Goal: Task Accomplishment & Management: Manage account settings

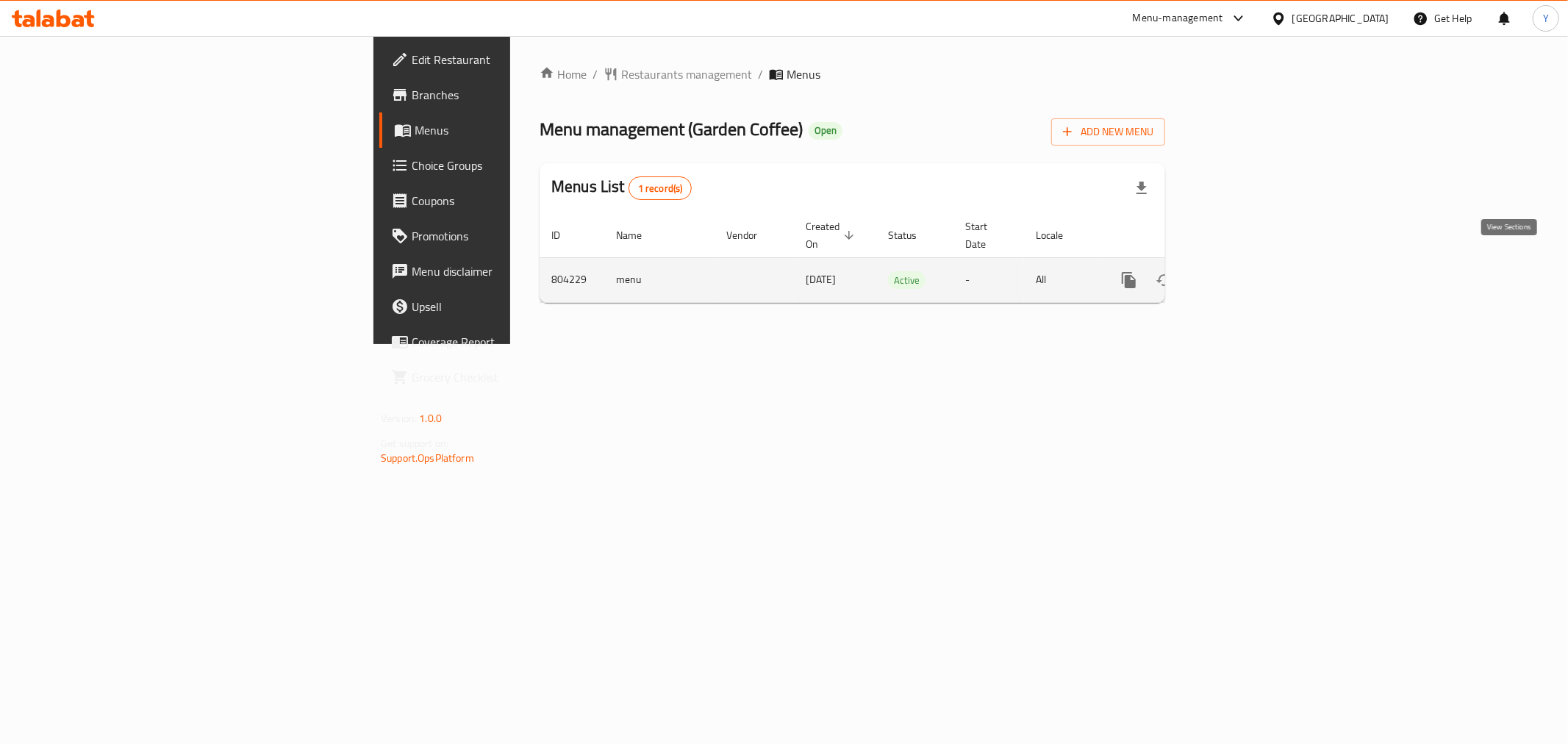
click at [1252, 262] on link "enhanced table" at bounding box center [1235, 280] width 36 height 36
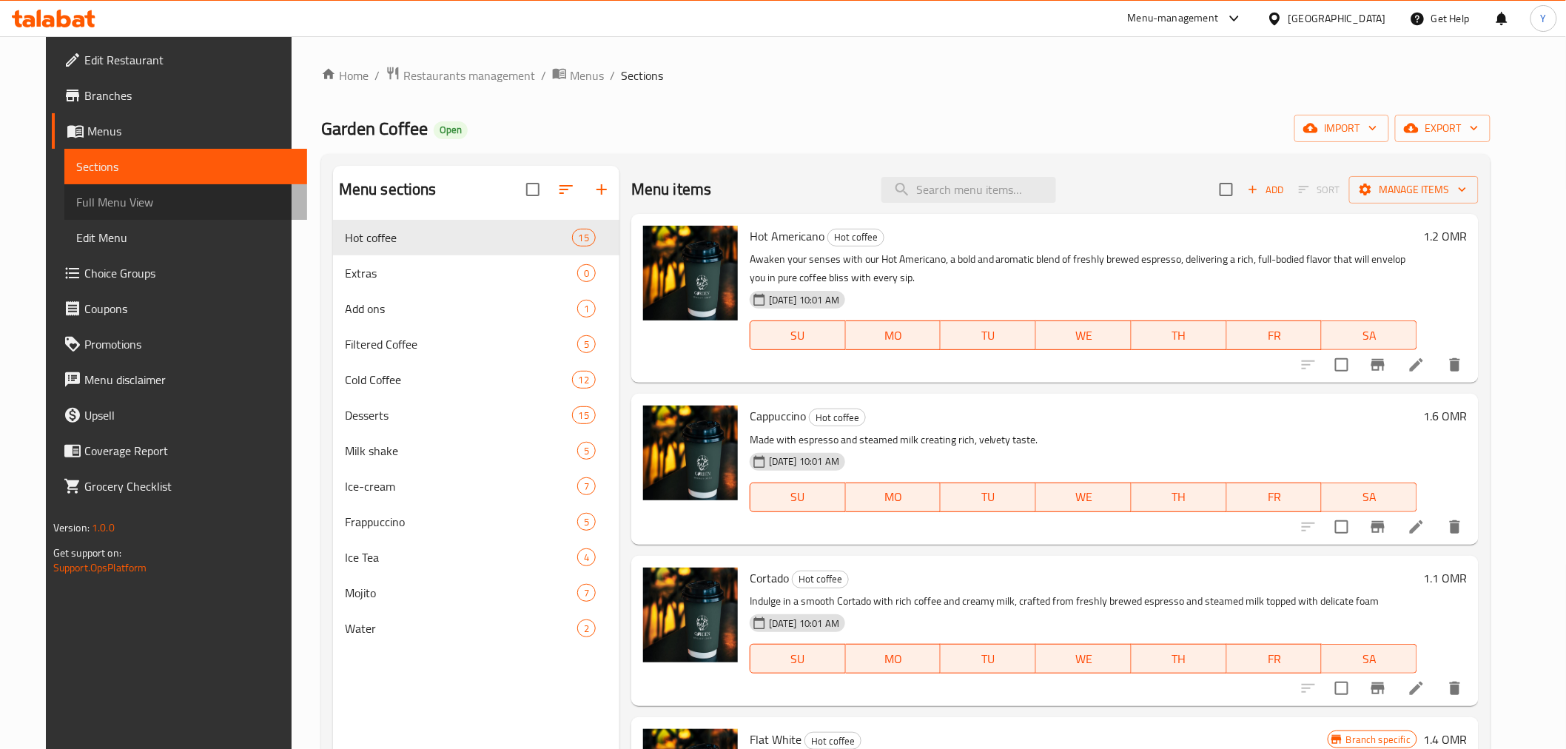
click at [164, 201] on span "Full Menu View" at bounding box center [185, 202] width 219 height 18
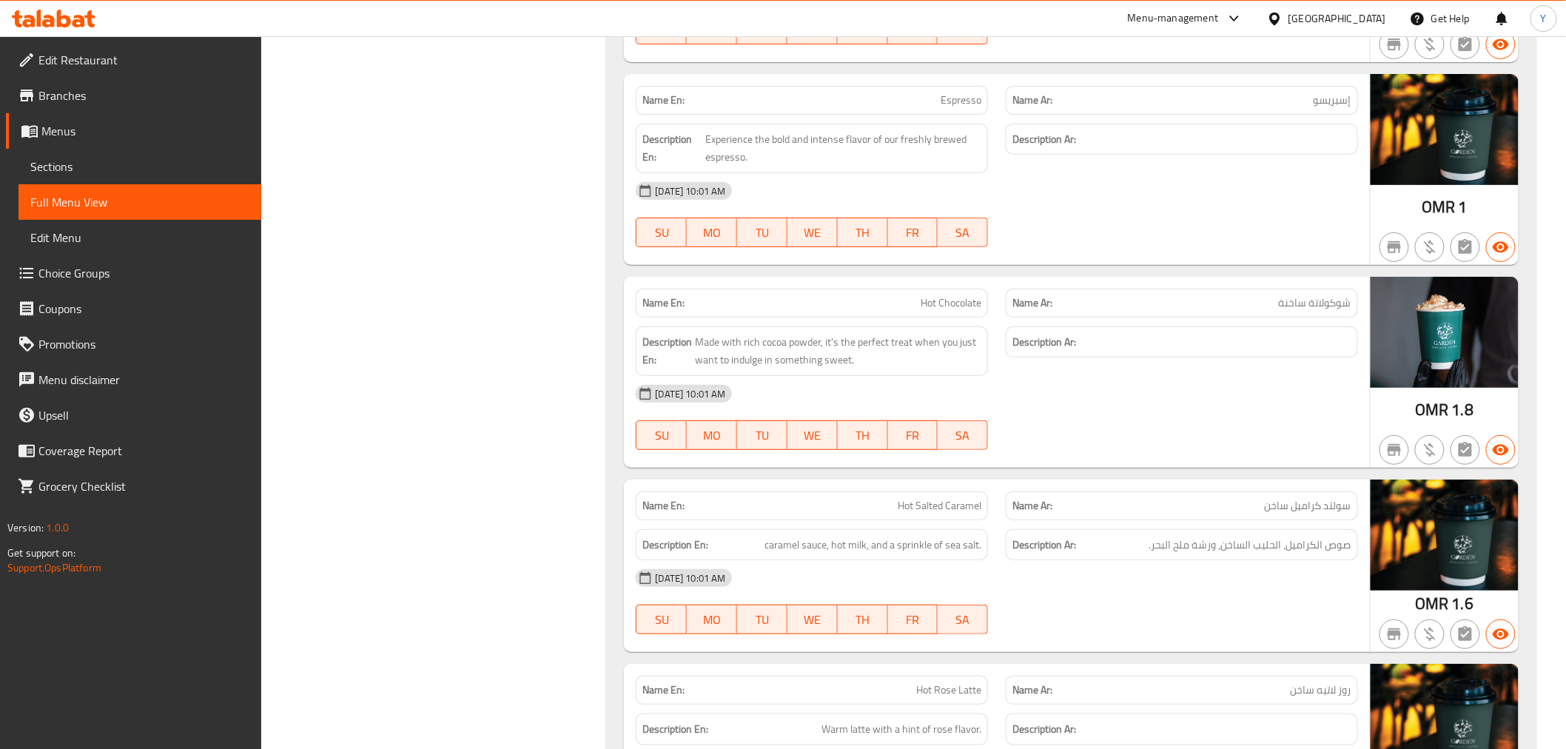
scroll to position [15917, 0]
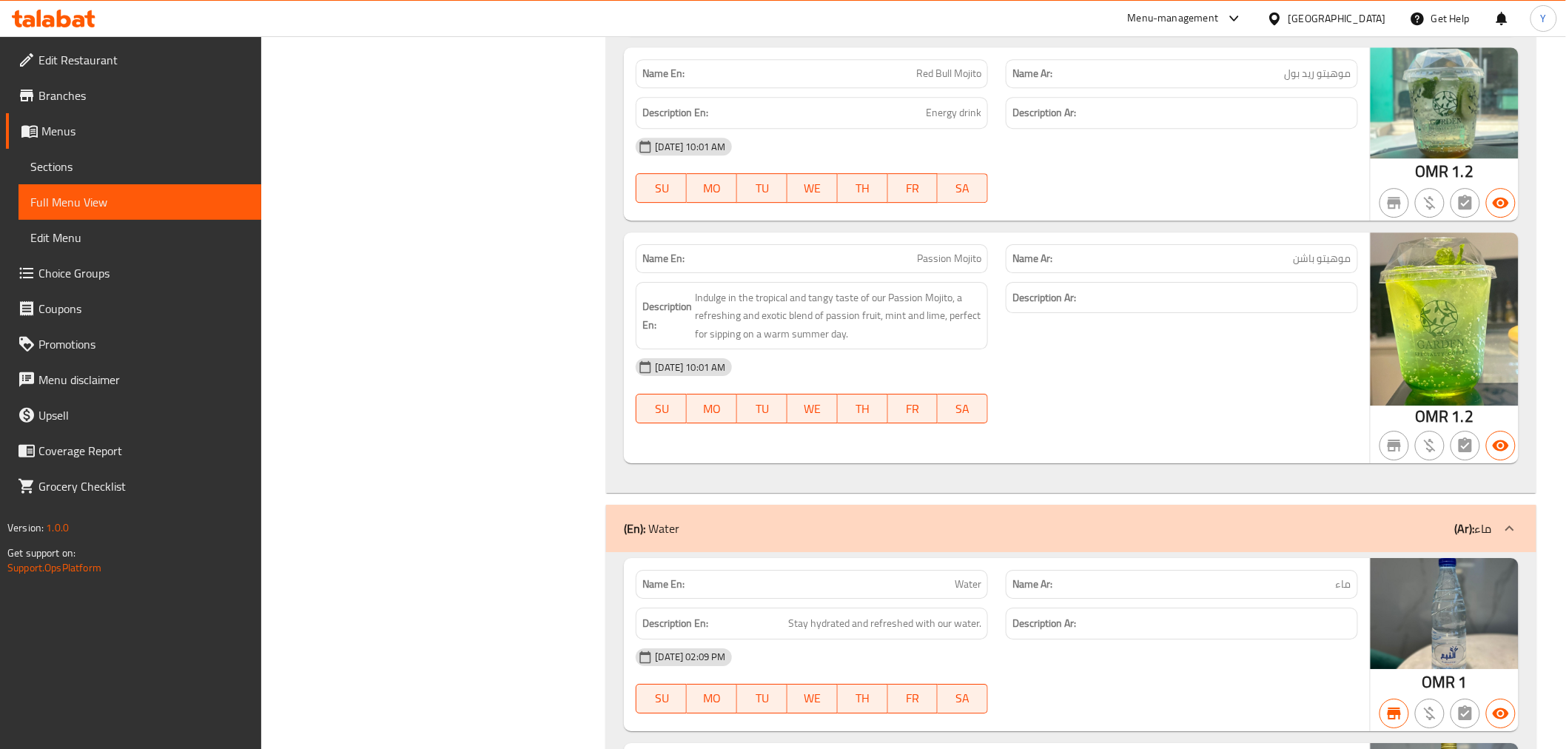
drag, startPoint x: 1164, startPoint y: 246, endPoint x: 1203, endPoint y: 752, distance: 507.8
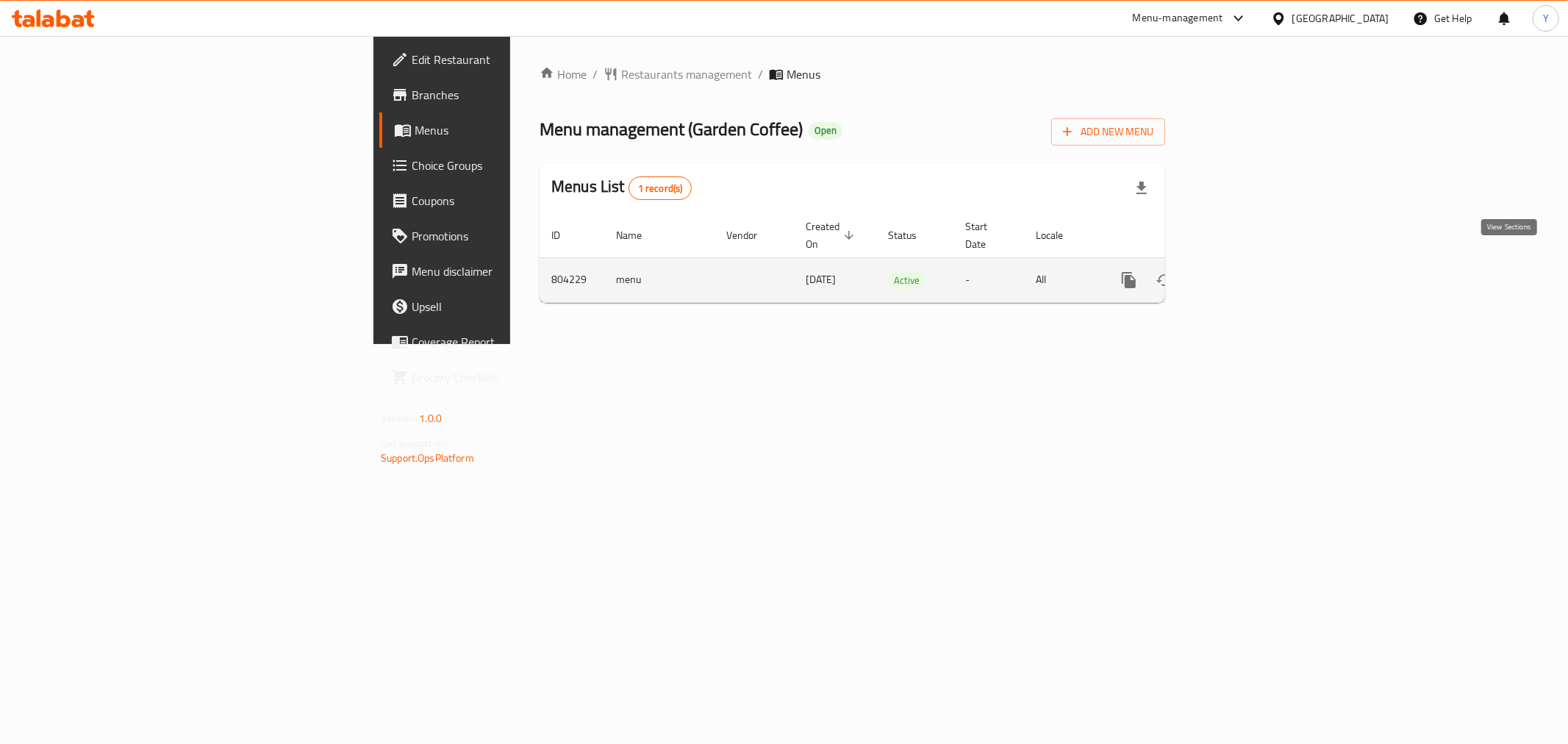
click at [1243, 271] on icon "enhanced table" at bounding box center [1235, 280] width 18 height 18
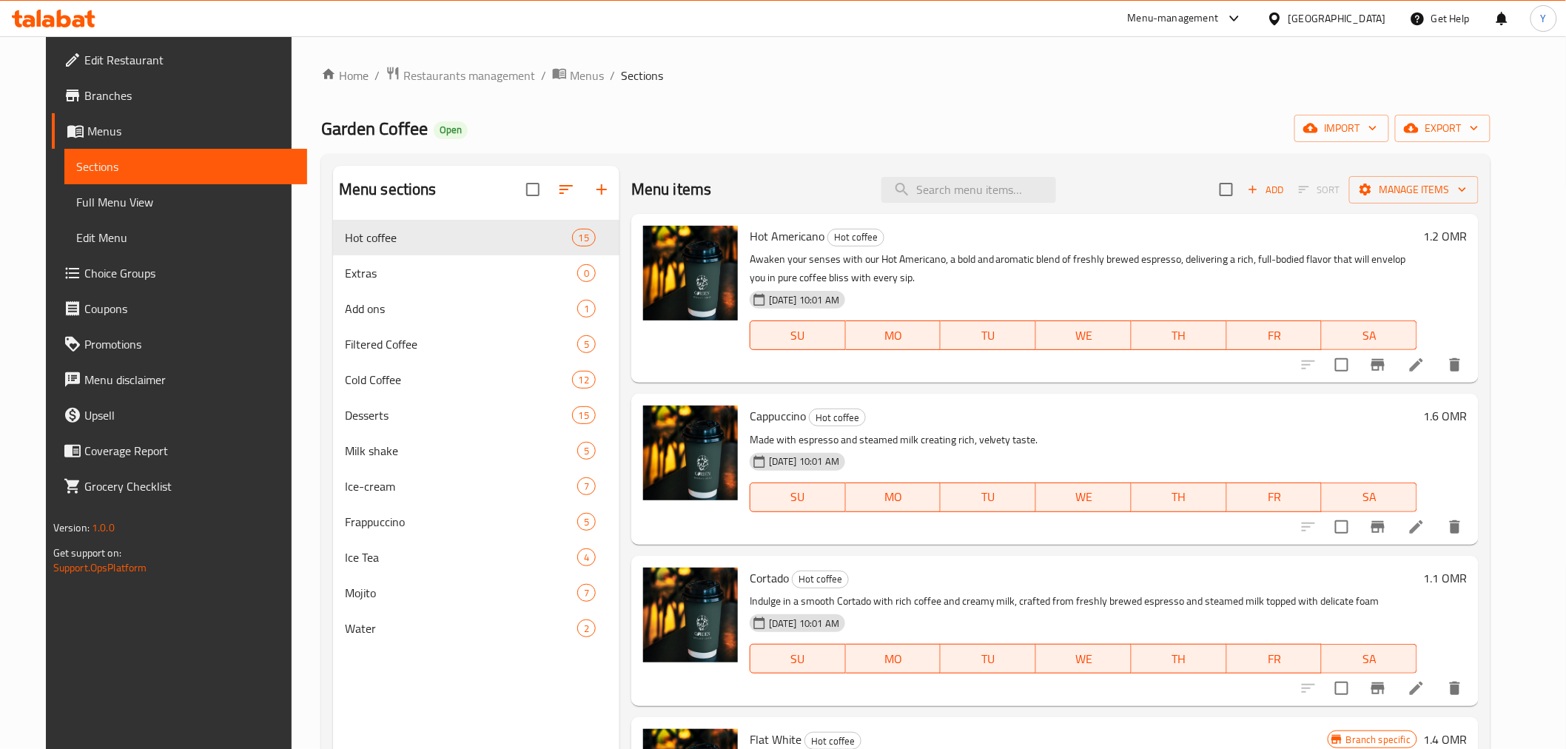
click at [169, 204] on span "Full Menu View" at bounding box center [185, 202] width 219 height 18
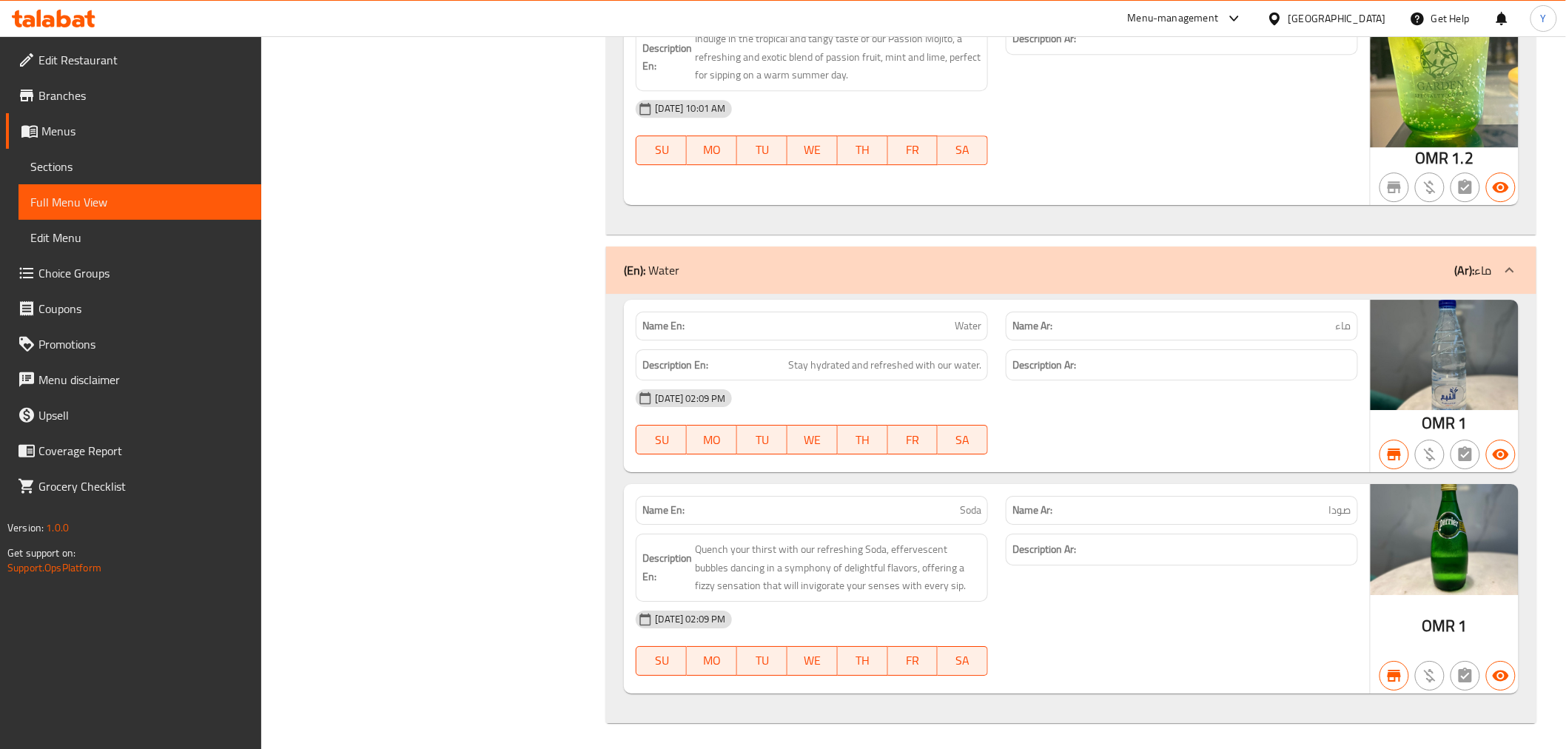
drag, startPoint x: 1083, startPoint y: 751, endPoint x: 1070, endPoint y: 662, distance: 89.8
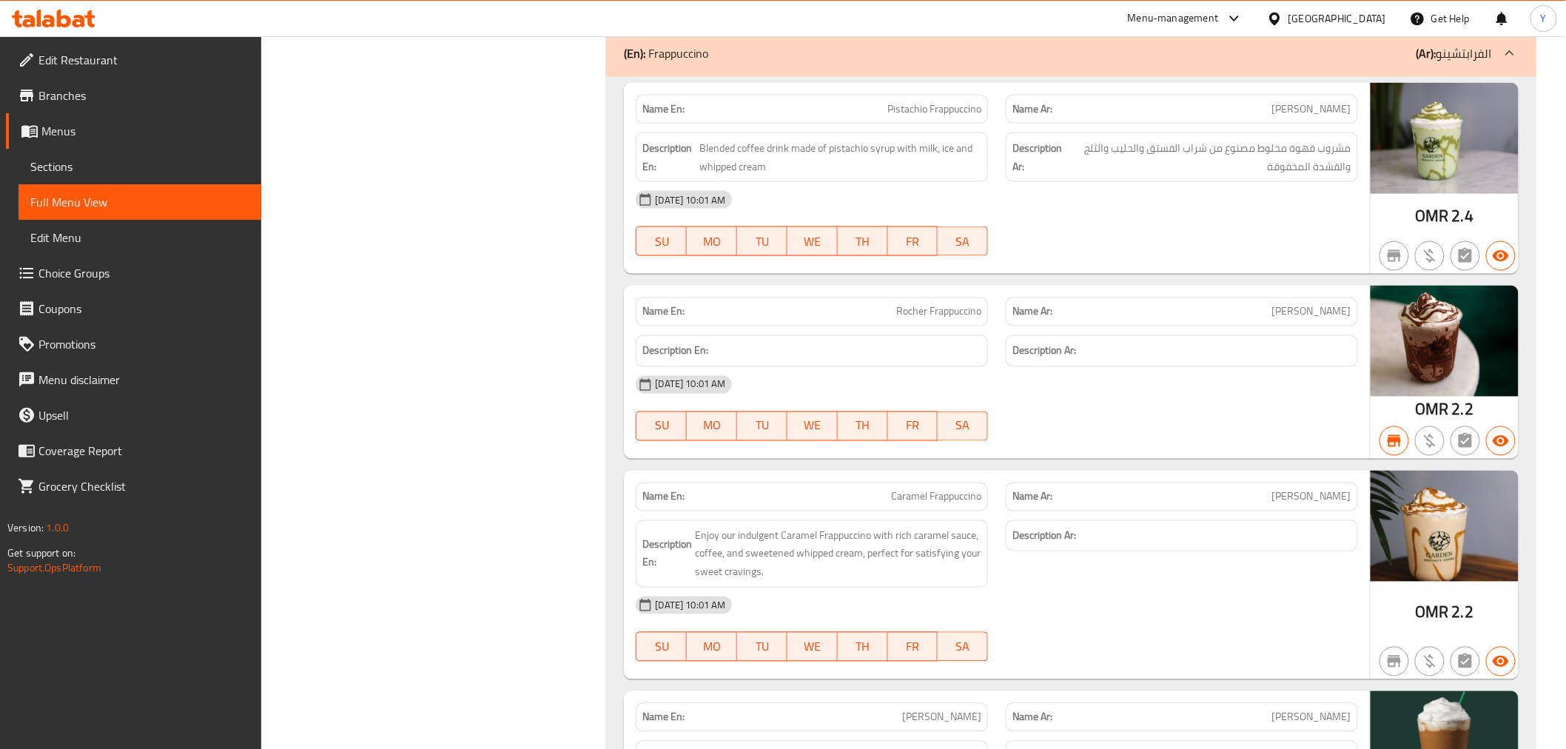
scroll to position [12616, 0]
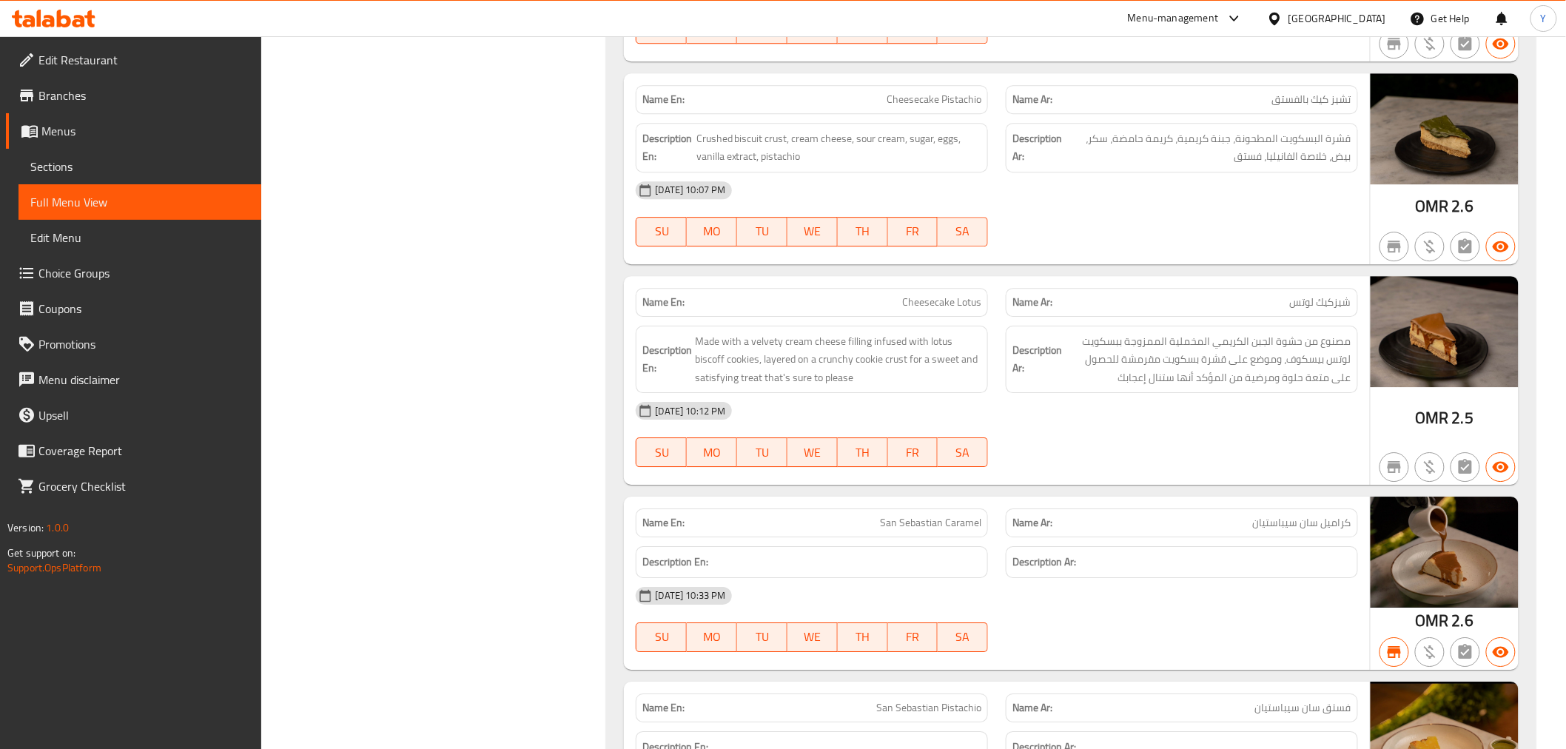
drag, startPoint x: 459, startPoint y: 397, endPoint x: 454, endPoint y: 179, distance: 218.4
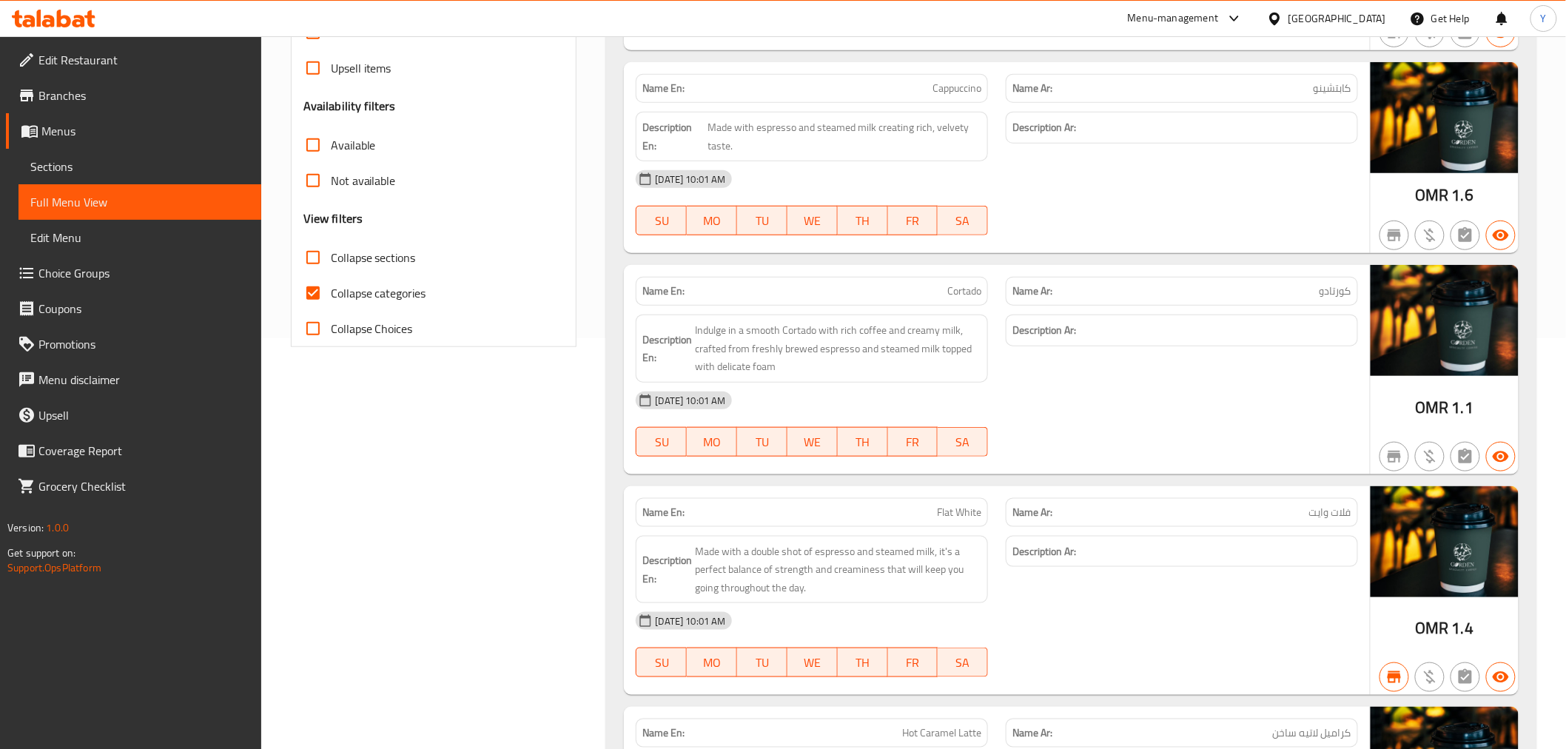
scroll to position [0, 0]
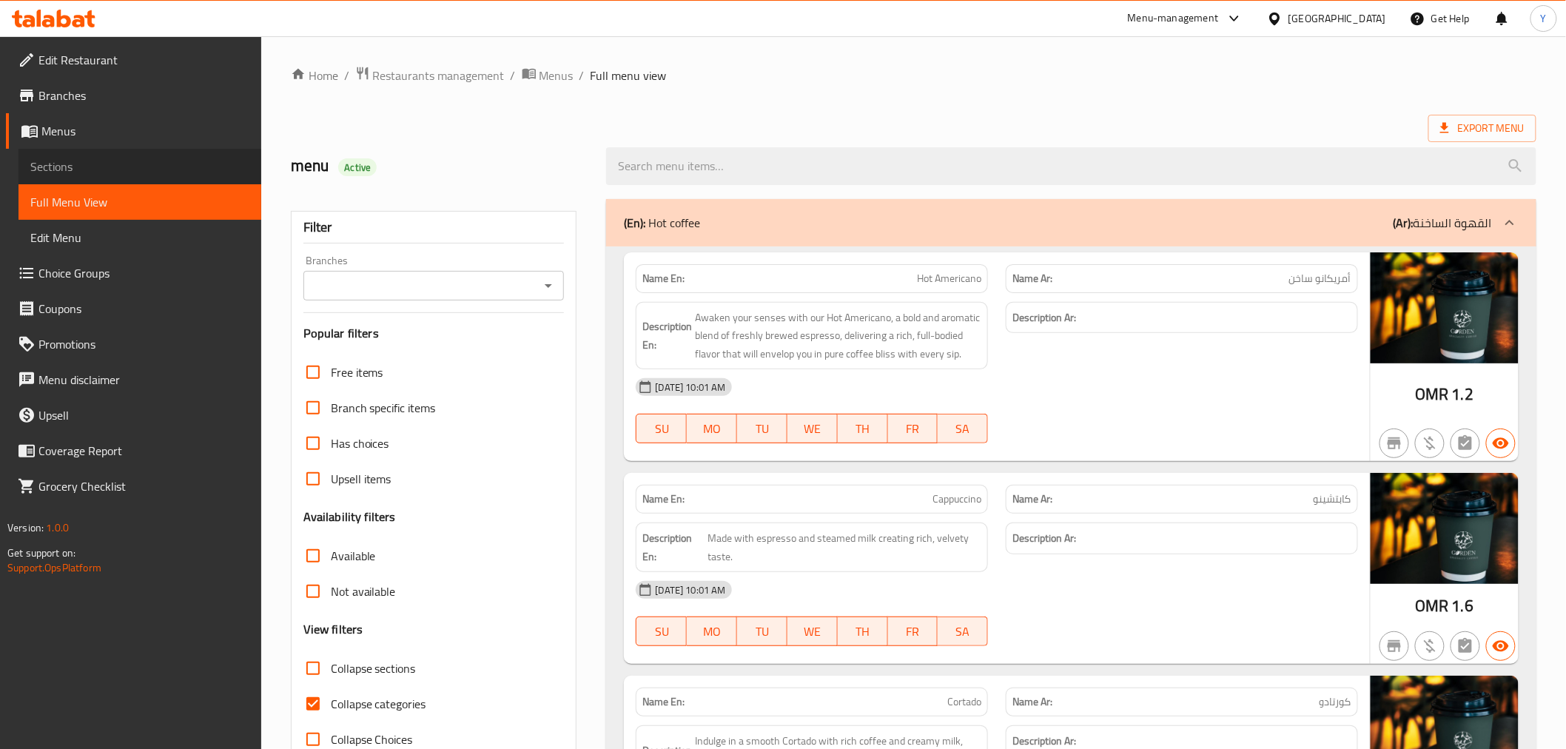
click at [100, 155] on link "Sections" at bounding box center [140, 167] width 243 height 36
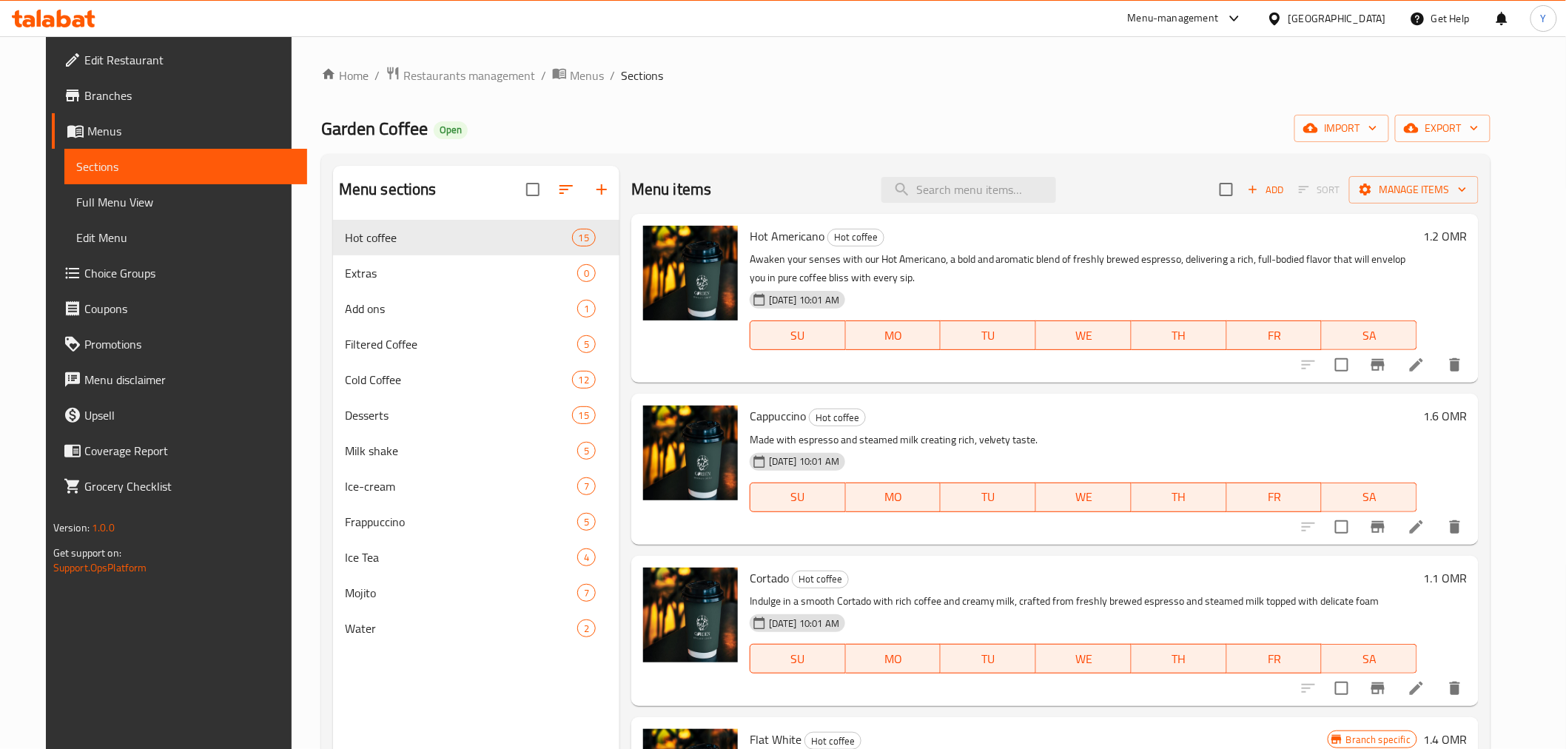
click at [1437, 360] on li at bounding box center [1416, 365] width 41 height 27
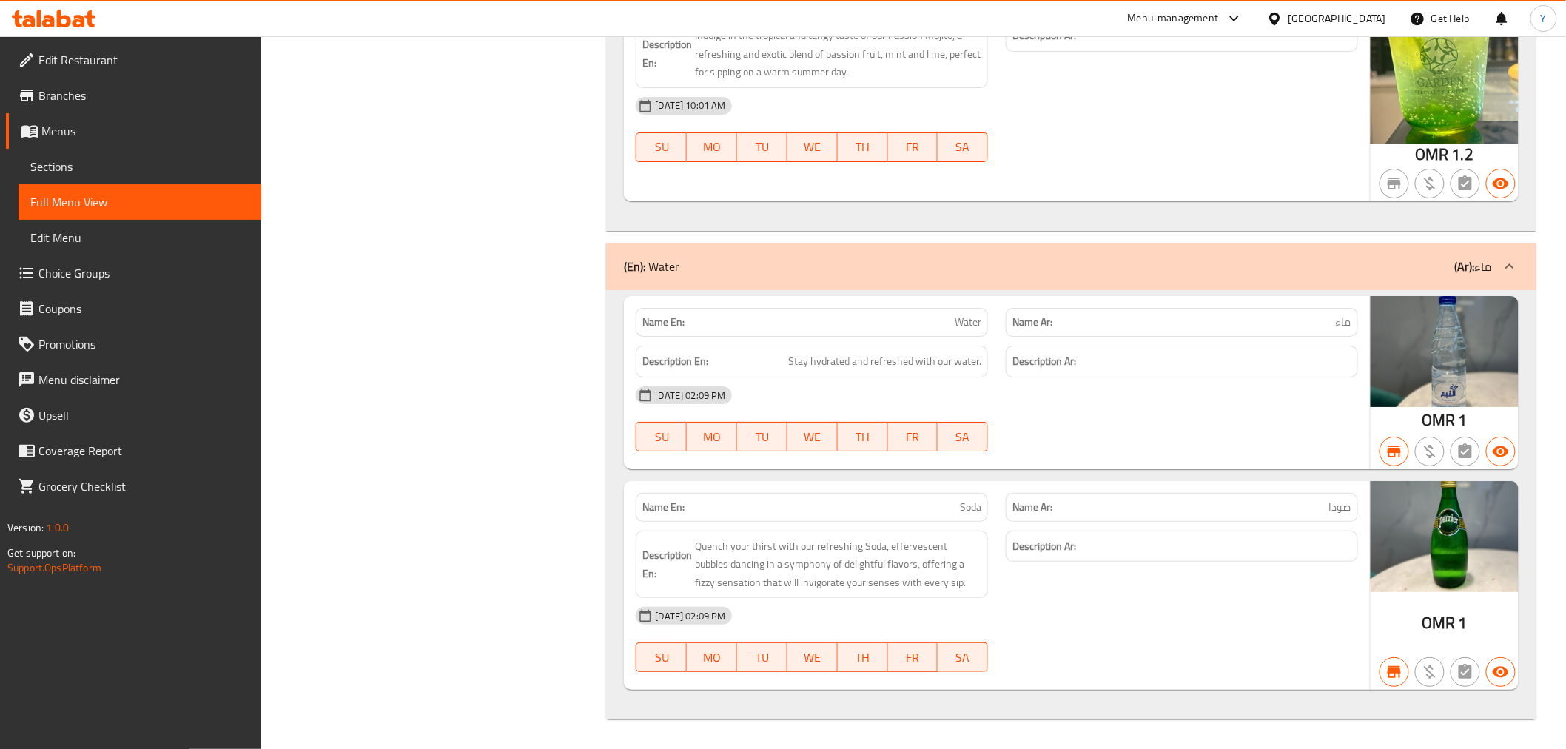
drag, startPoint x: 1070, startPoint y: 227, endPoint x: 1110, endPoint y: 540, distance: 315.7
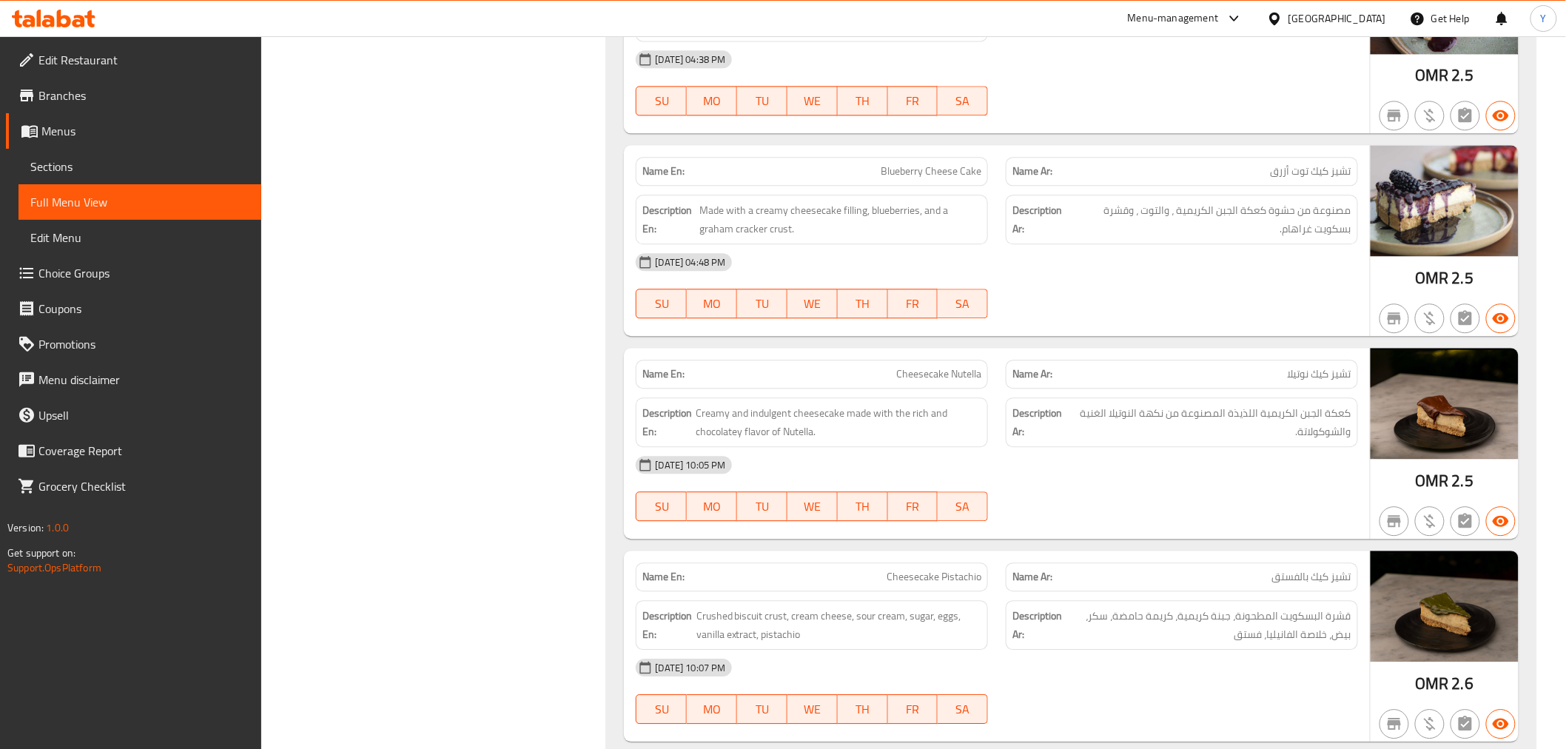
scroll to position [8142, 0]
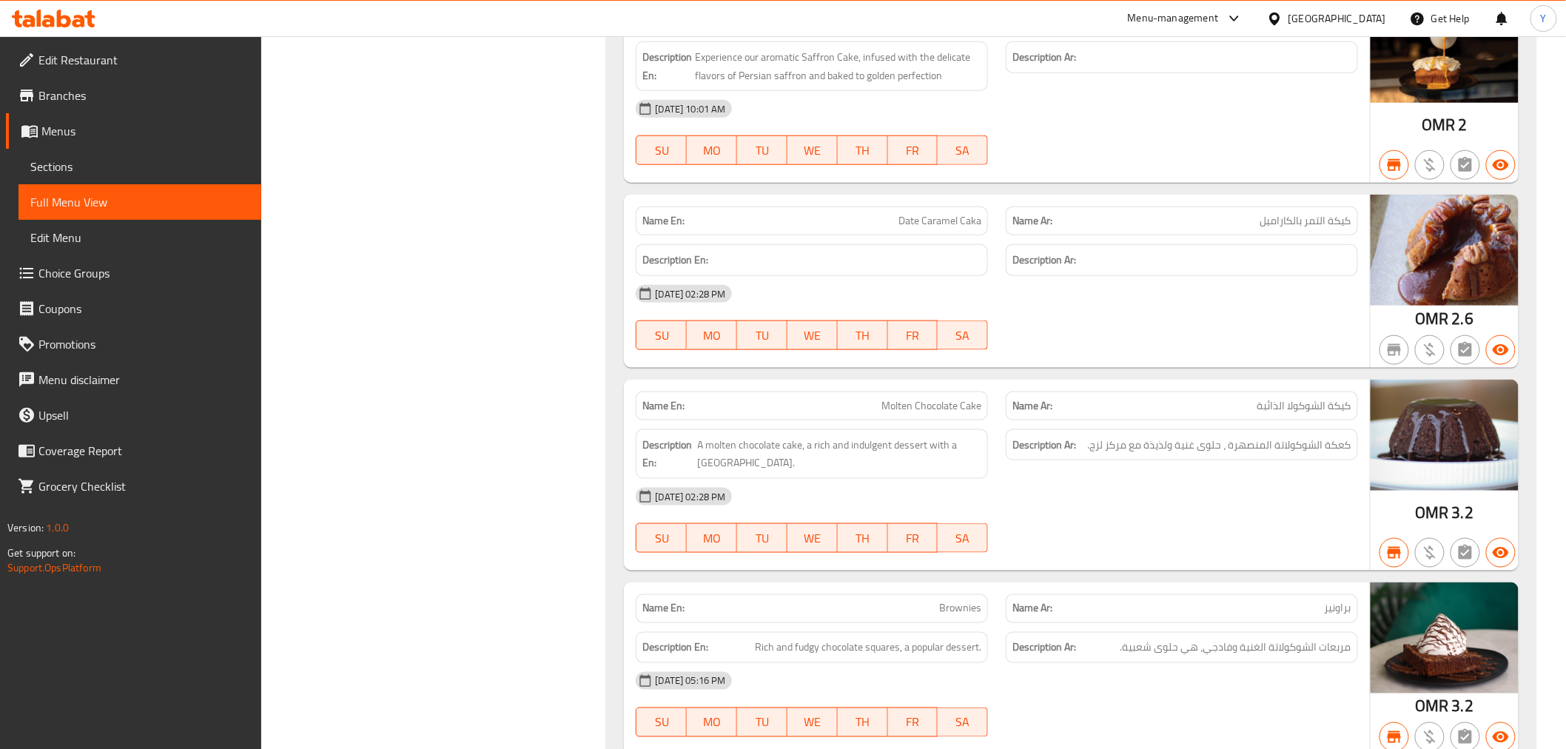
drag, startPoint x: 1144, startPoint y: 580, endPoint x: 1159, endPoint y: 398, distance: 182.7
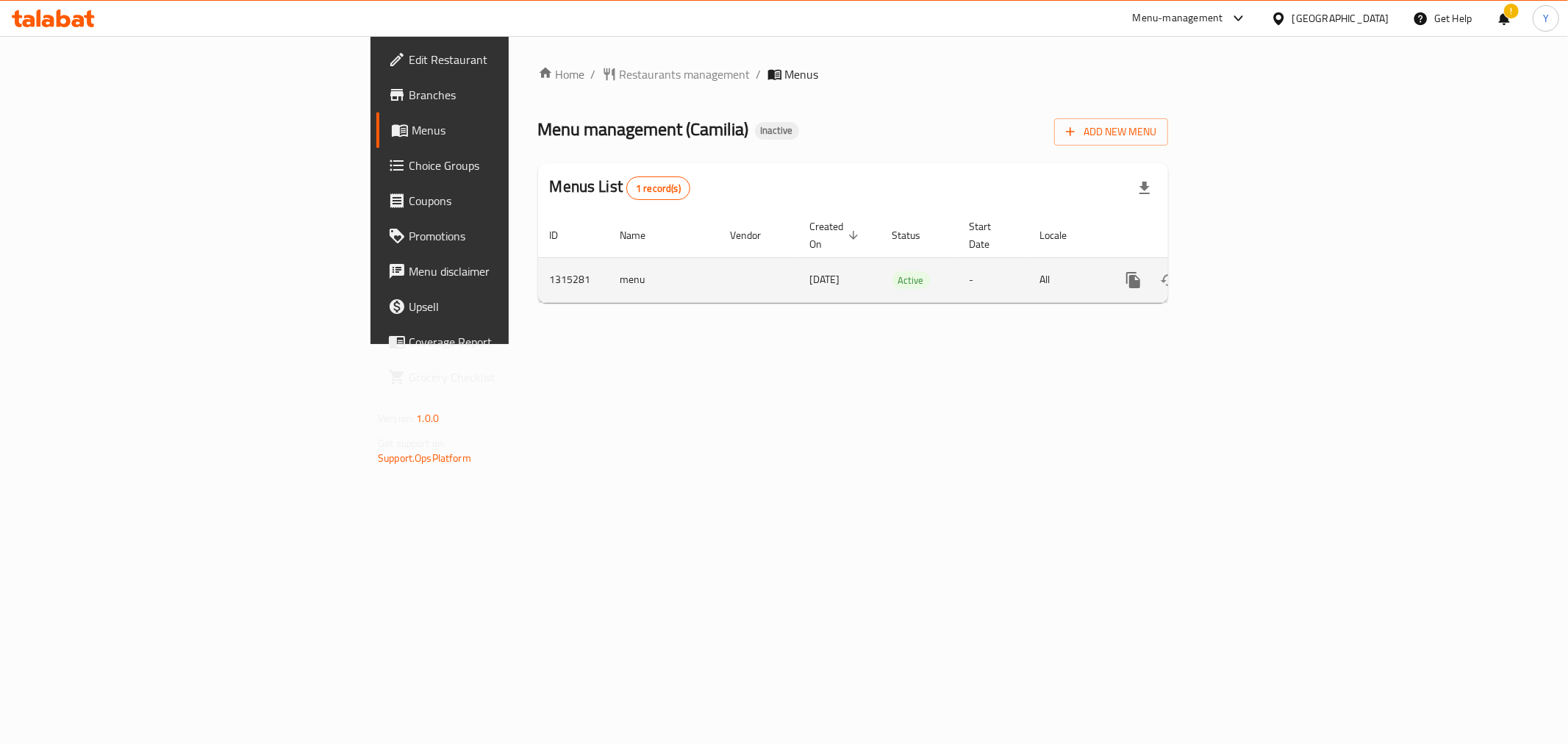
click at [1248, 271] on icon "enhanced table" at bounding box center [1239, 280] width 18 height 18
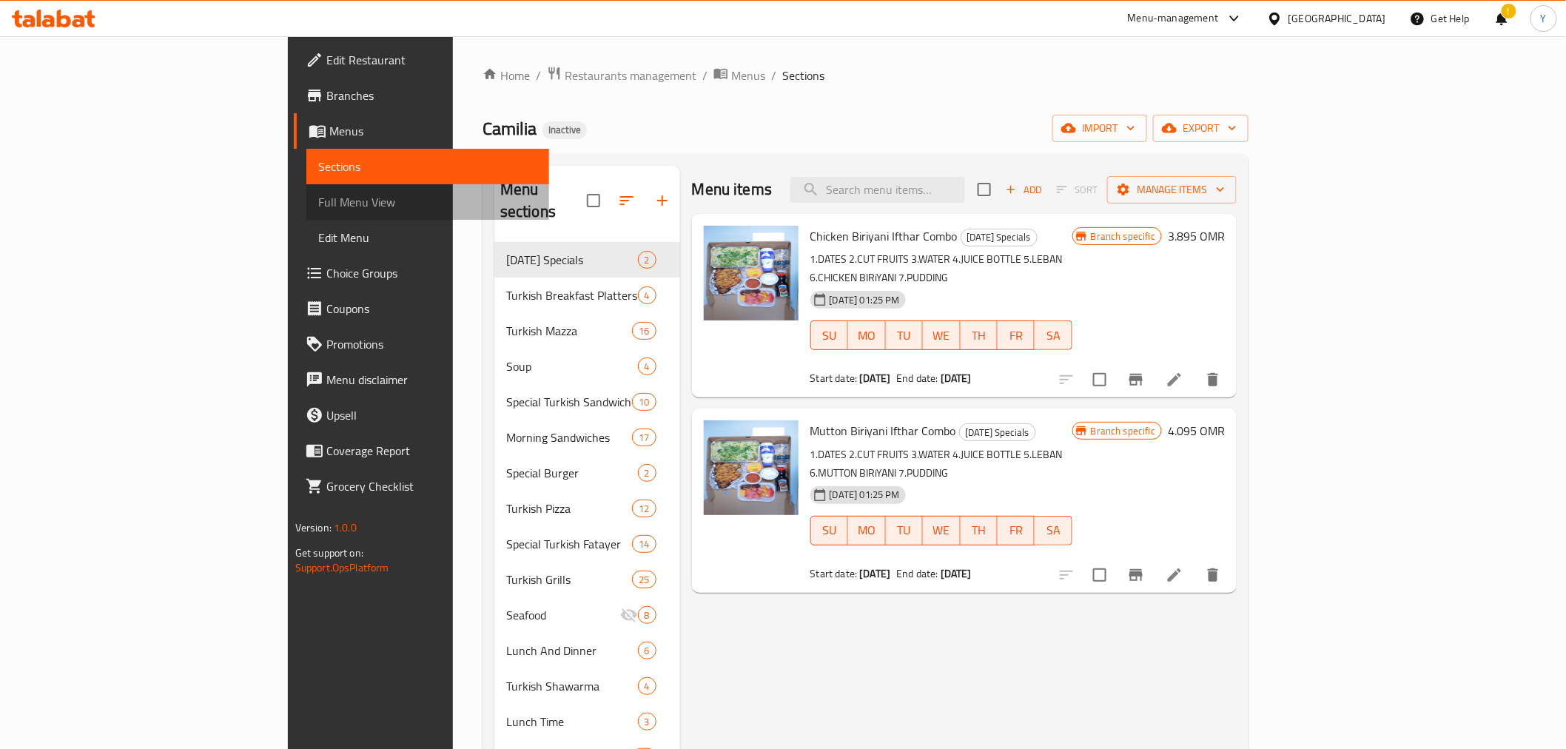
click at [318, 202] on span "Full Menu View" at bounding box center [427, 202] width 219 height 18
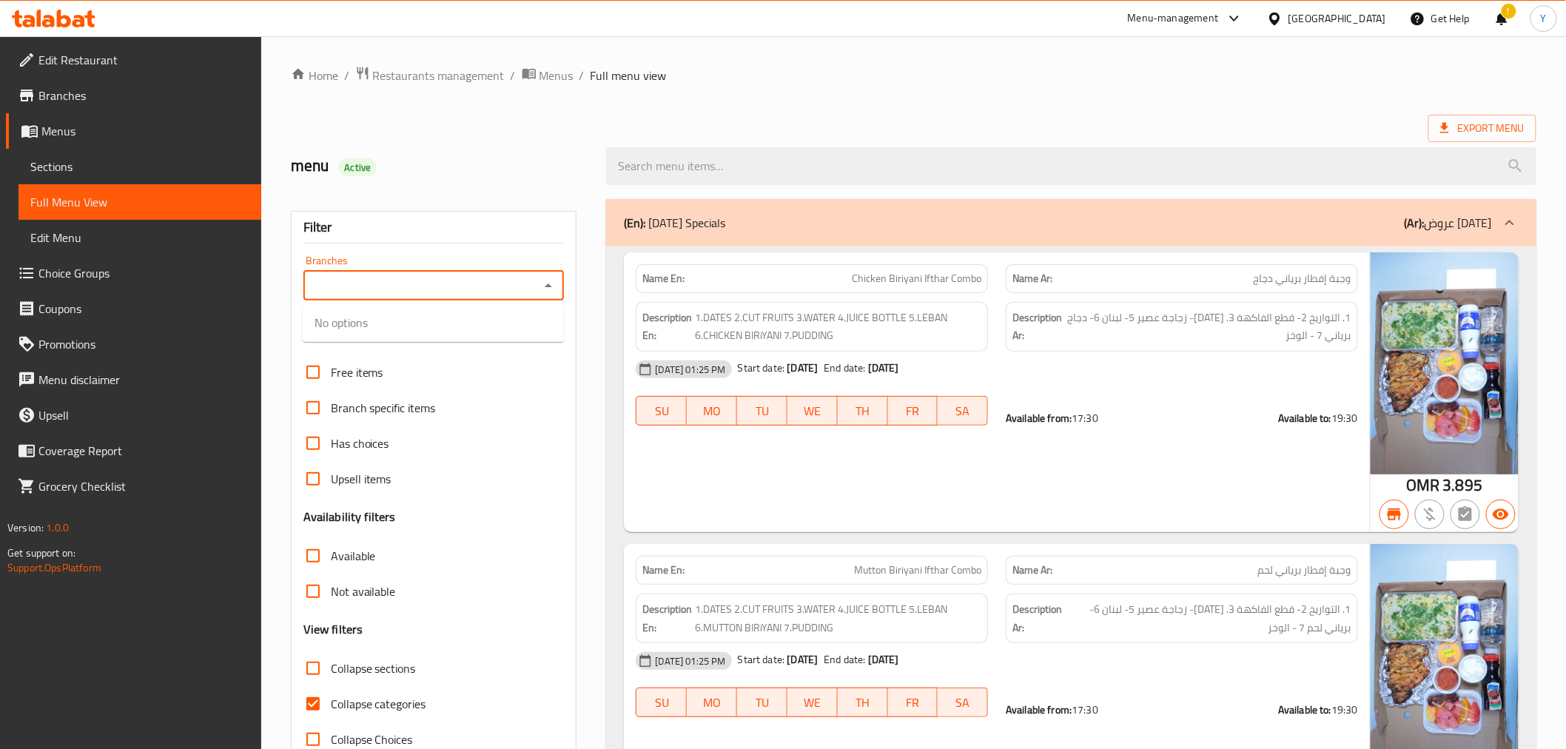
click at [477, 278] on input "Branches" at bounding box center [422, 285] width 228 height 21
click at [548, 286] on icon "Close" at bounding box center [548, 285] width 7 height 4
click at [552, 292] on icon "Open" at bounding box center [549, 286] width 18 height 18
click at [560, 182] on div "menu Active" at bounding box center [440, 166] width 316 height 66
click at [551, 139] on div "menu Active" at bounding box center [440, 166] width 316 height 66
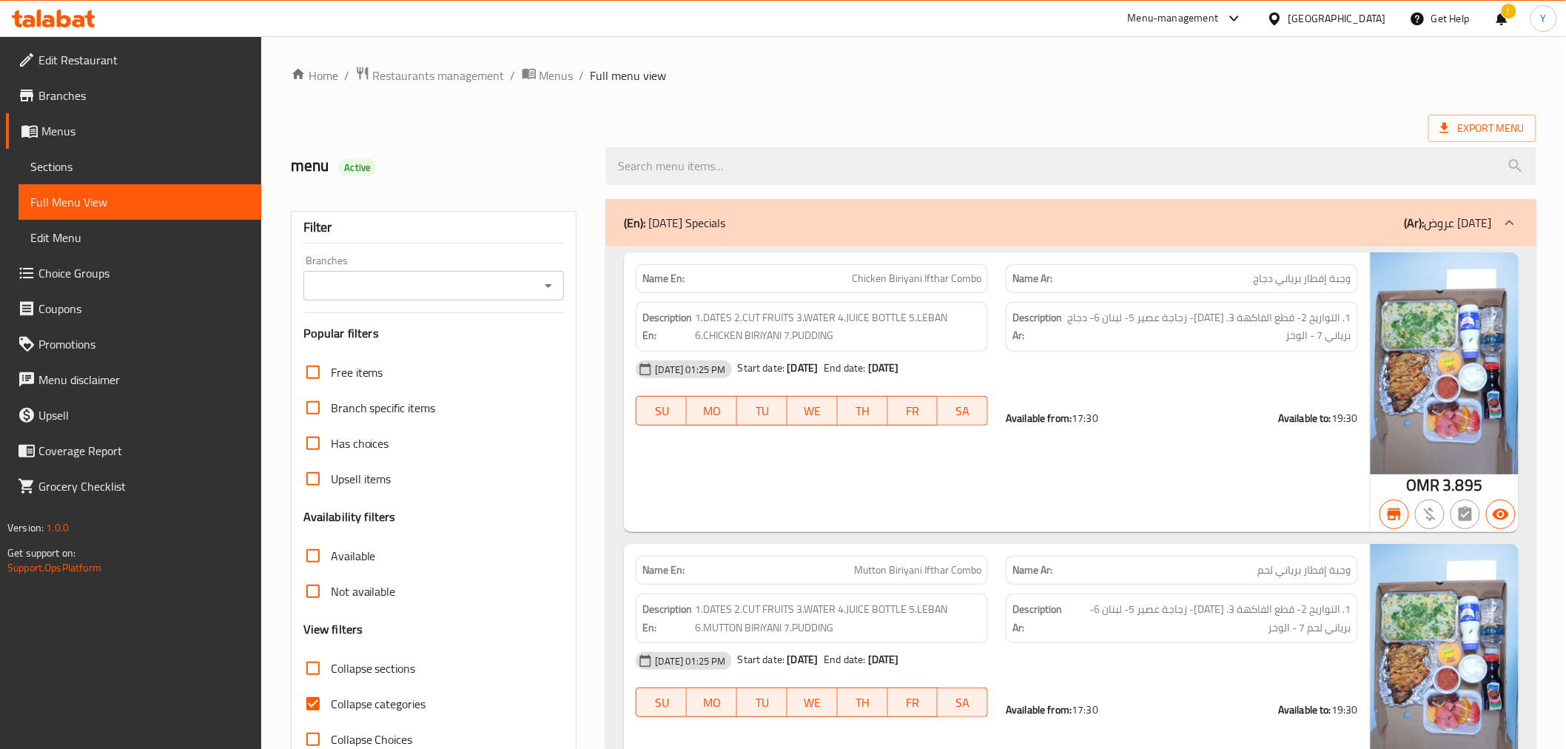
click at [502, 289] on input "Branches" at bounding box center [422, 285] width 228 height 21
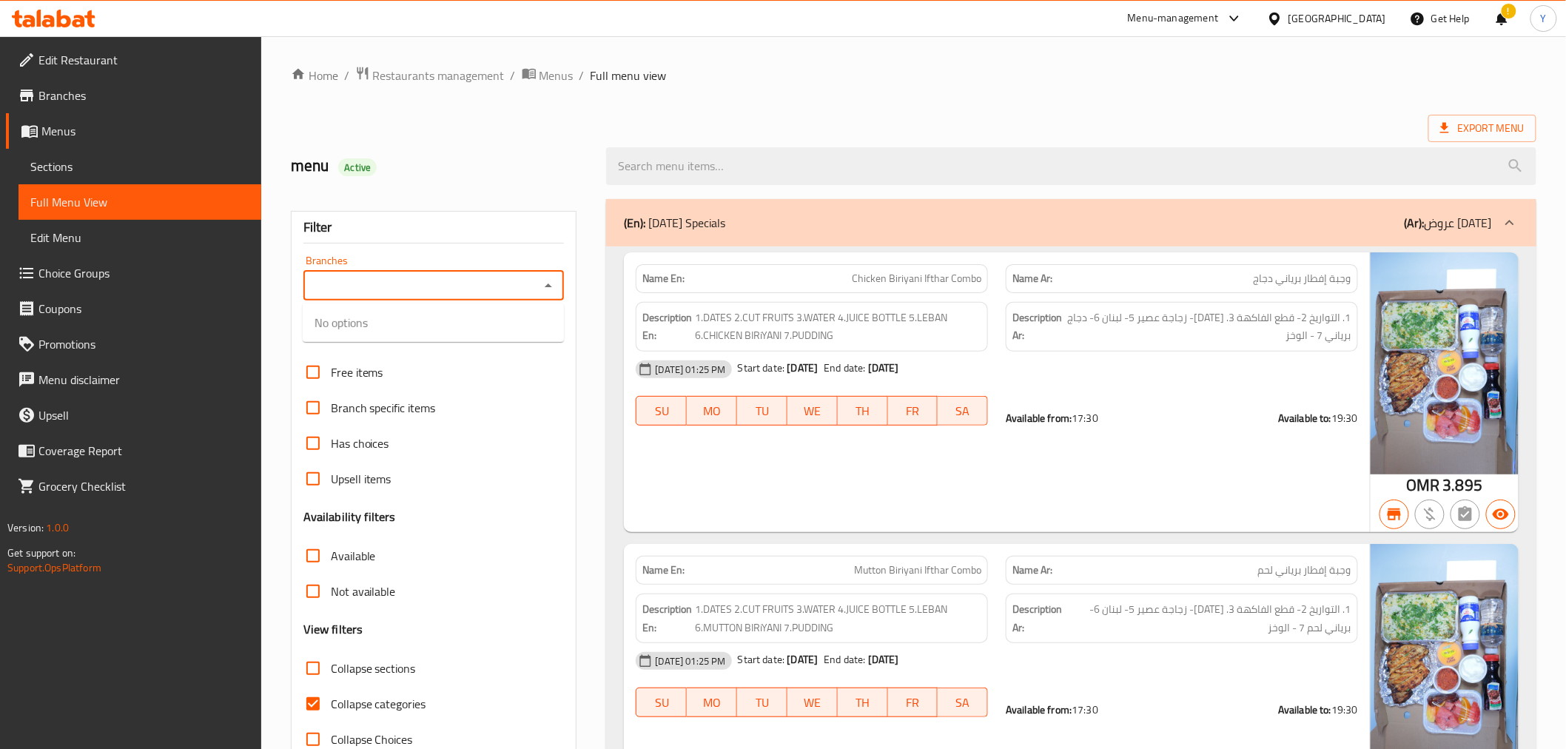
click at [502, 289] on input "Branches" at bounding box center [422, 285] width 228 height 21
click at [554, 135] on div "menu Active" at bounding box center [440, 166] width 316 height 66
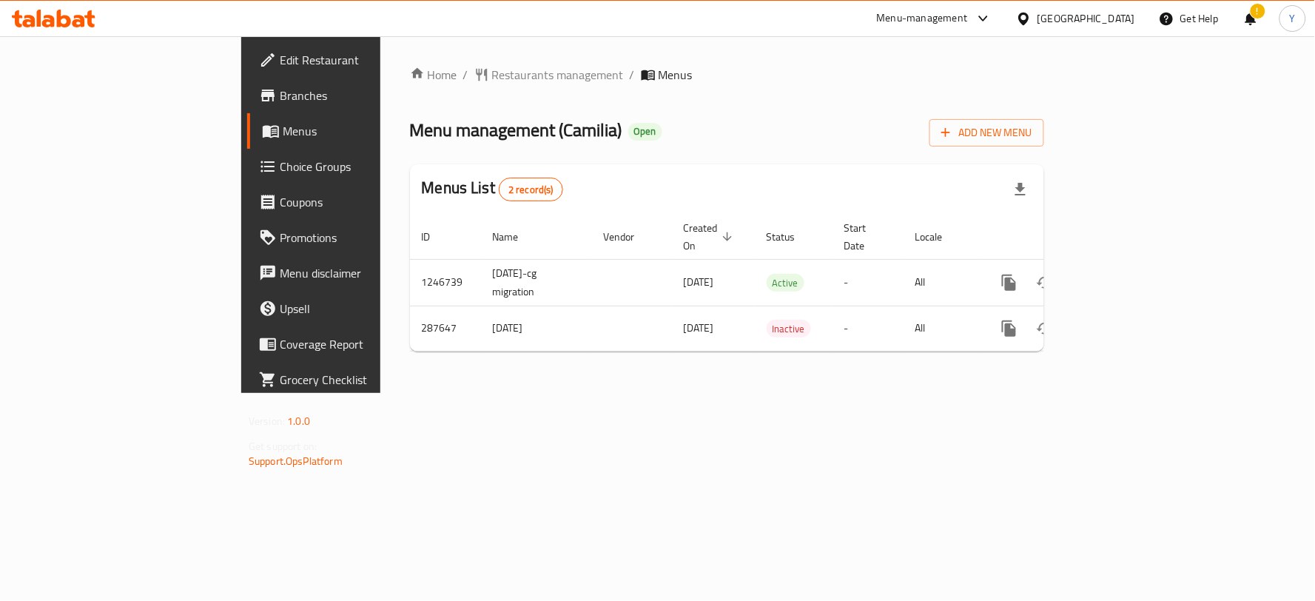
drag, startPoint x: 756, startPoint y: 336, endPoint x: 1168, endPoint y: 283, distance: 414.9
click at [760, 338] on div "Home / Restaurants management / Menus Menu management ( Camilia ) Open Add New …" at bounding box center [727, 215] width 634 height 298
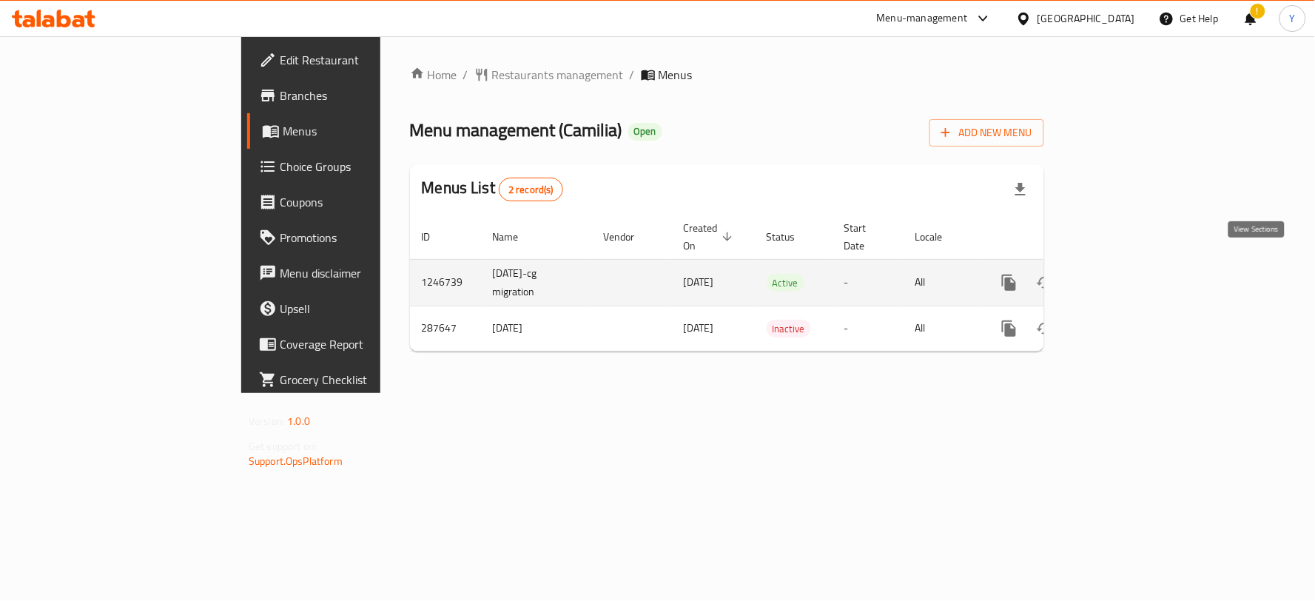
click at [1134, 265] on link "enhanced table" at bounding box center [1116, 283] width 36 height 36
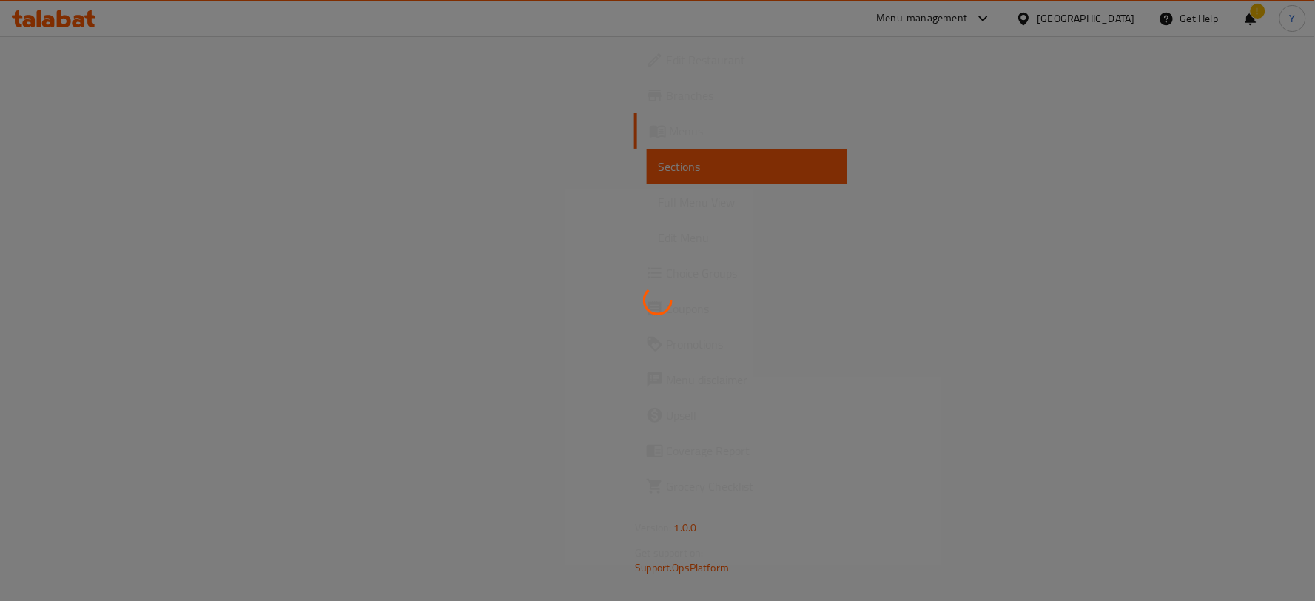
click at [360, 232] on div at bounding box center [657, 300] width 1315 height 601
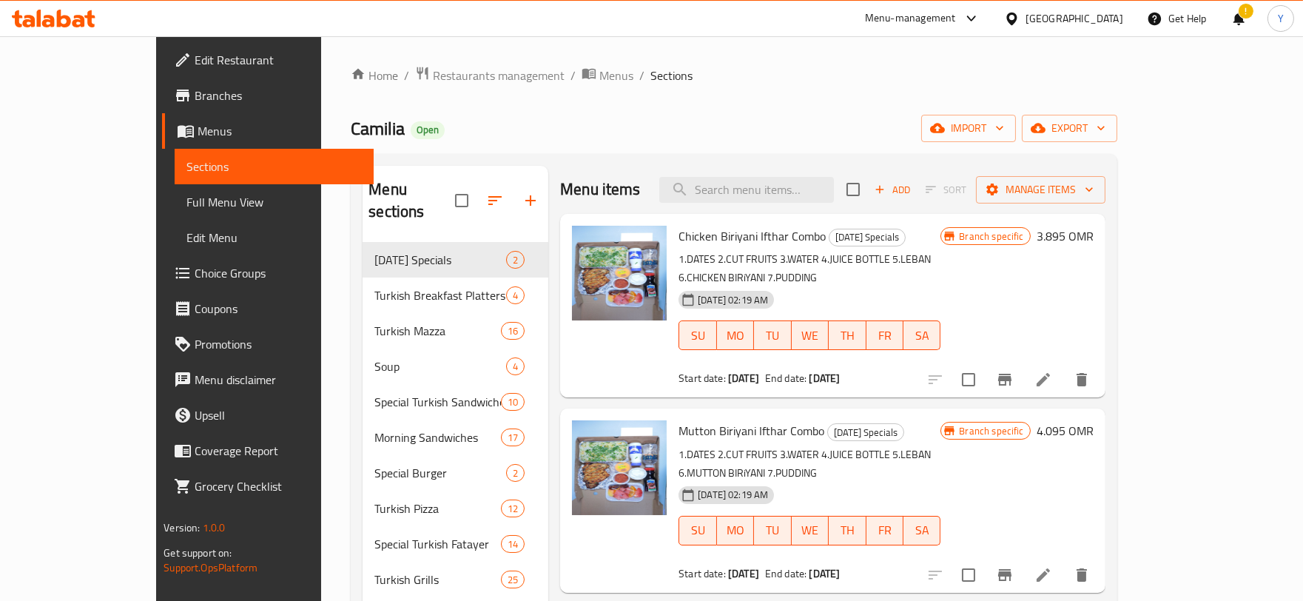
drag, startPoint x: 135, startPoint y: 200, endPoint x: 5, endPoint y: 383, distance: 224.7
click at [187, 200] on span "Full Menu View" at bounding box center [274, 202] width 175 height 18
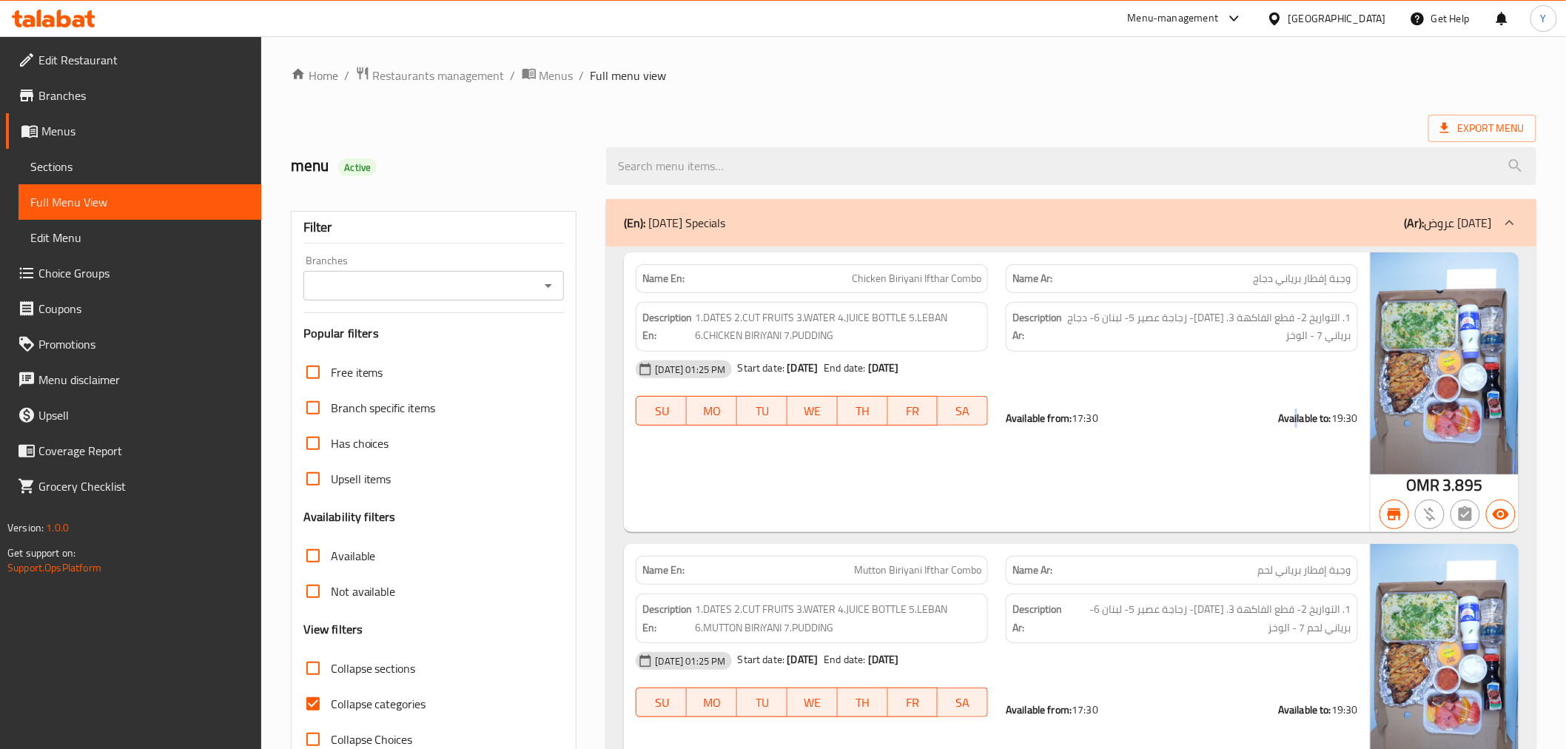
click at [1293, 394] on div "[DATE] 01:25 PM Start date: [DATE] End date: [DATE] SU MO TU WE TH FR SA Availa…" at bounding box center [996, 393] width 739 height 83
click at [469, 282] on input "Branches" at bounding box center [422, 285] width 228 height 21
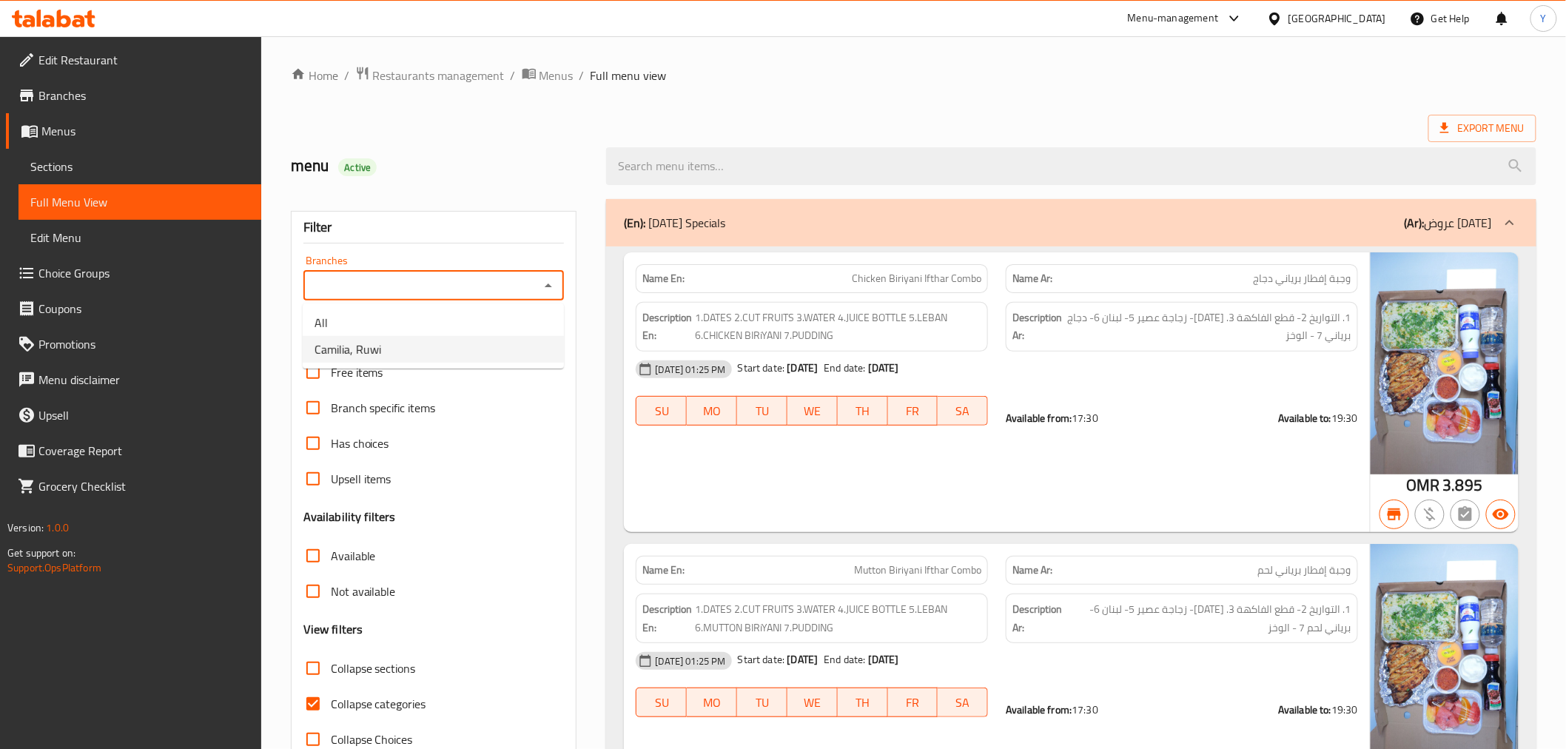
click at [381, 338] on li "Camilia, Ruwi" at bounding box center [433, 349] width 261 height 27
type input "Camilia, Ruwi"
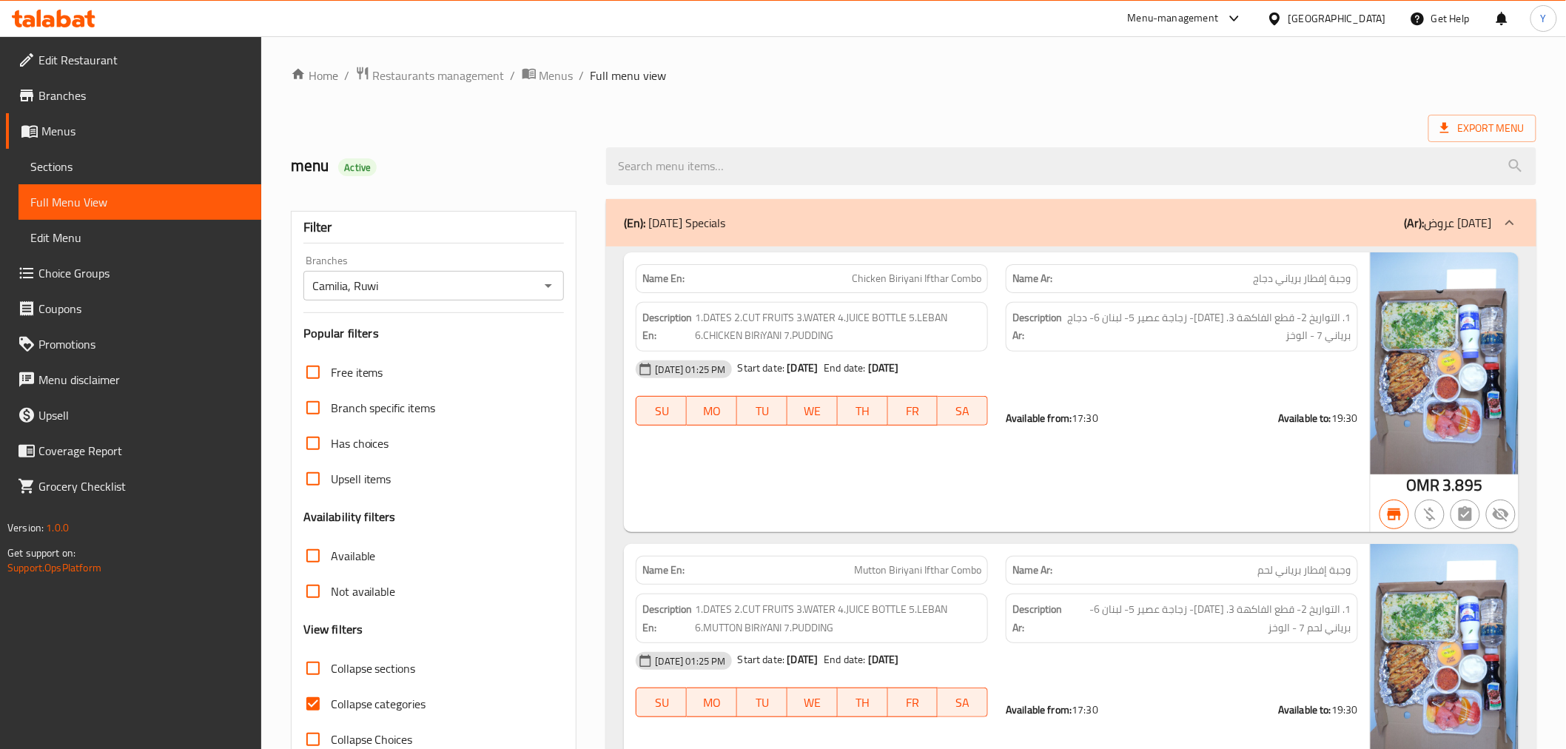
click at [1205, 66] on ol "Home / Restaurants management / Menus / Full menu view" at bounding box center [914, 75] width 1246 height 19
click at [669, 279] on strong "Name En:" at bounding box center [663, 279] width 42 height 16
copy strong "Name En:"
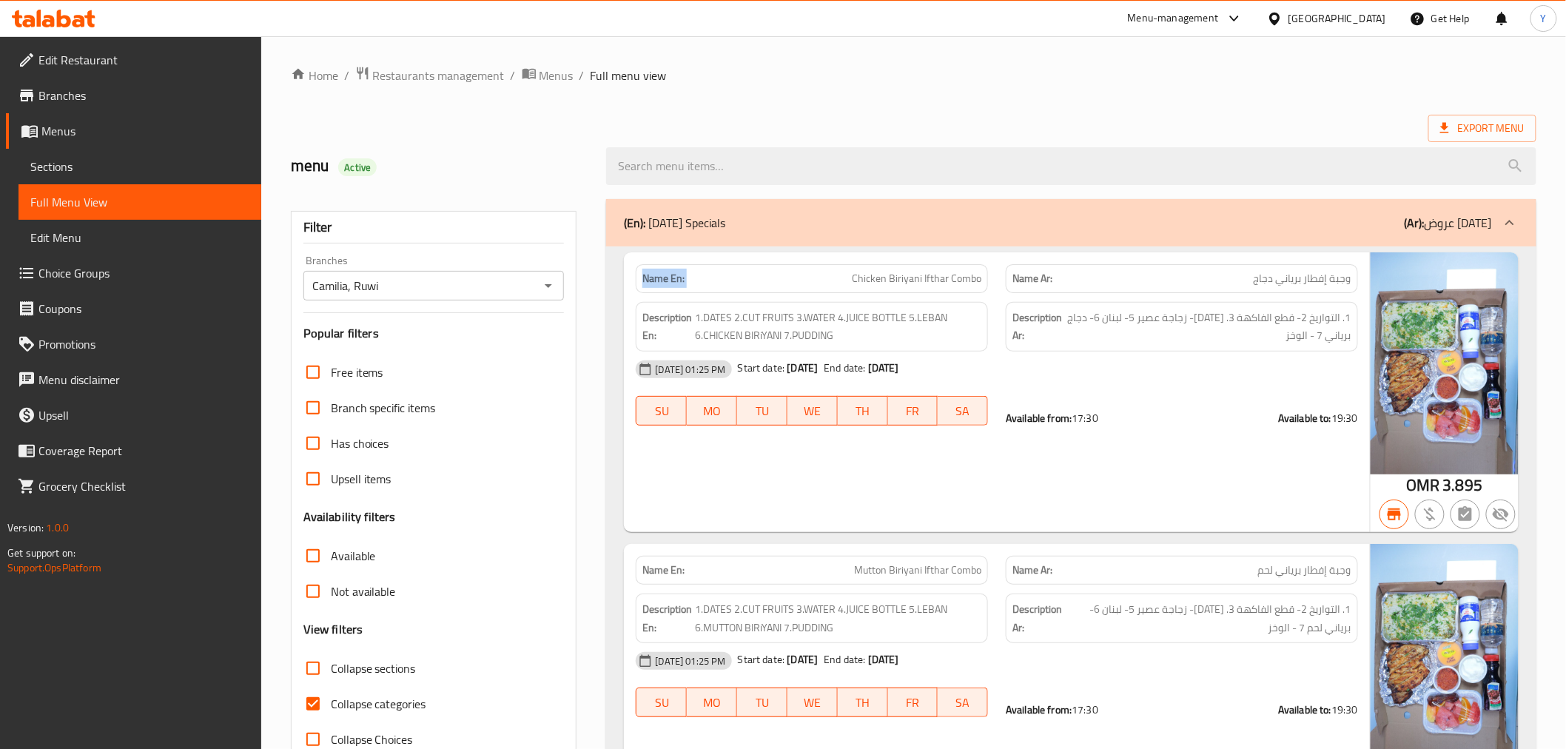
click at [669, 279] on strong "Name En:" at bounding box center [663, 279] width 42 height 16
click at [1003, 120] on div "Export Menu" at bounding box center [914, 128] width 1246 height 27
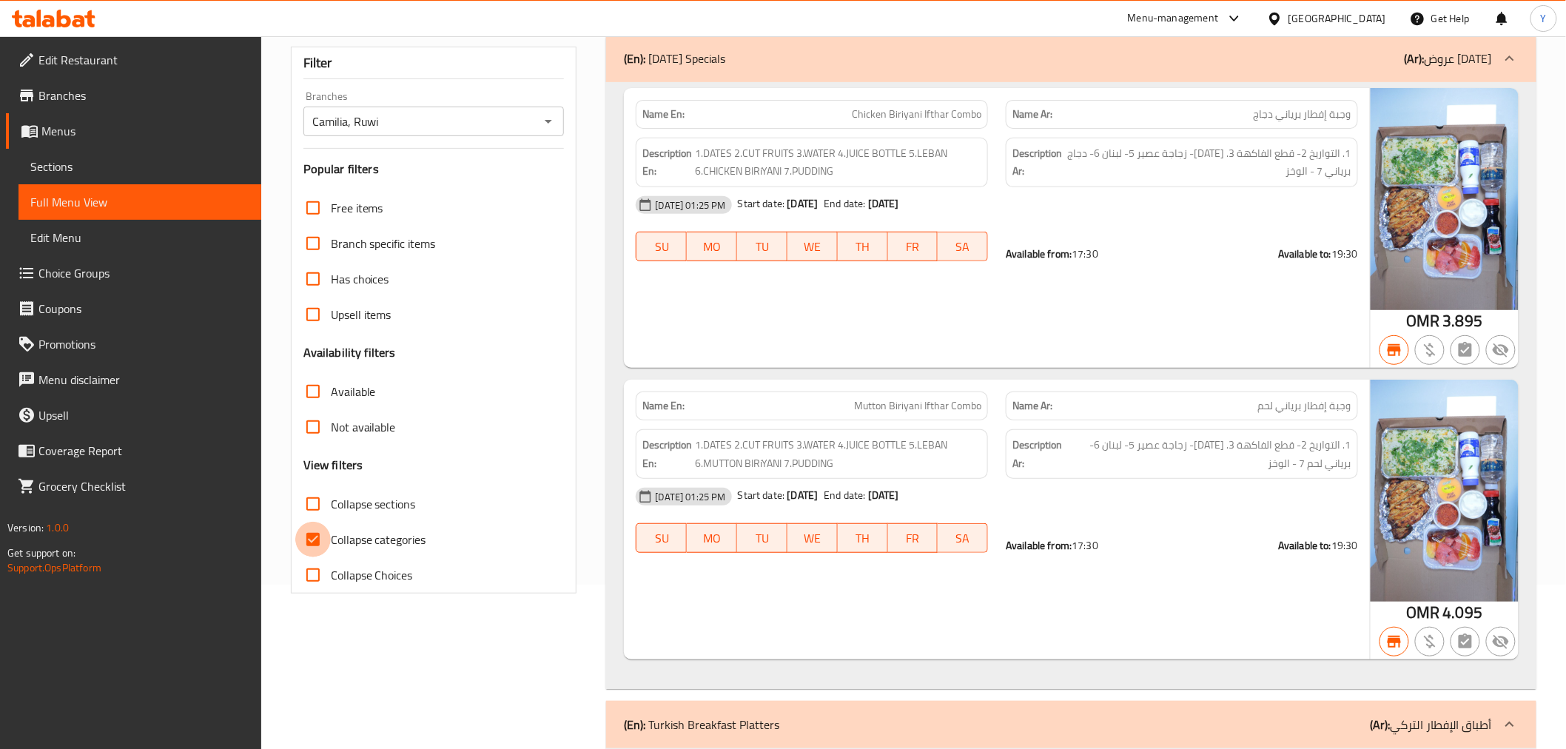
click at [326, 534] on input "Collapse categories" at bounding box center [313, 540] width 36 height 36
checkbox input "false"
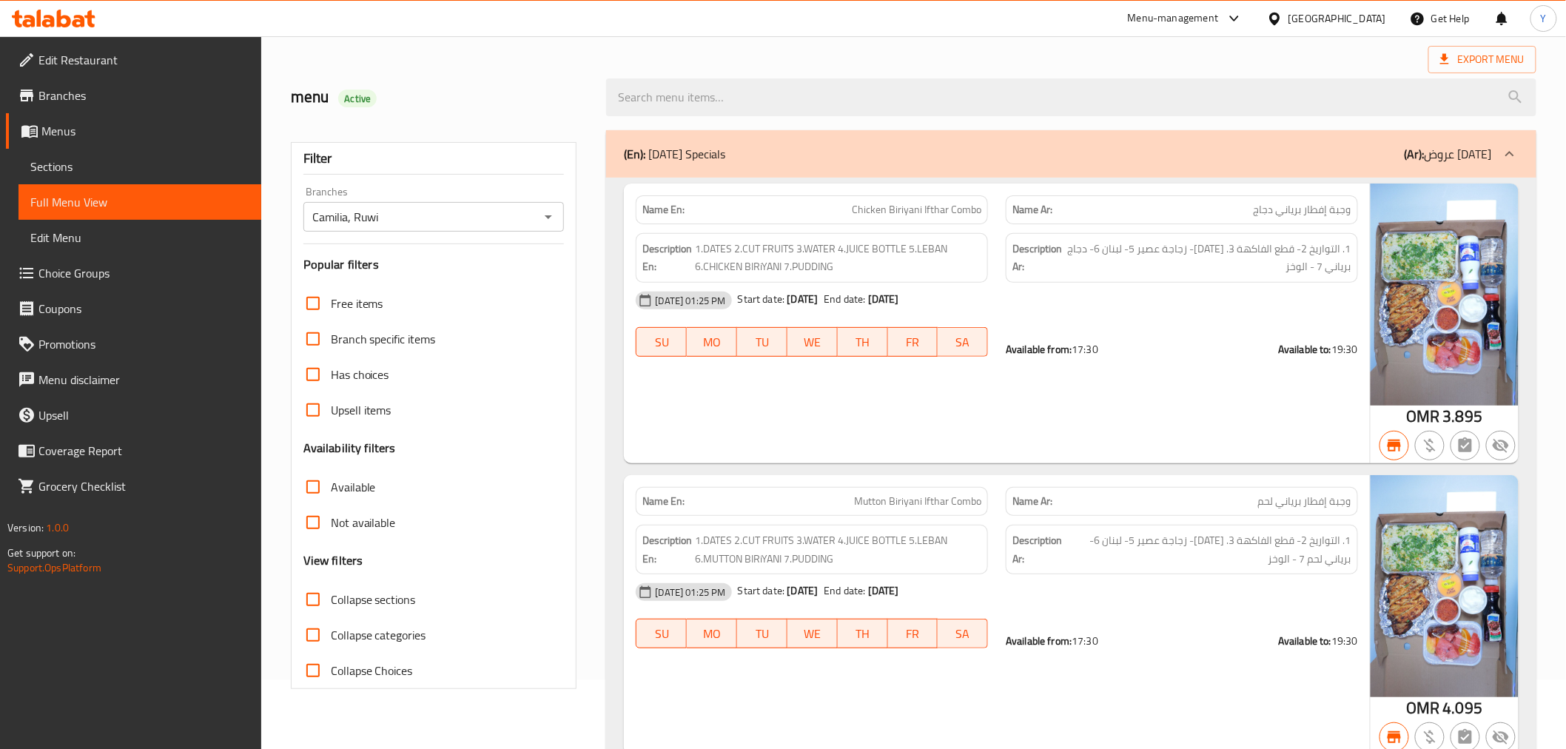
scroll to position [0, 0]
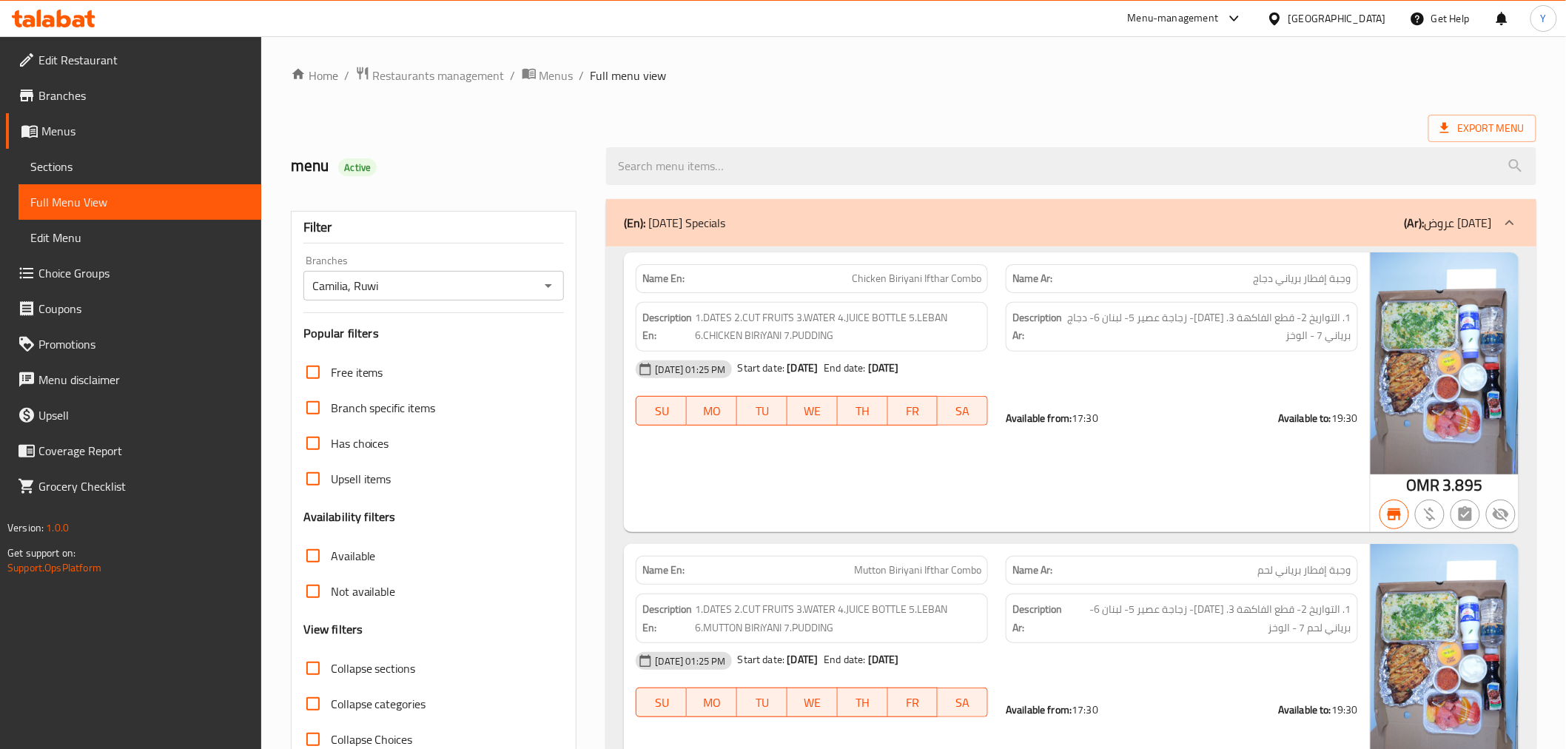
click at [469, 291] on input "Camilia, Ruwi" at bounding box center [422, 285] width 228 height 21
click at [557, 163] on h2 "menu Active" at bounding box center [440, 166] width 298 height 22
click at [356, 557] on span "Available" at bounding box center [353, 556] width 45 height 18
click at [331, 557] on input "Available" at bounding box center [313, 556] width 36 height 36
checkbox input "true"
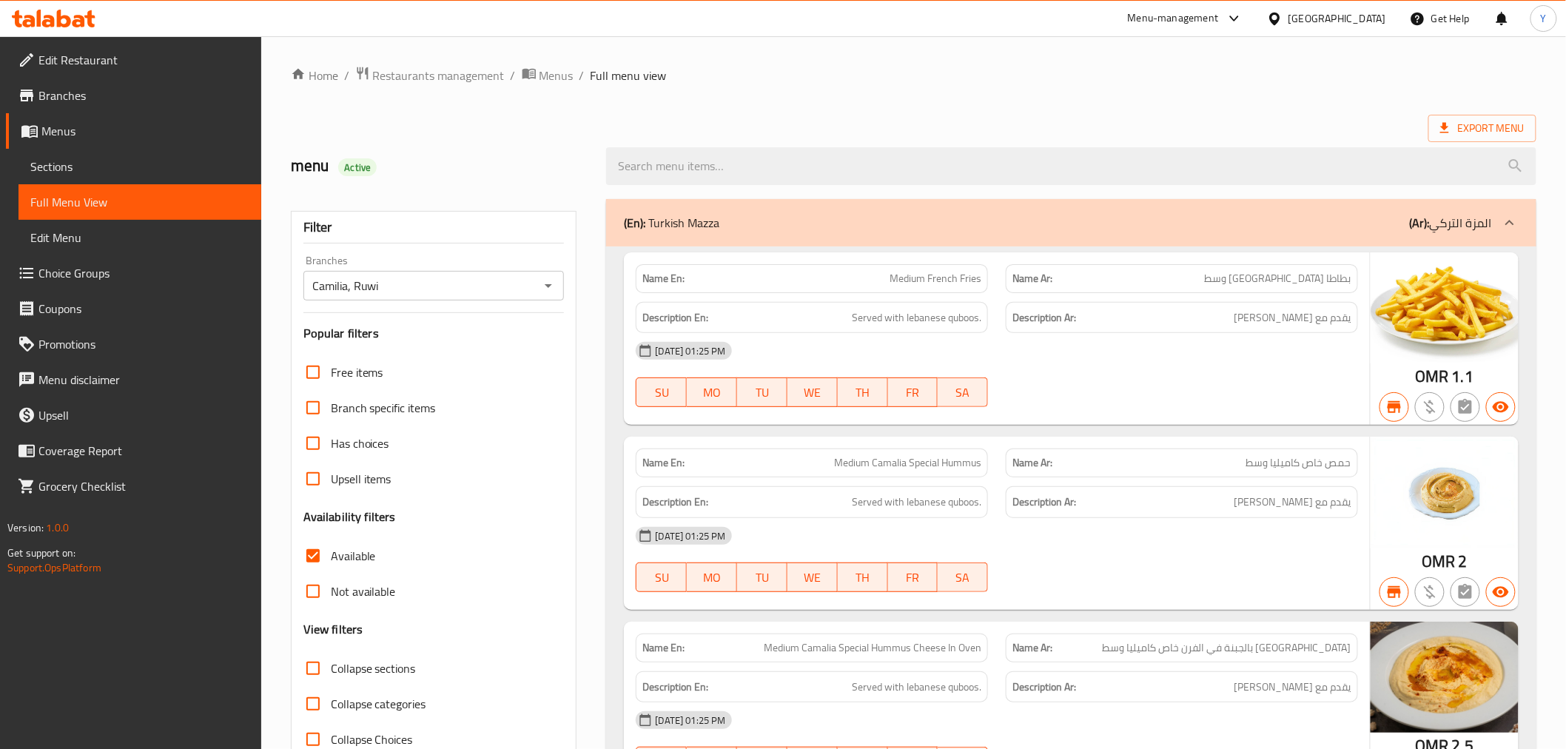
click at [663, 278] on strong "Name En:" at bounding box center [663, 279] width 42 height 16
copy strong "Name En:"
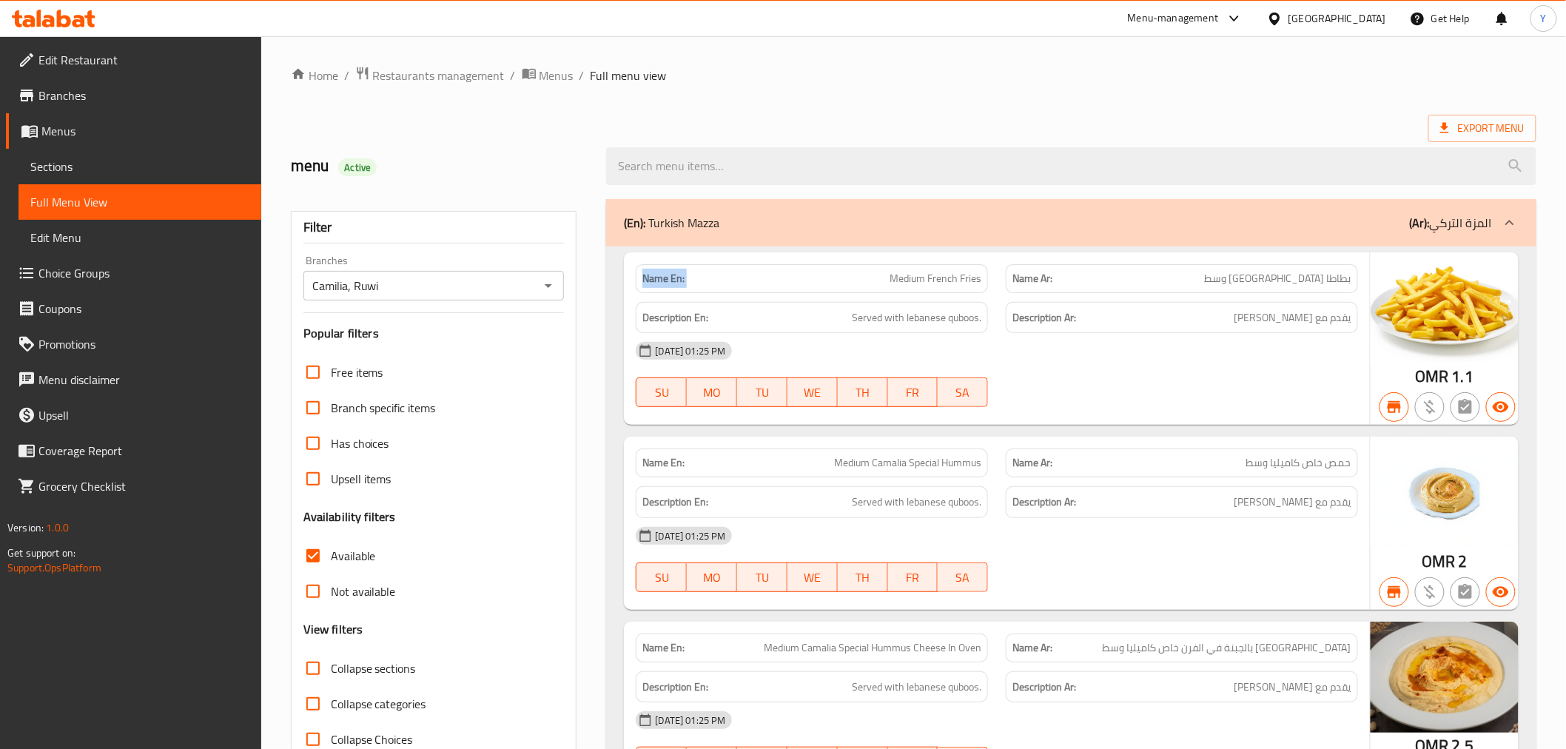
click at [663, 278] on strong "Name En:" at bounding box center [663, 279] width 42 height 16
click at [1141, 420] on div "Name En: Medium French Fries Name Ar: بطاطا مقلية وسط Description En: Served wi…" at bounding box center [996, 338] width 745 height 173
click at [967, 328] on div "Description En: Served with lebanese quboos." at bounding box center [812, 318] width 352 height 32
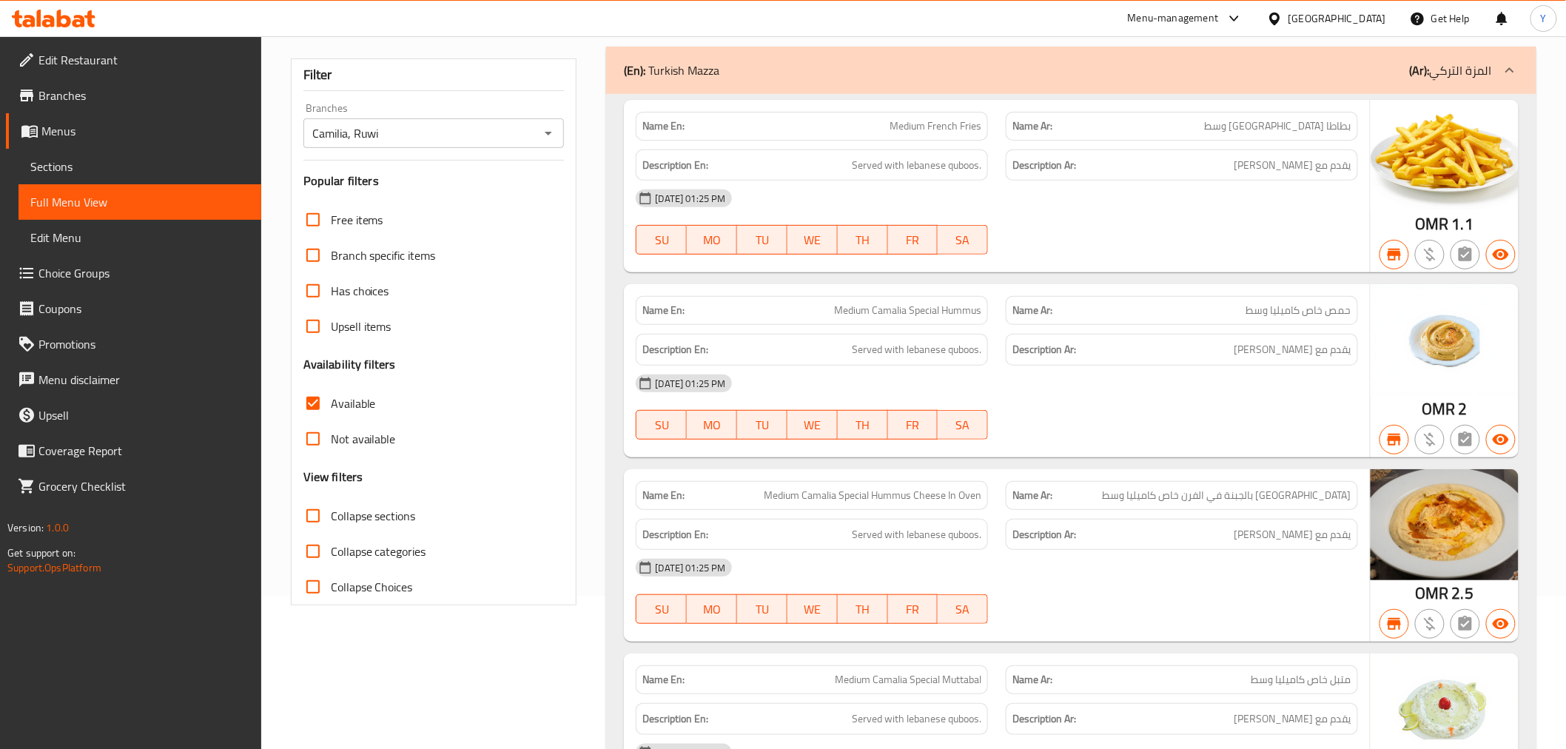
scroll to position [246, 0]
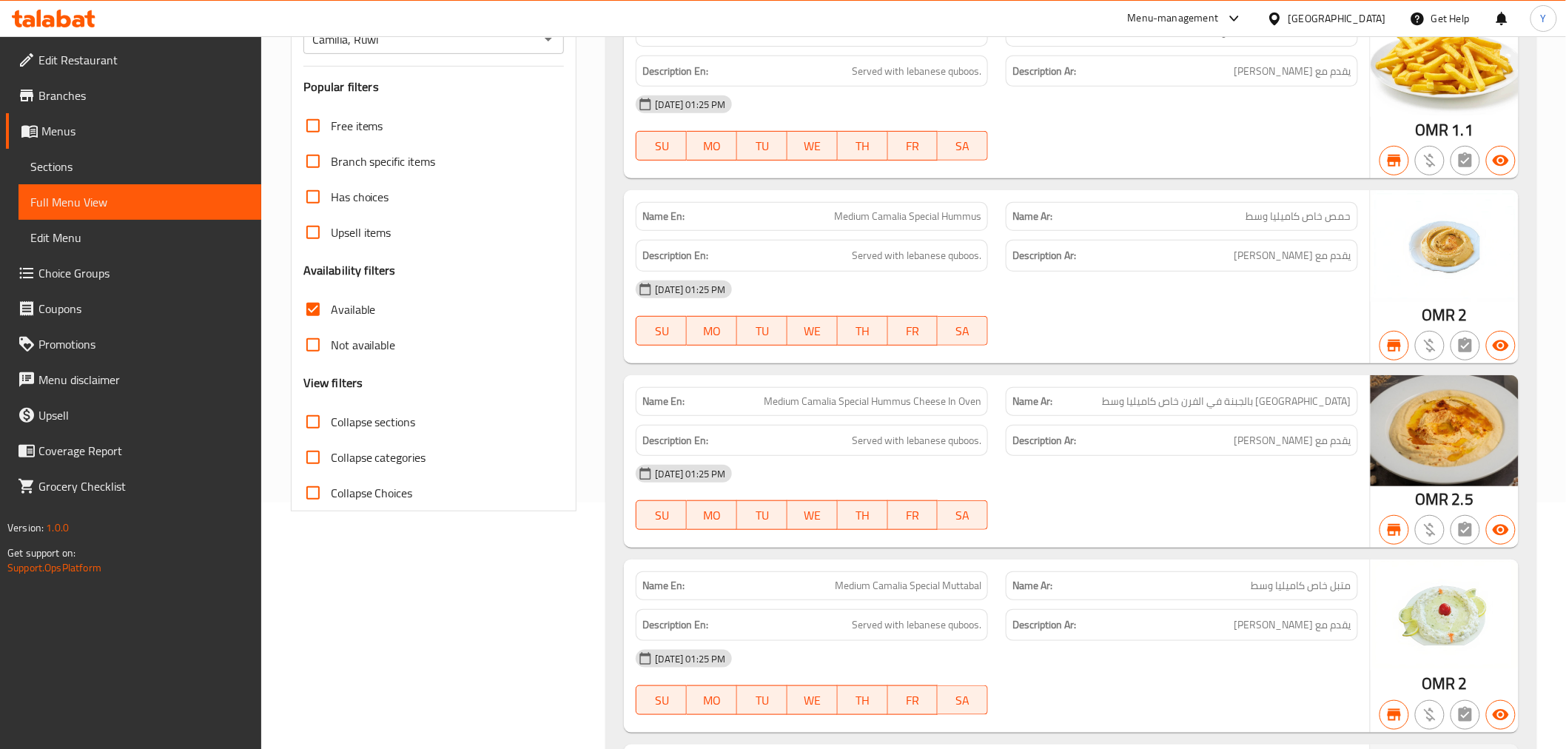
click at [684, 221] on strong "Name En:" at bounding box center [663, 217] width 42 height 16
copy strong "Name En:"
click at [684, 221] on strong "Name En:" at bounding box center [663, 217] width 42 height 16
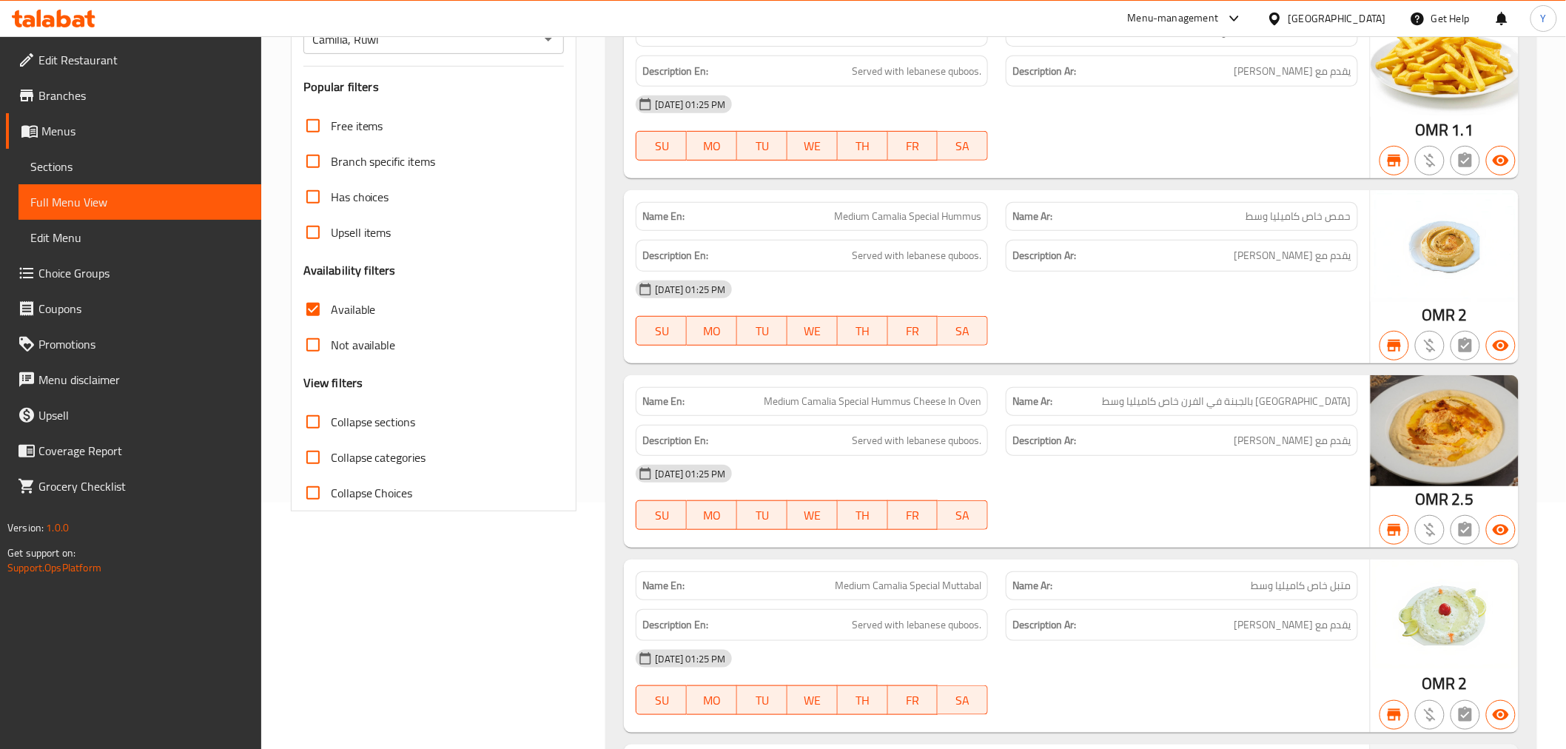
click at [420, 348] on div "Not available" at bounding box center [433, 345] width 261 height 36
click at [371, 348] on span "Not available" at bounding box center [363, 345] width 65 height 18
click at [331, 348] on input "Not available" at bounding box center [313, 345] width 36 height 36
checkbox input "true"
click at [358, 282] on div "Free items Branch specific items Has choices Upsell items Availability filters …" at bounding box center [433, 309] width 261 height 403
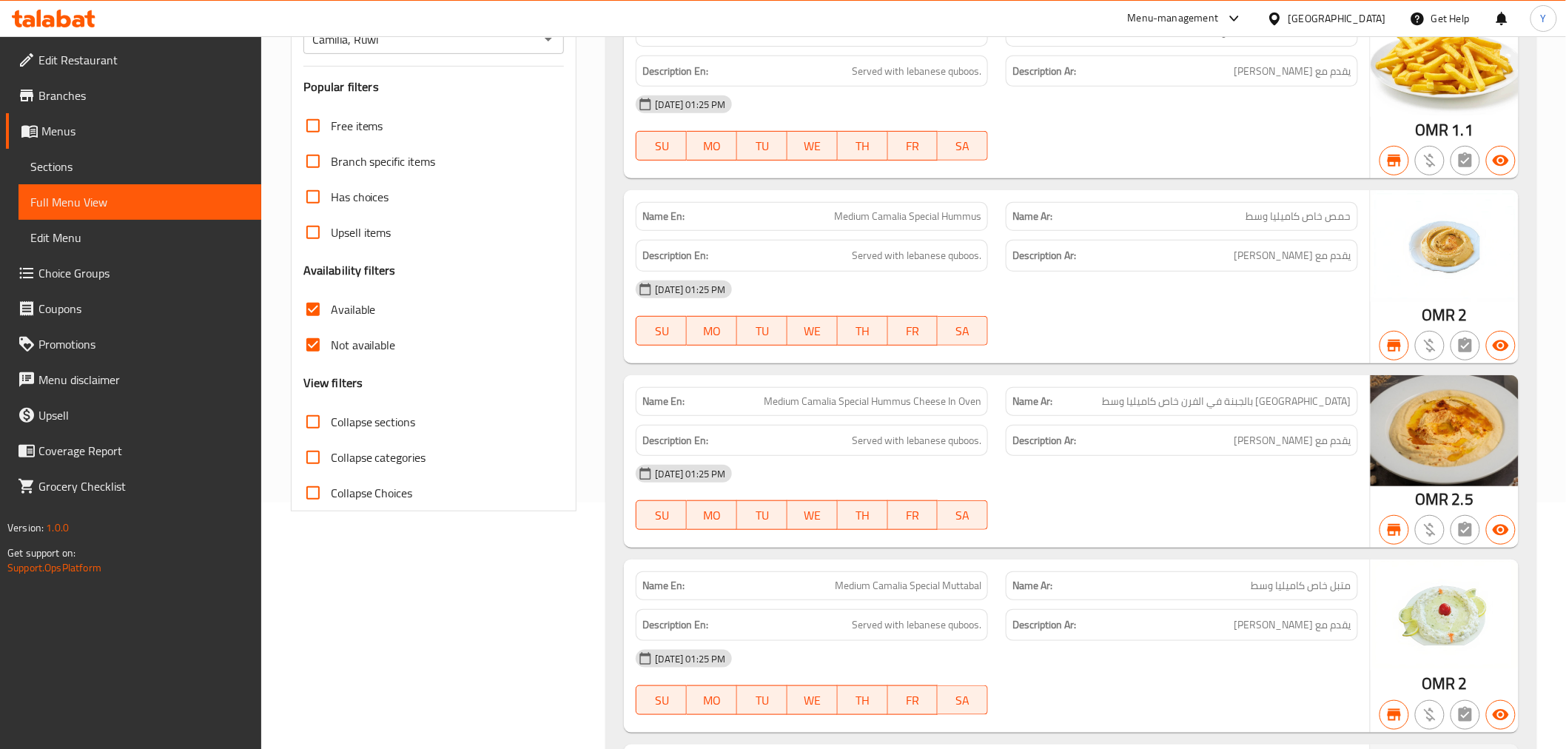
click at [350, 308] on span "Available" at bounding box center [353, 309] width 45 height 18
click at [331, 308] on input "Available" at bounding box center [313, 310] width 36 height 36
checkbox input "false"
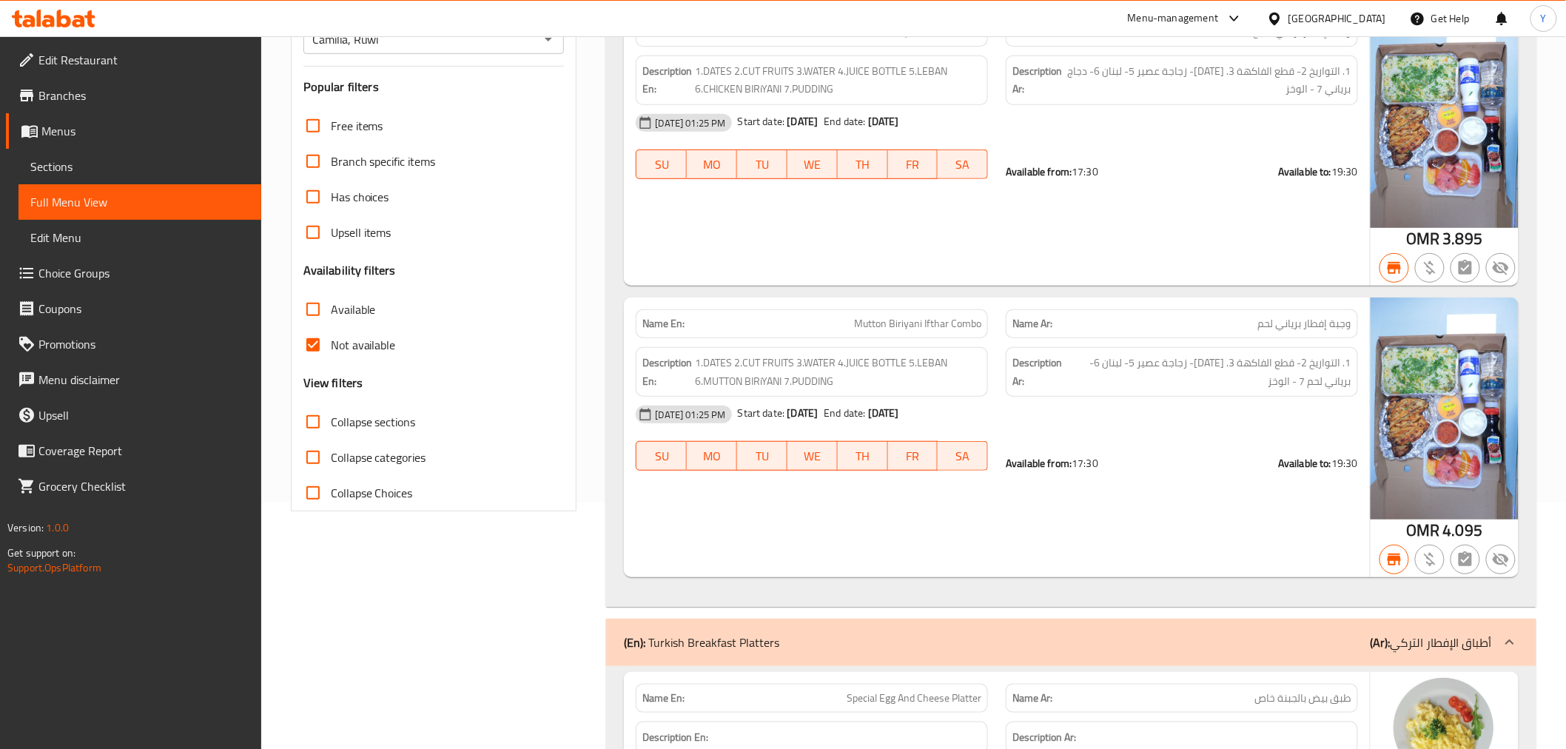
click at [988, 323] on div "Name En: Mutton Biriyani Ifthar Combo" at bounding box center [812, 323] width 352 height 29
click at [1093, 338] on div "Description Ar: 1. التواريخ 2- قطع الفاكهة 3. الماء 4- زجاجة عصير 5- لبنان 6- ب…" at bounding box center [1182, 371] width 370 height 67
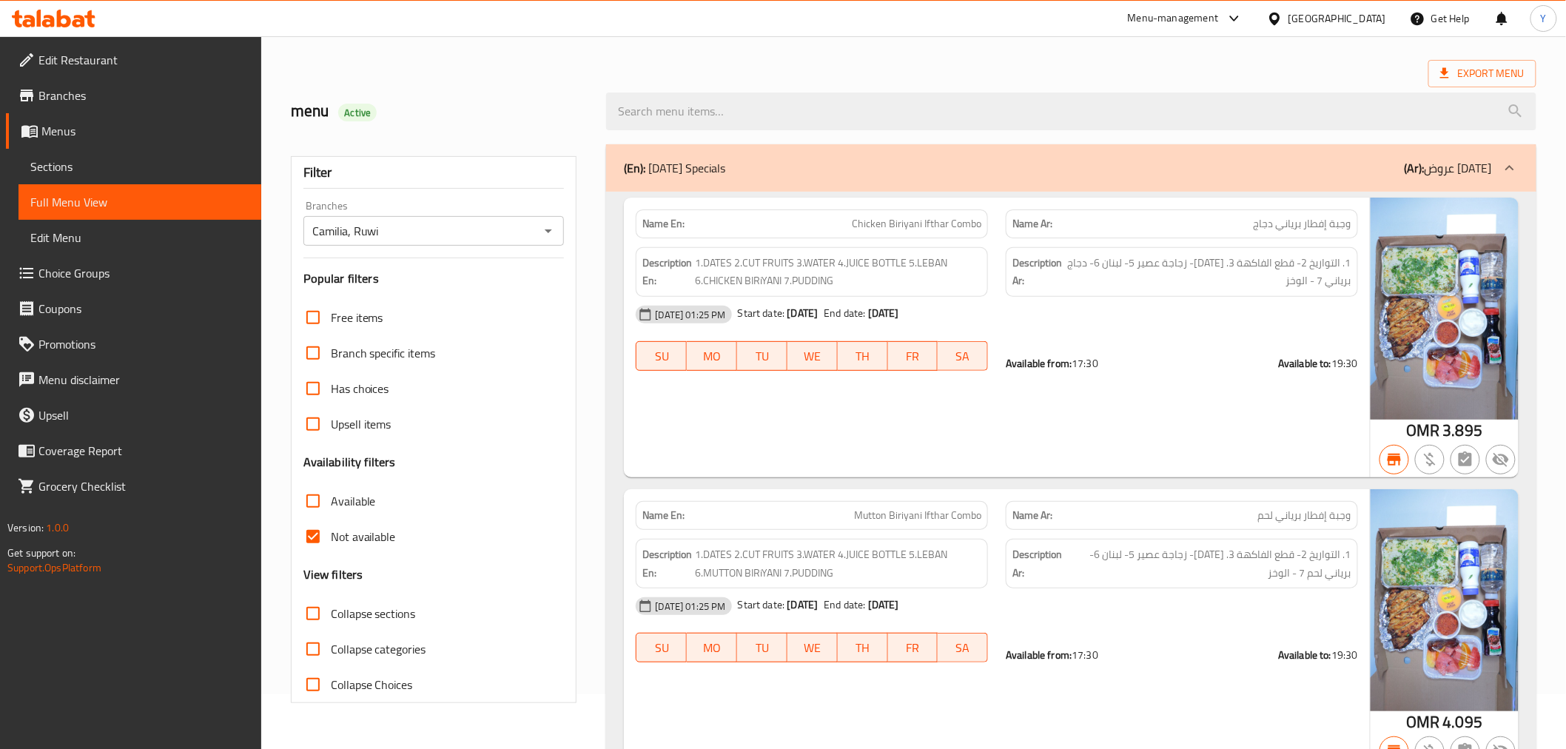
scroll to position [0, 0]
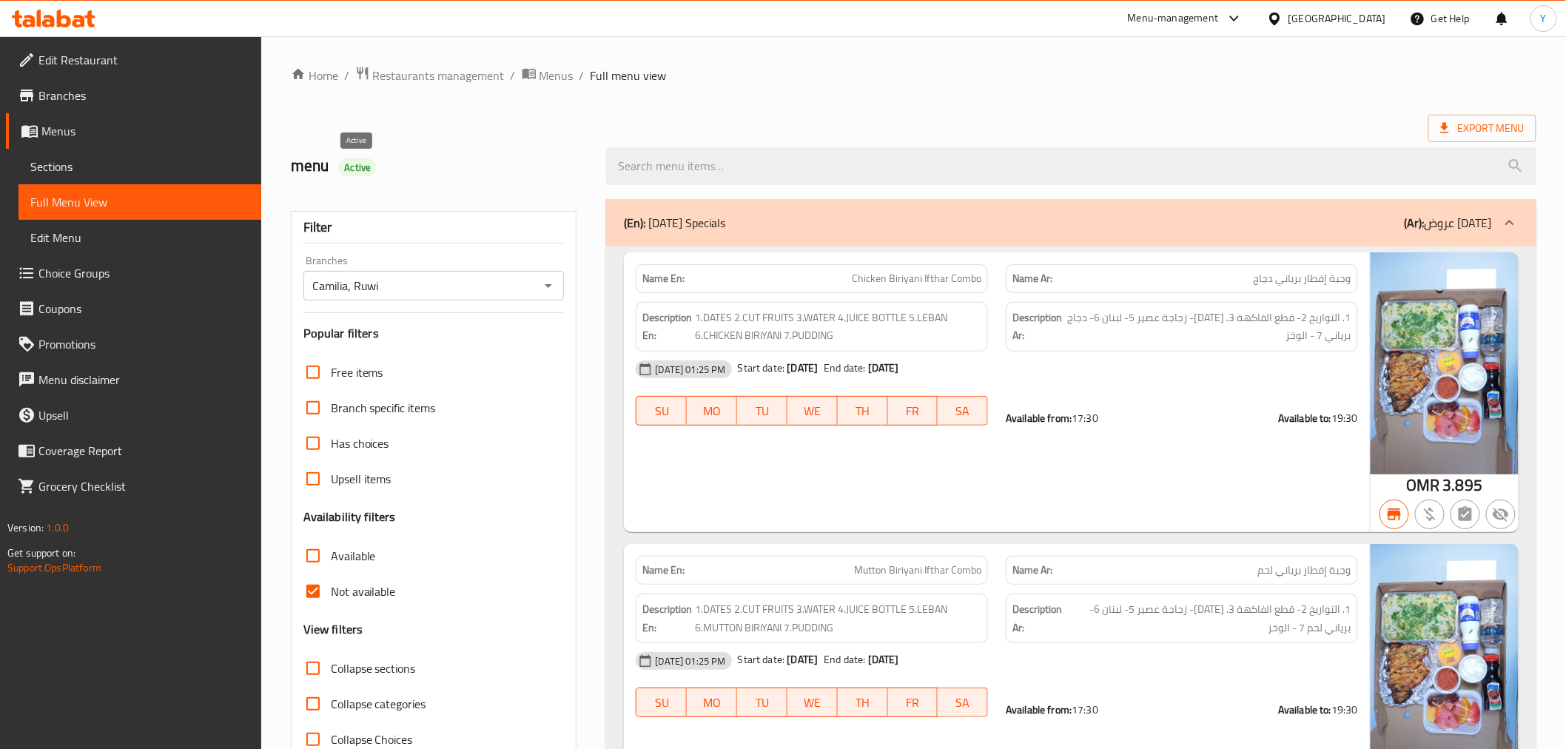
click at [354, 163] on span "Active" at bounding box center [357, 168] width 38 height 14
copy span "Active"
click at [667, 139] on div at bounding box center [1070, 166] width 947 height 56
drag, startPoint x: 498, startPoint y: 246, endPoint x: 486, endPoint y: -100, distance: 345.9
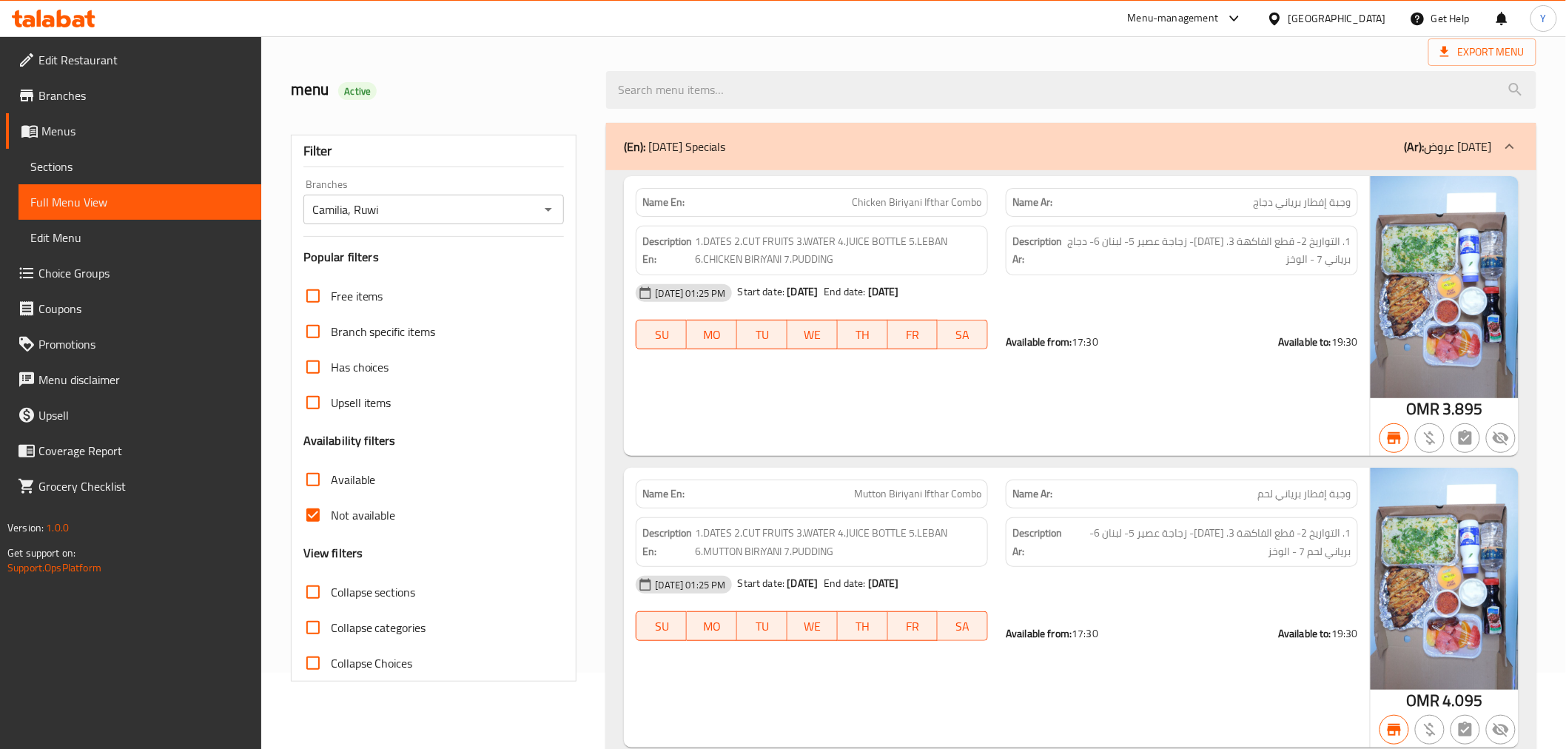
scroll to position [164, 0]
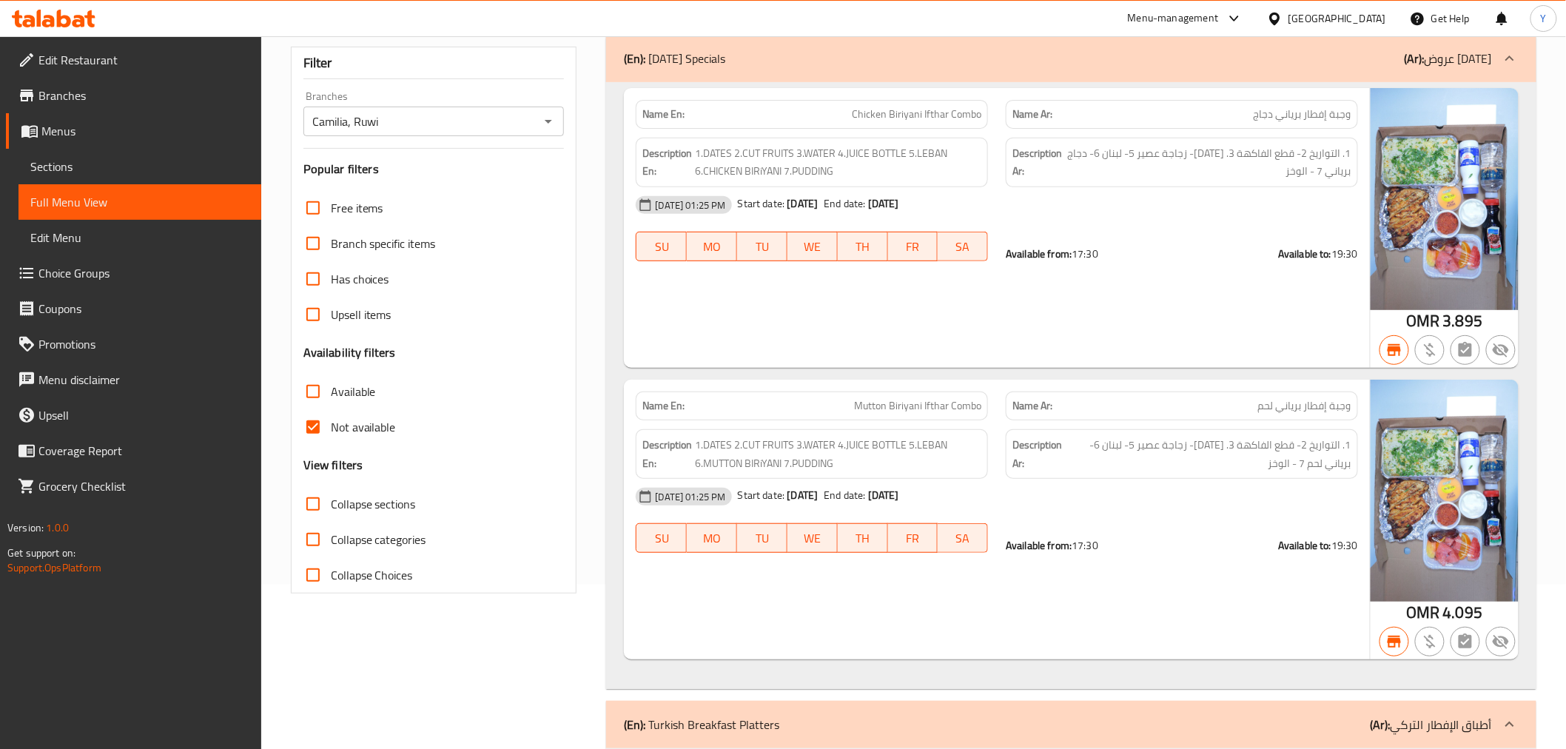
click at [357, 420] on span "Not available" at bounding box center [363, 427] width 65 height 18
click at [331, 420] on input "Not available" at bounding box center [313, 427] width 36 height 36
checkbox input "false"
click at [359, 394] on span "Available" at bounding box center [353, 392] width 45 height 18
click at [331, 394] on input "Available" at bounding box center [313, 392] width 36 height 36
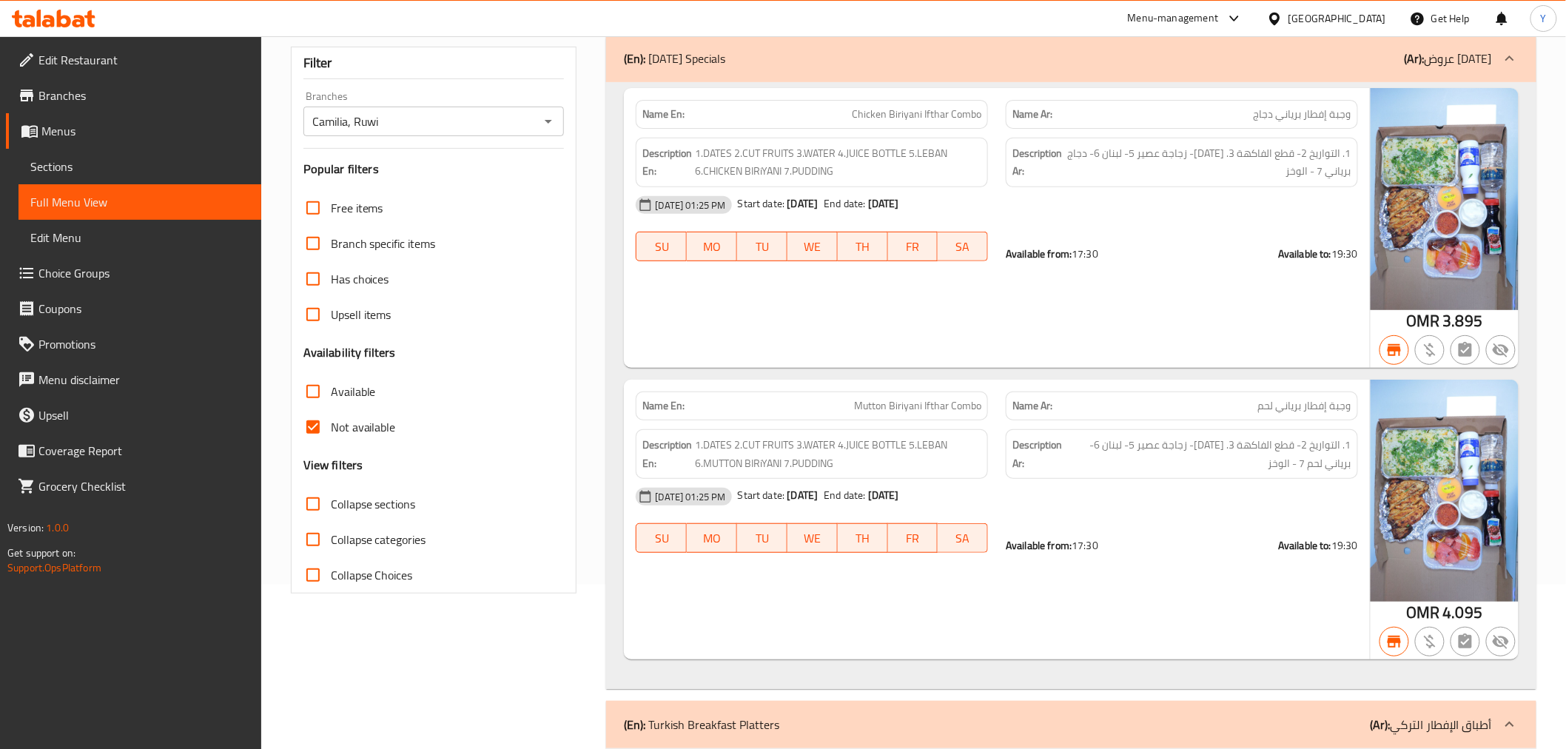
checkbox input "true"
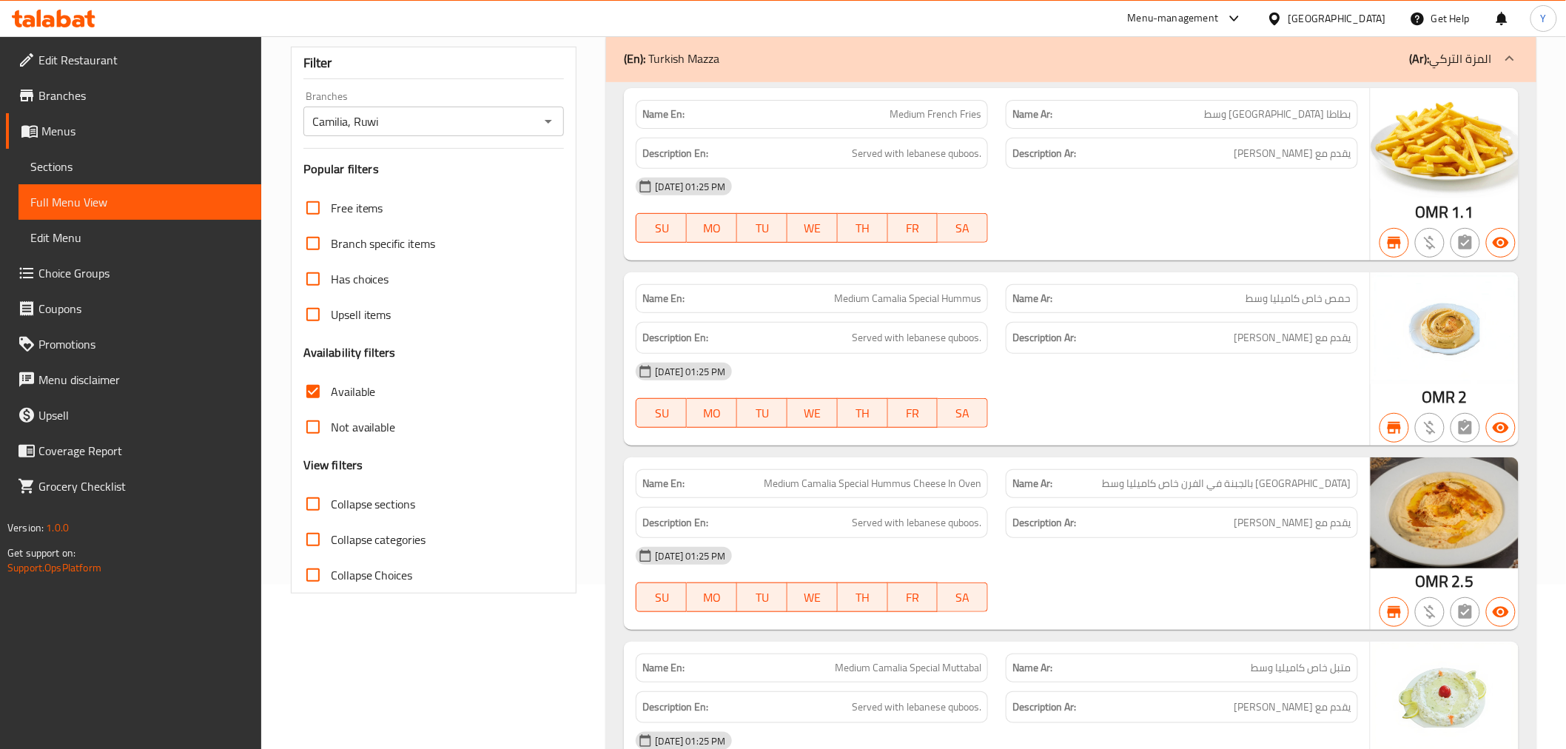
click at [1038, 322] on div "Description Ar: يقدم مع قبوس لبناني" at bounding box center [1182, 338] width 352 height 32
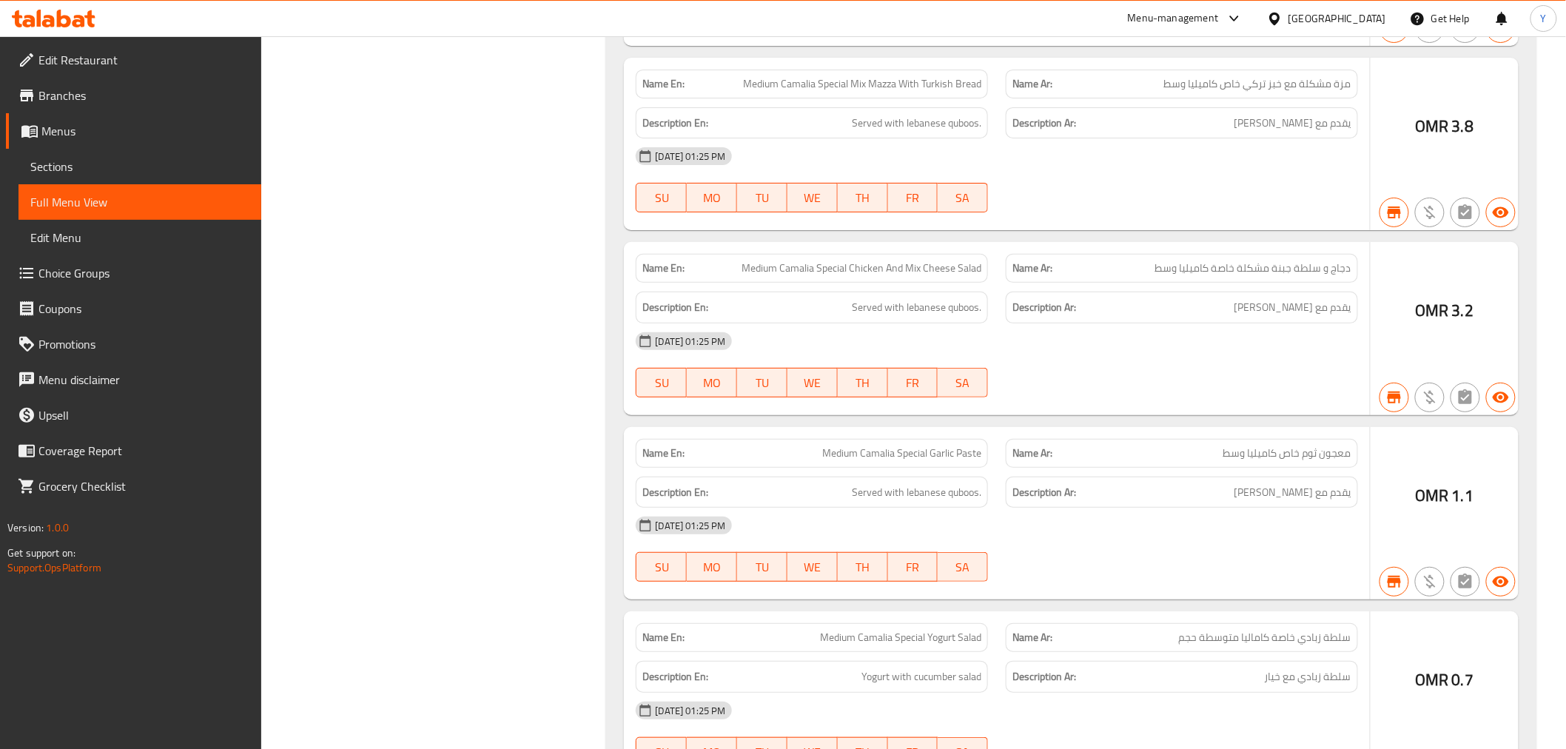
drag, startPoint x: 1126, startPoint y: 358, endPoint x: 1103, endPoint y: 78, distance: 280.8
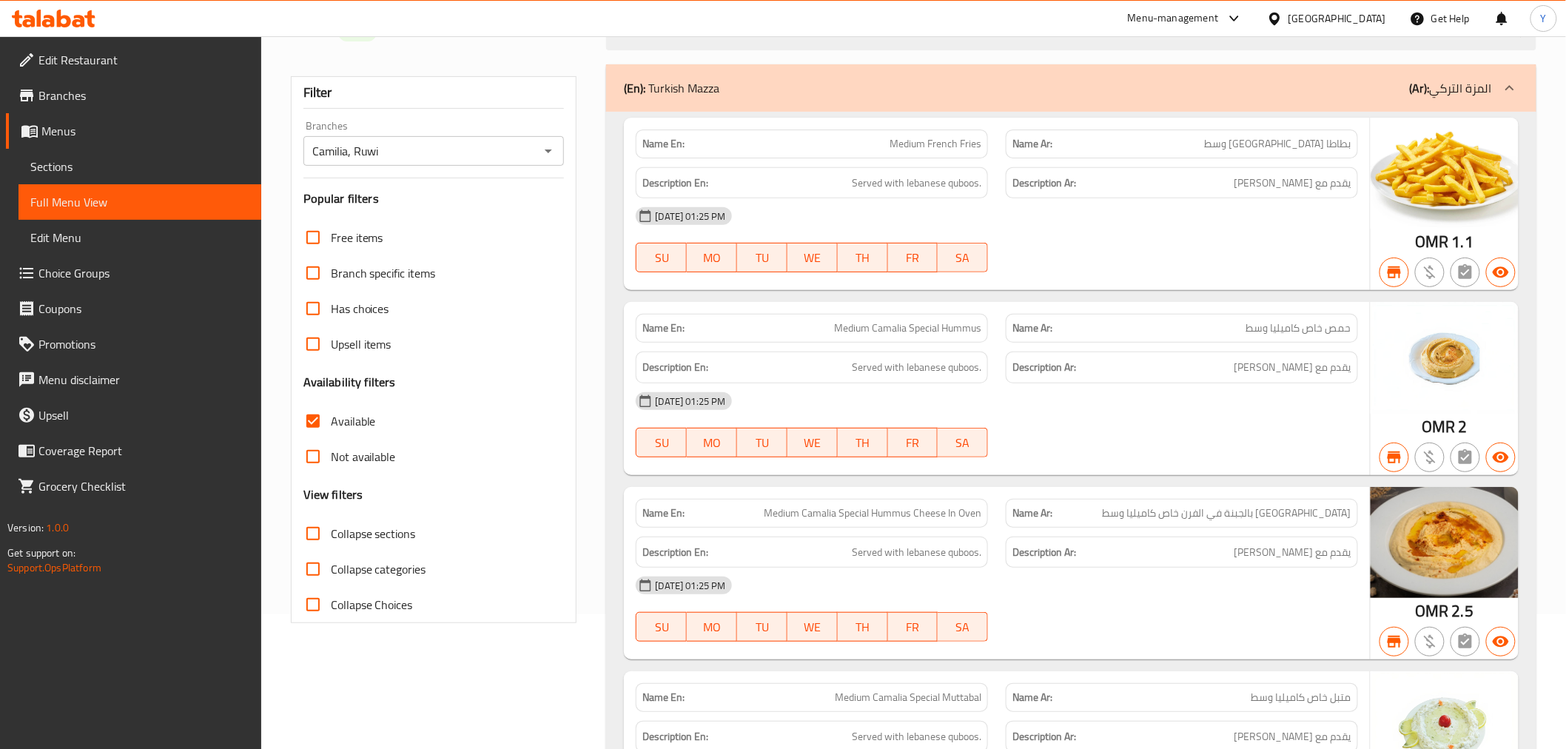
scroll to position [0, 0]
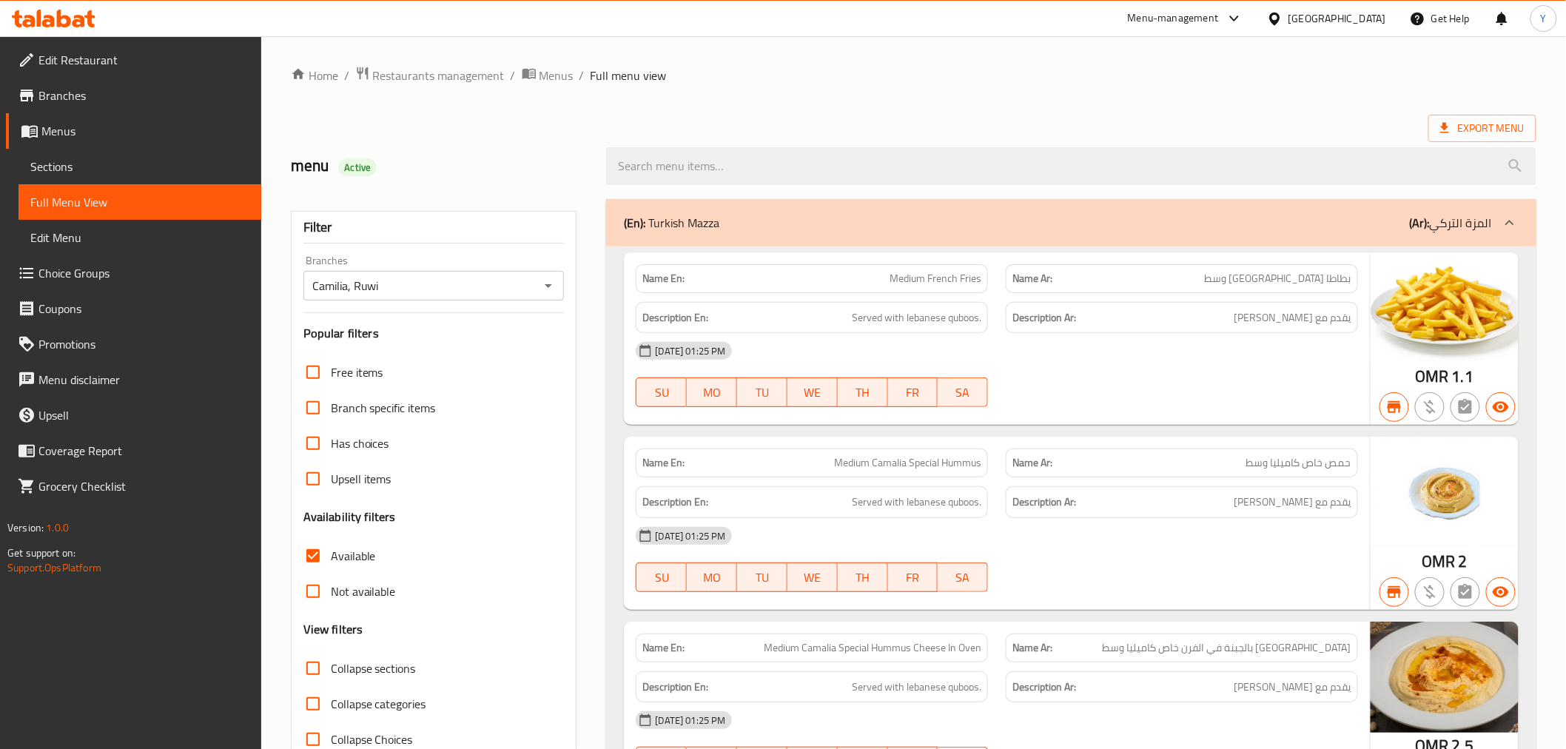
drag, startPoint x: 1038, startPoint y: 516, endPoint x: 1022, endPoint y: 144, distance: 371.9
click at [1489, 130] on span "Export Menu" at bounding box center [1482, 128] width 84 height 19
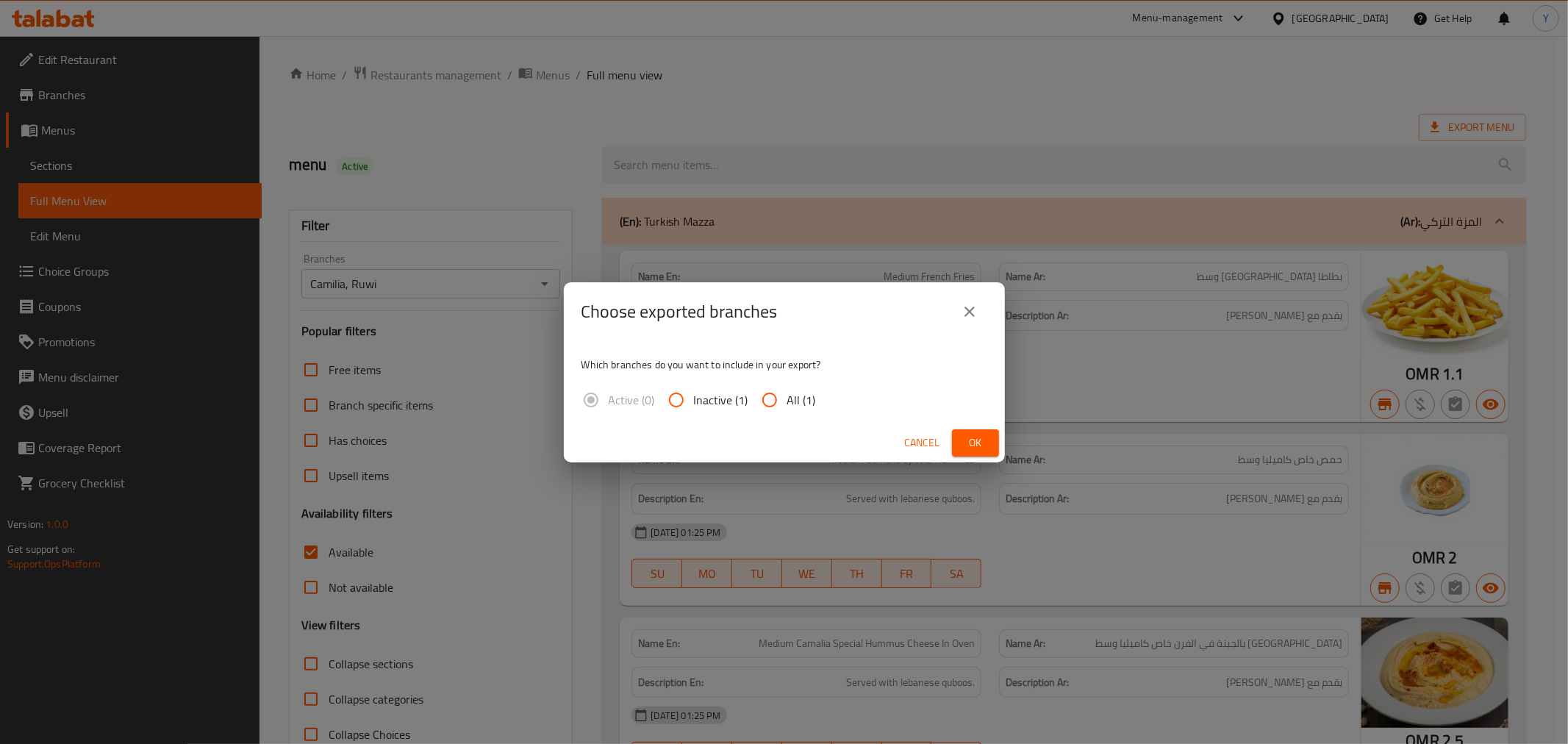
click at [773, 402] on input "All (1)" at bounding box center [770, 400] width 36 height 36
radio input "true"
click at [1004, 429] on div "Choose exported branches Which branches do you want to include in your export? …" at bounding box center [784, 372] width 1568 height 744
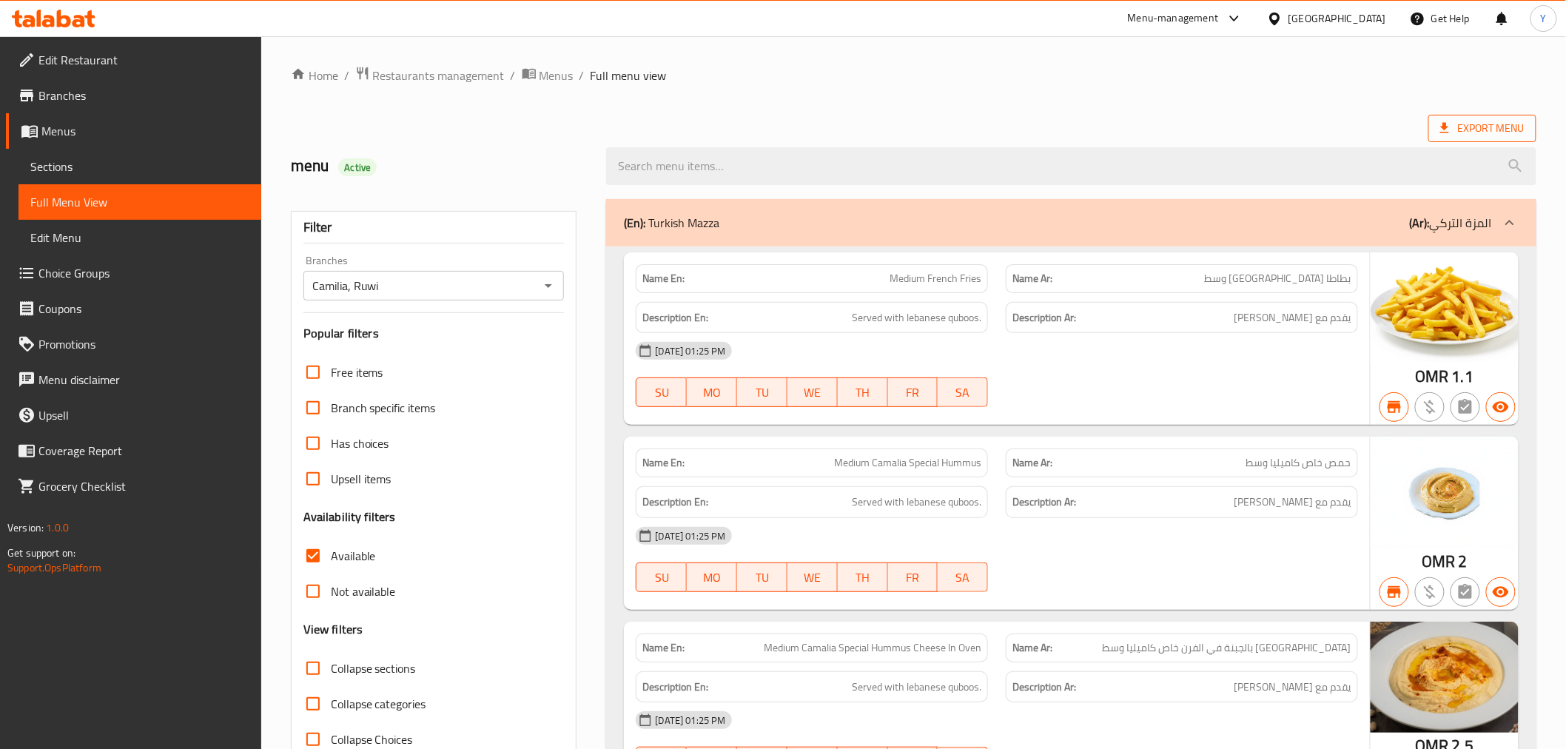
click at [1471, 124] on span "Export Menu" at bounding box center [1482, 128] width 84 height 19
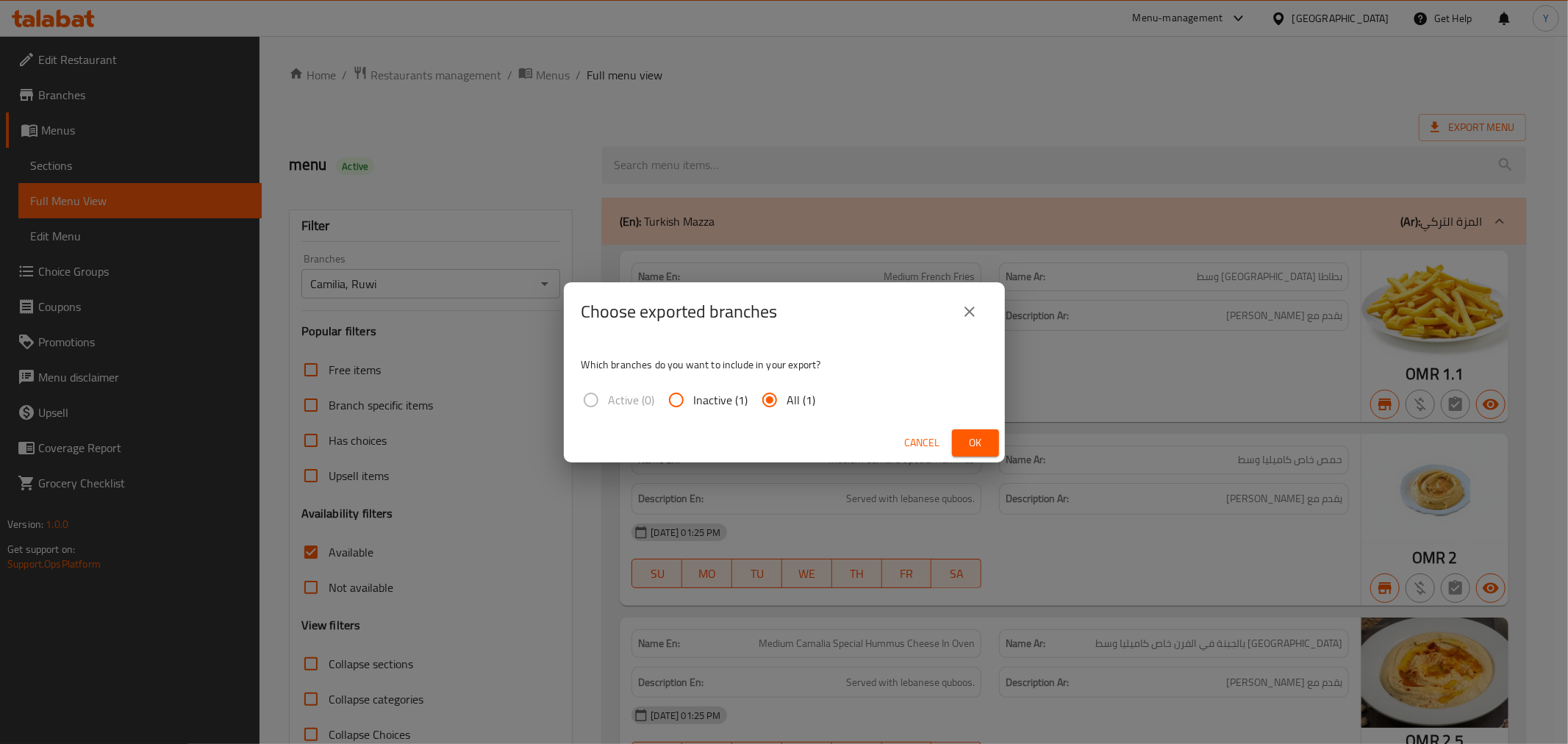
click at [986, 434] on span "Ok" at bounding box center [975, 443] width 24 height 19
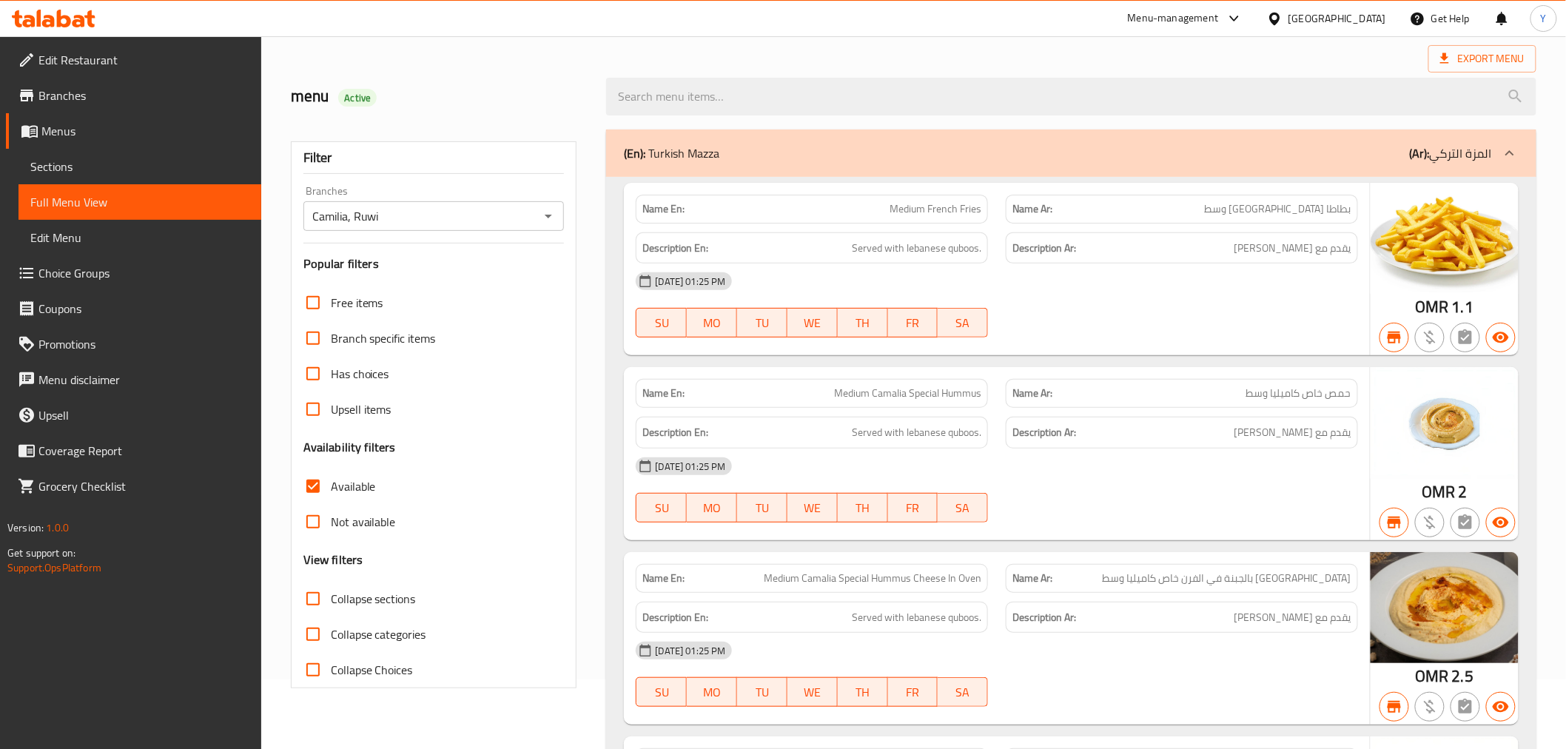
scroll to position [164, 0]
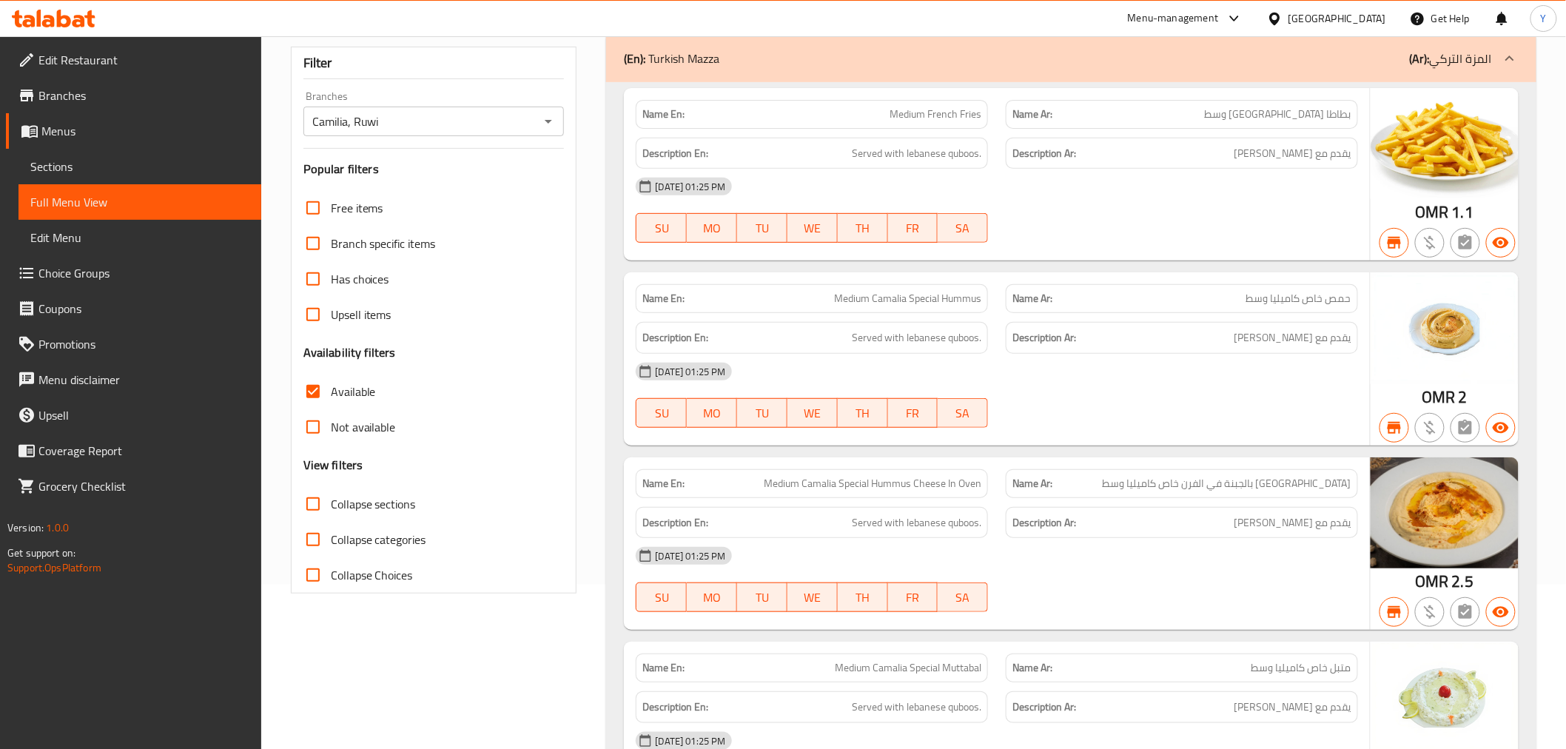
drag, startPoint x: 1219, startPoint y: 386, endPoint x: 1201, endPoint y: 386, distance: 17.8
click at [1219, 386] on div "30-09-2025 01:25 PM" at bounding box center [996, 372] width 739 height 36
drag, startPoint x: 1334, startPoint y: 0, endPoint x: 1060, endPoint y: 215, distance: 348.5
click at [1060, 215] on div "30-09-2025 01:25 PM SU MO TU WE TH FR SA" at bounding box center [996, 210] width 739 height 83
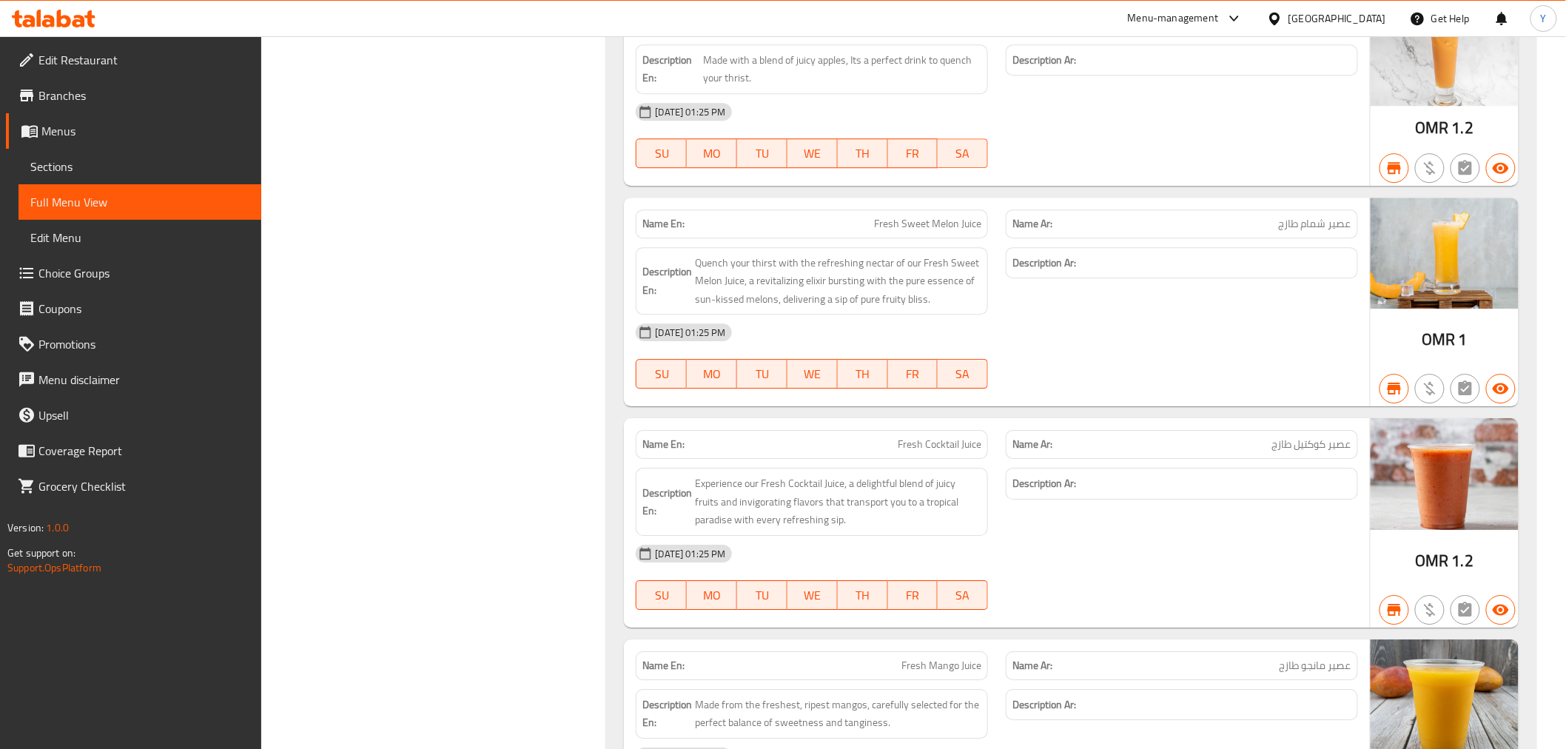
scroll to position [22576, 0]
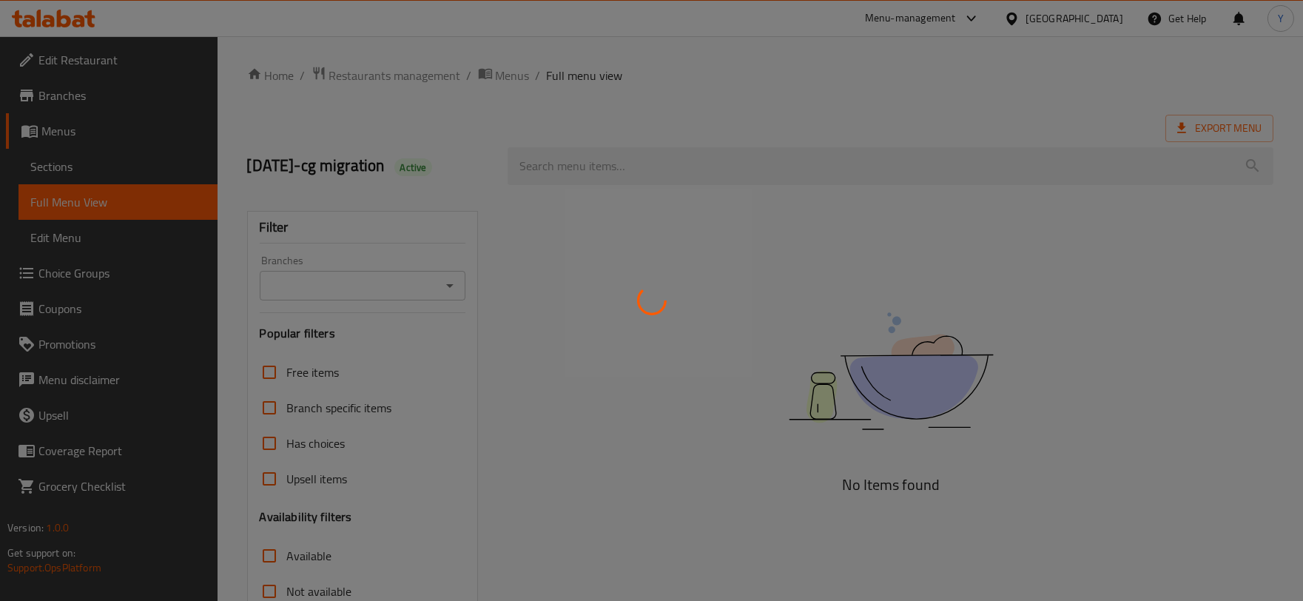
click at [640, 298] on icon at bounding box center [651, 300] width 41 height 41
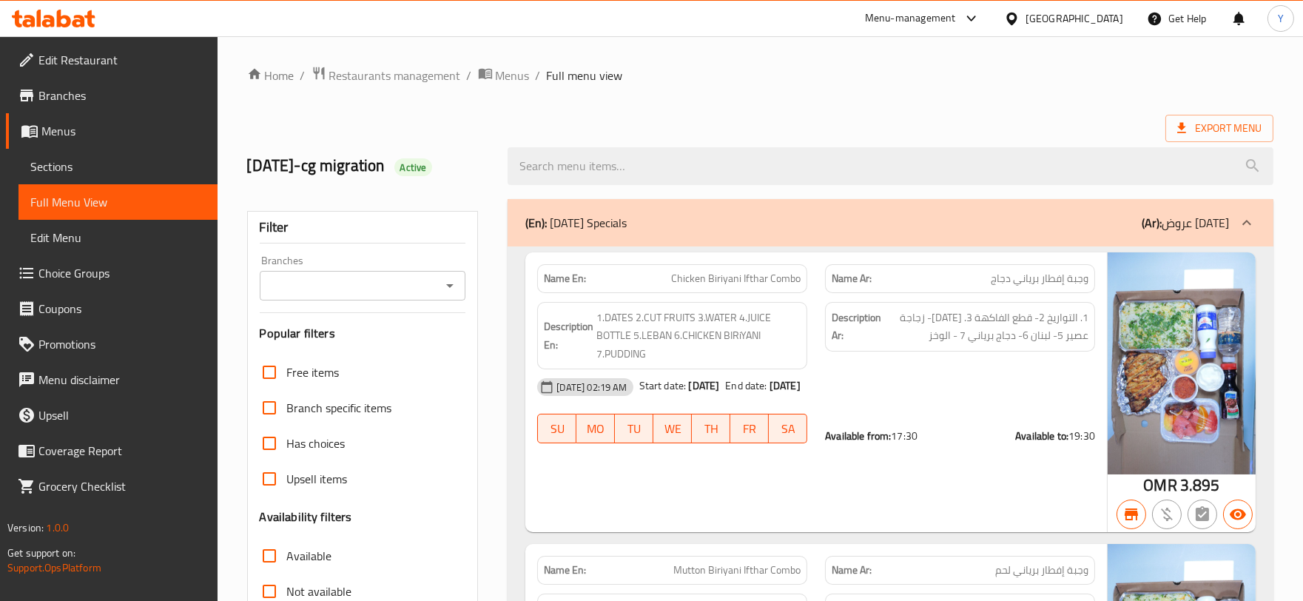
click at [429, 285] on input "Branches" at bounding box center [350, 285] width 173 height 21
click at [461, 293] on div "Branches" at bounding box center [363, 286] width 206 height 30
click at [441, 284] on icon "Close" at bounding box center [450, 286] width 18 height 18
click at [446, 289] on icon "Open" at bounding box center [450, 286] width 18 height 18
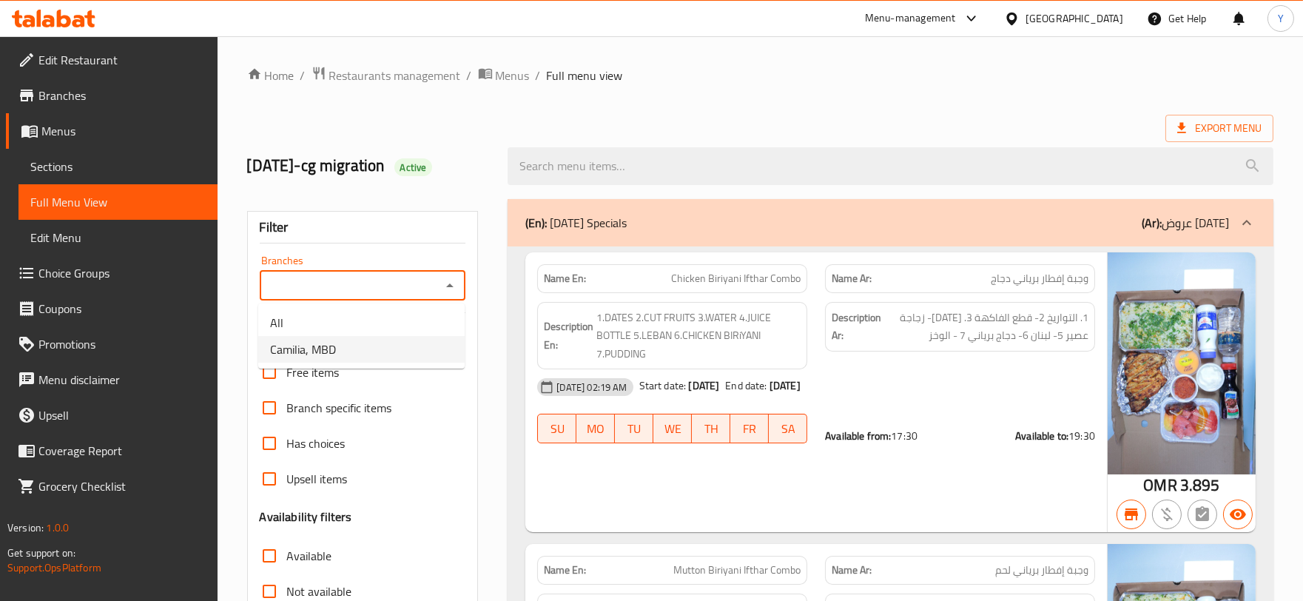
click at [407, 359] on li "Camilia, MBD" at bounding box center [361, 349] width 206 height 27
type input "Camilia, MBD"
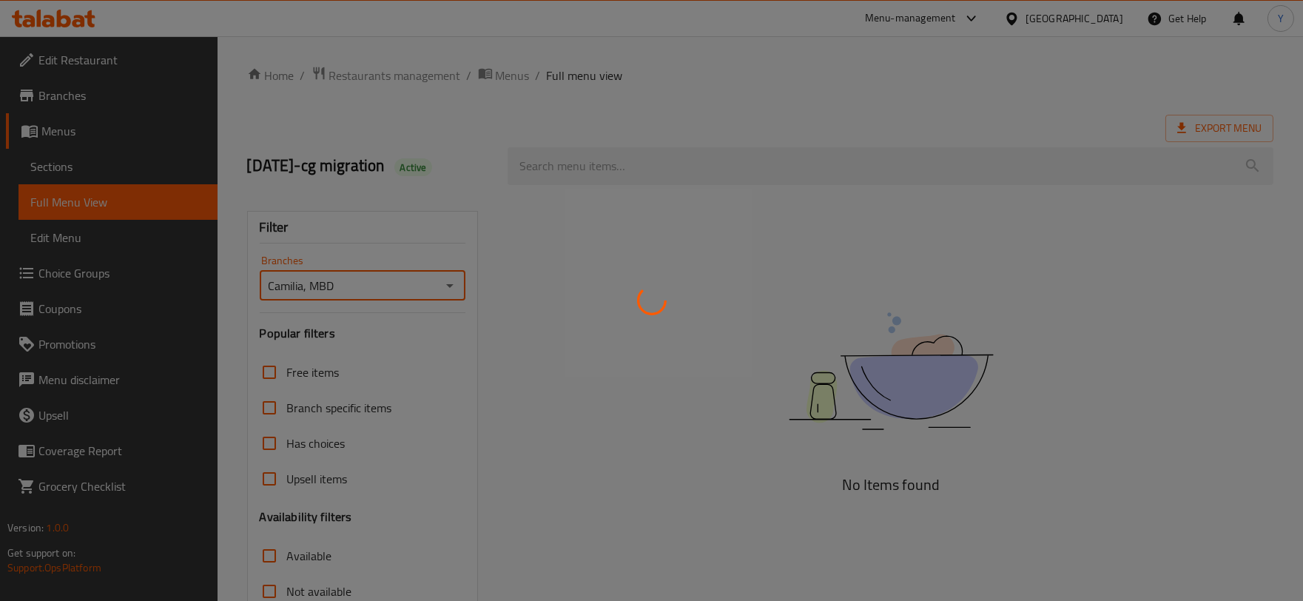
click at [719, 92] on div at bounding box center [651, 300] width 1303 height 601
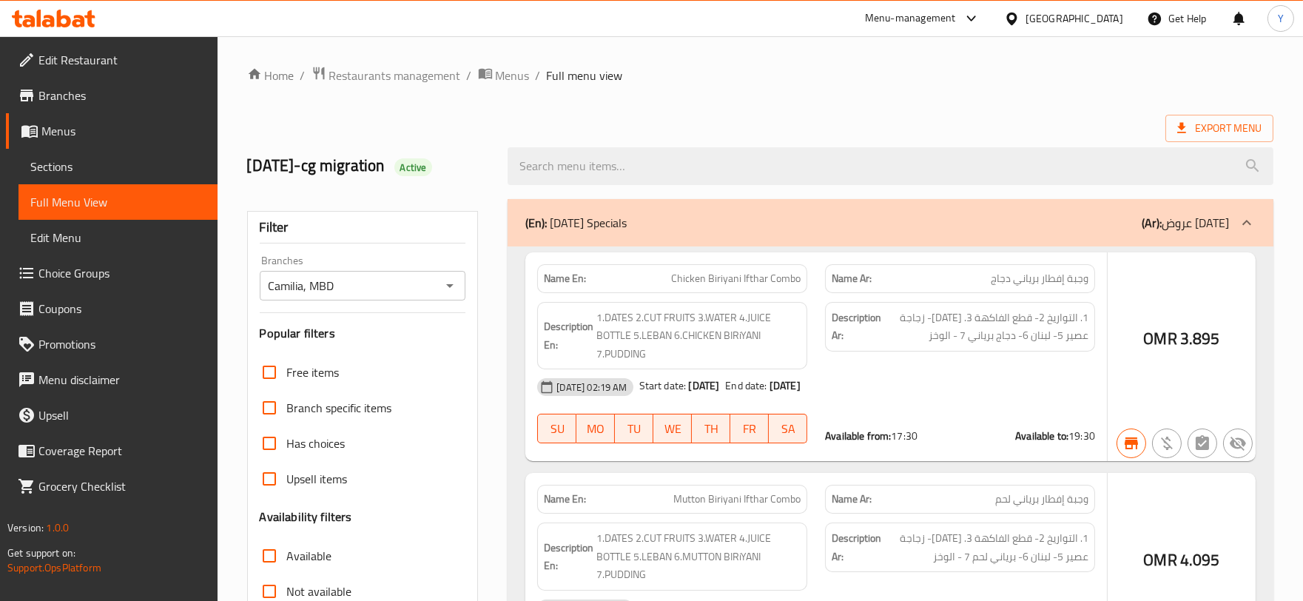
click at [420, 264] on div at bounding box center [651, 300] width 1303 height 601
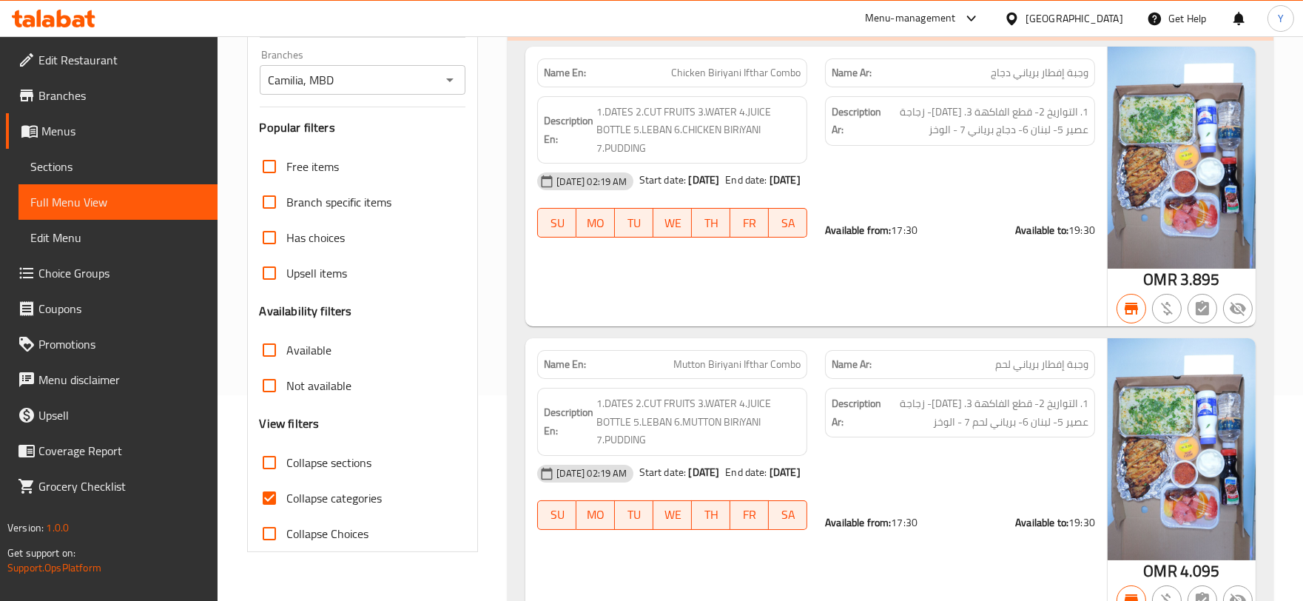
scroll to position [329, 0]
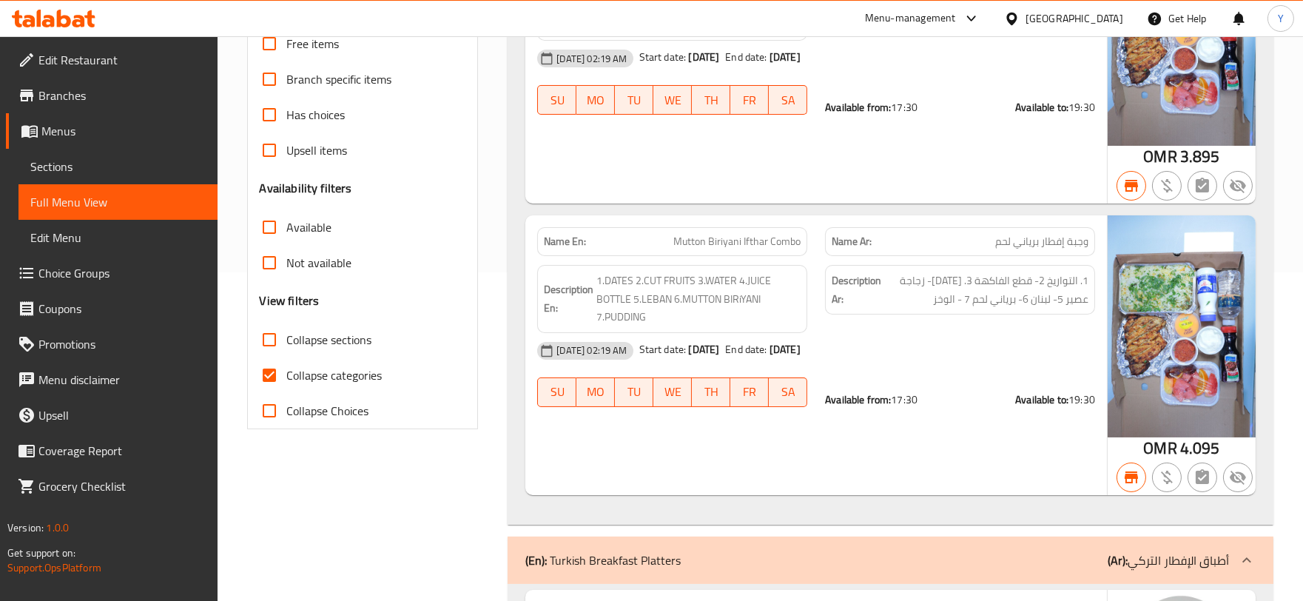
click at [334, 386] on label "Collapse categories" at bounding box center [317, 375] width 131 height 36
click at [287, 386] on input "Collapse categories" at bounding box center [270, 375] width 36 height 36
checkbox input "false"
click at [287, 218] on span "Available" at bounding box center [309, 227] width 45 height 18
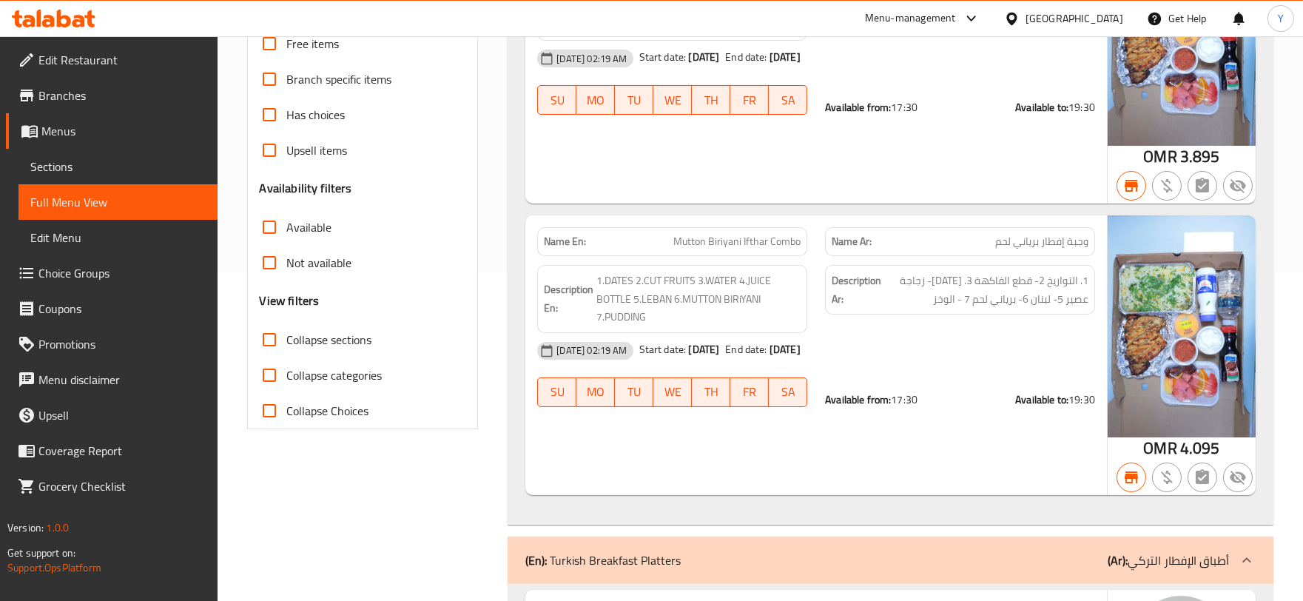
click at [286, 218] on input "Available" at bounding box center [270, 227] width 36 height 36
checkbox input "true"
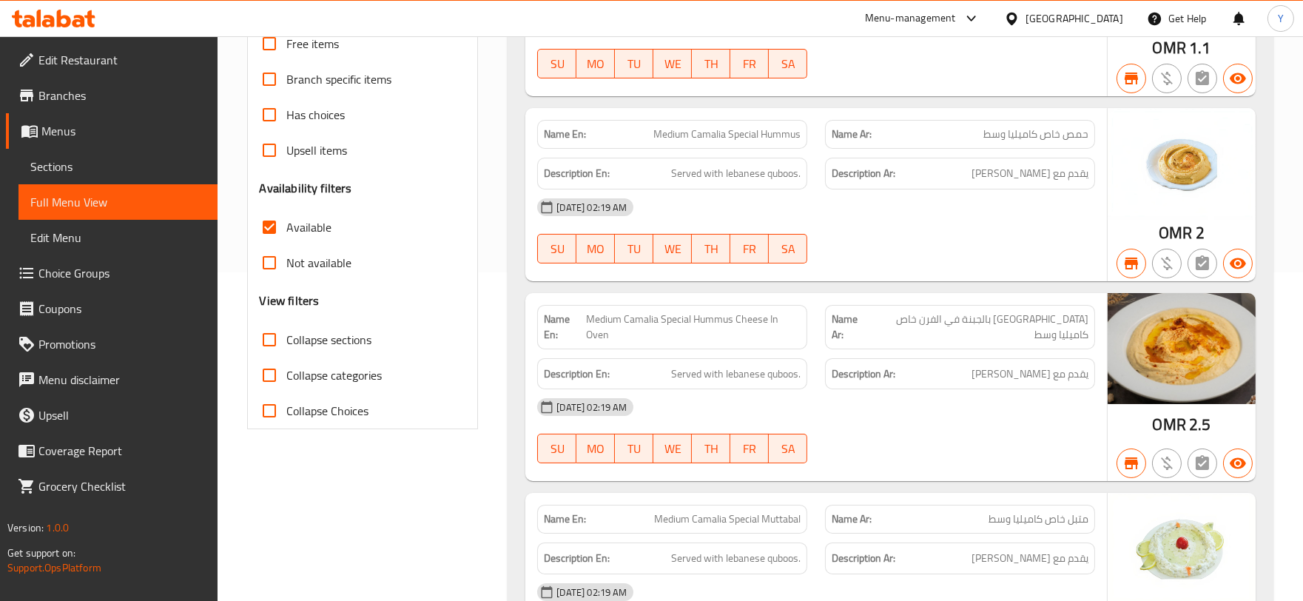
click at [268, 263] on input "Not available" at bounding box center [270, 263] width 36 height 36
checkbox input "true"
click at [300, 235] on span "Available" at bounding box center [309, 227] width 45 height 18
click at [287, 235] on input "Available" at bounding box center [270, 227] width 36 height 36
checkbox input "false"
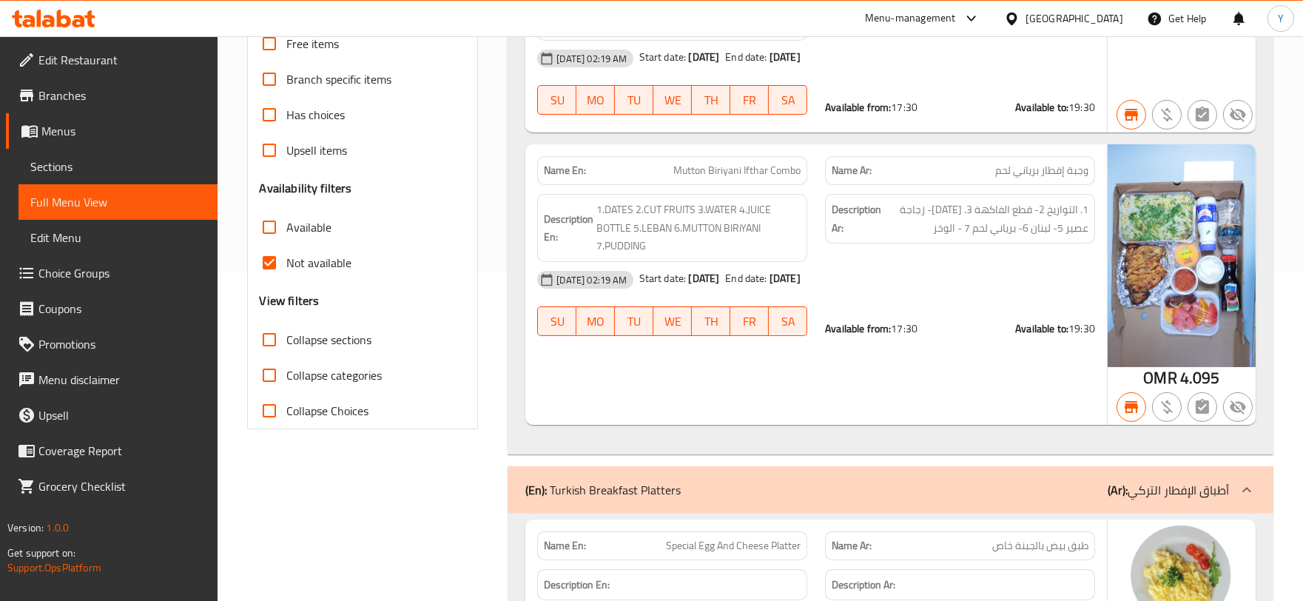
scroll to position [0, 0]
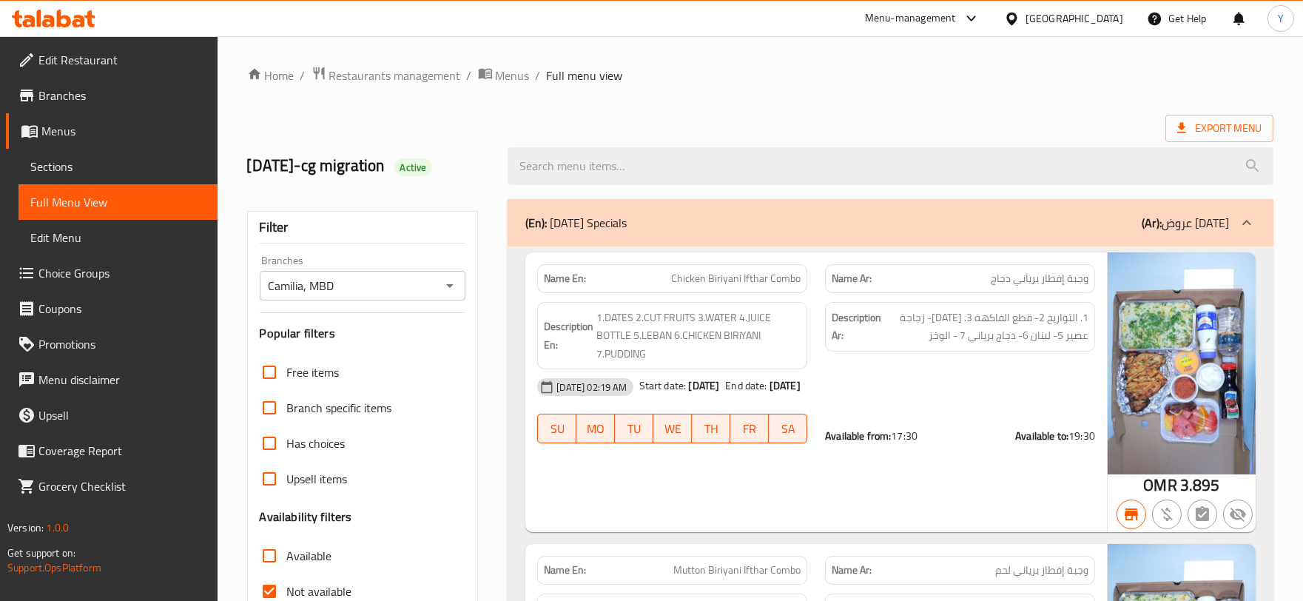
click at [1019, 323] on span "1. التواريخ 2- قطع الفاكهة 3. [DATE]- زجاجة عصير 5- لبنان 6- دجاج برياني 7 - ال…" at bounding box center [986, 327] width 204 height 36
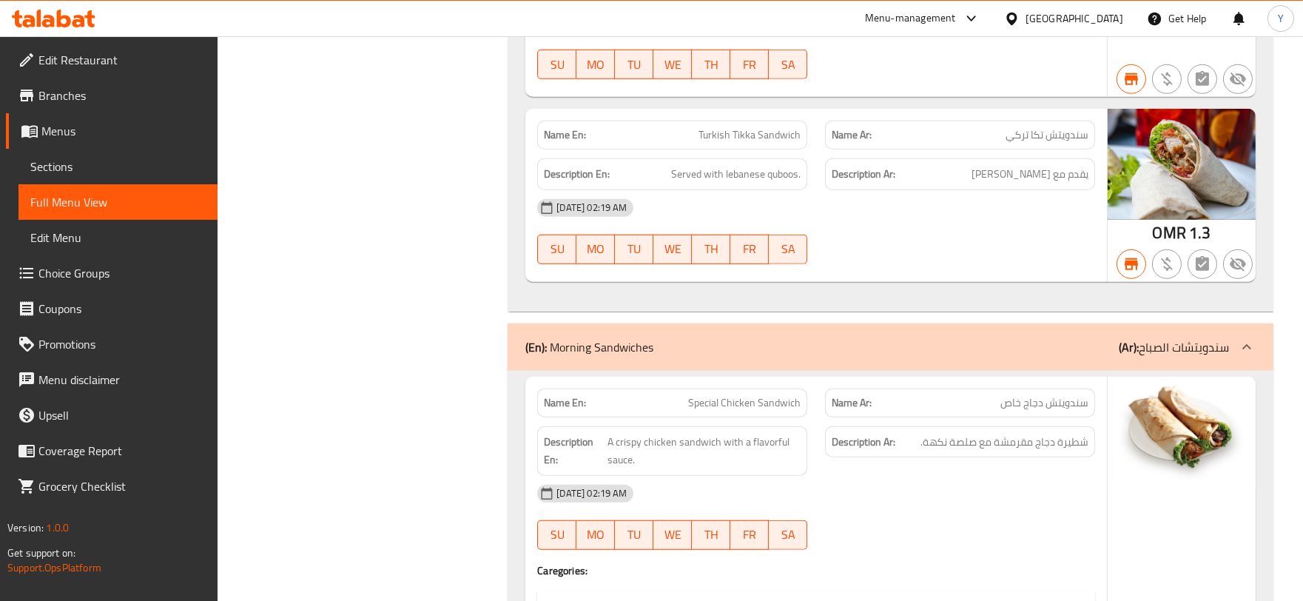
scroll to position [1383, 0]
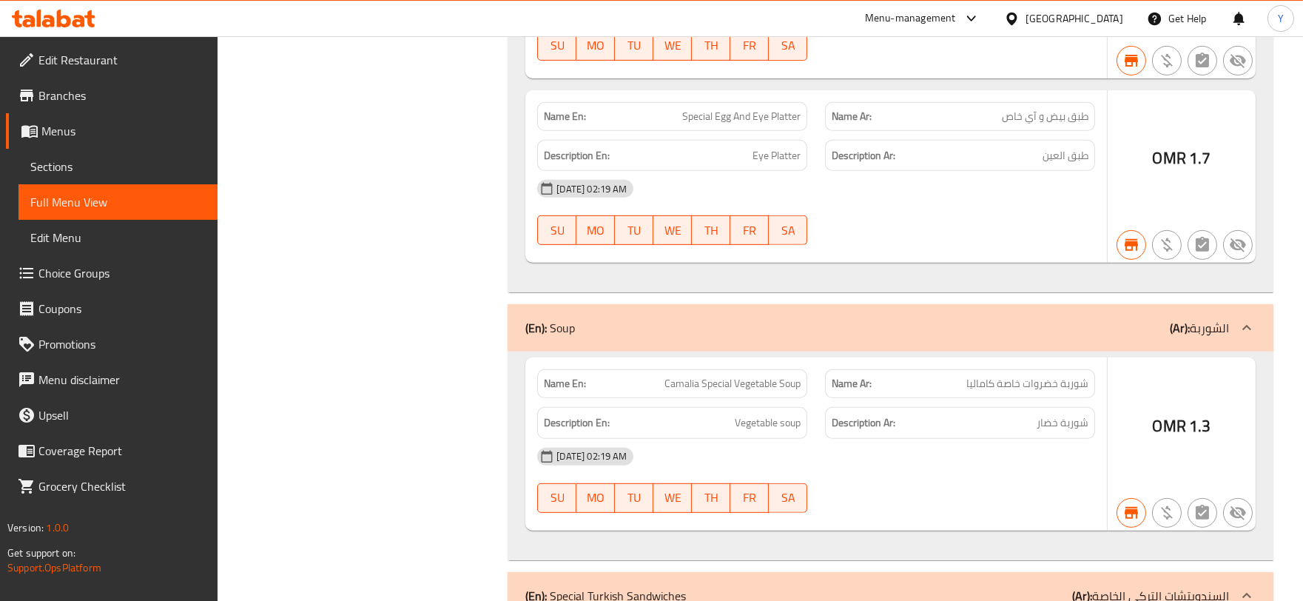
drag, startPoint x: 560, startPoint y: 225, endPoint x: 571, endPoint y: 30, distance: 195.0
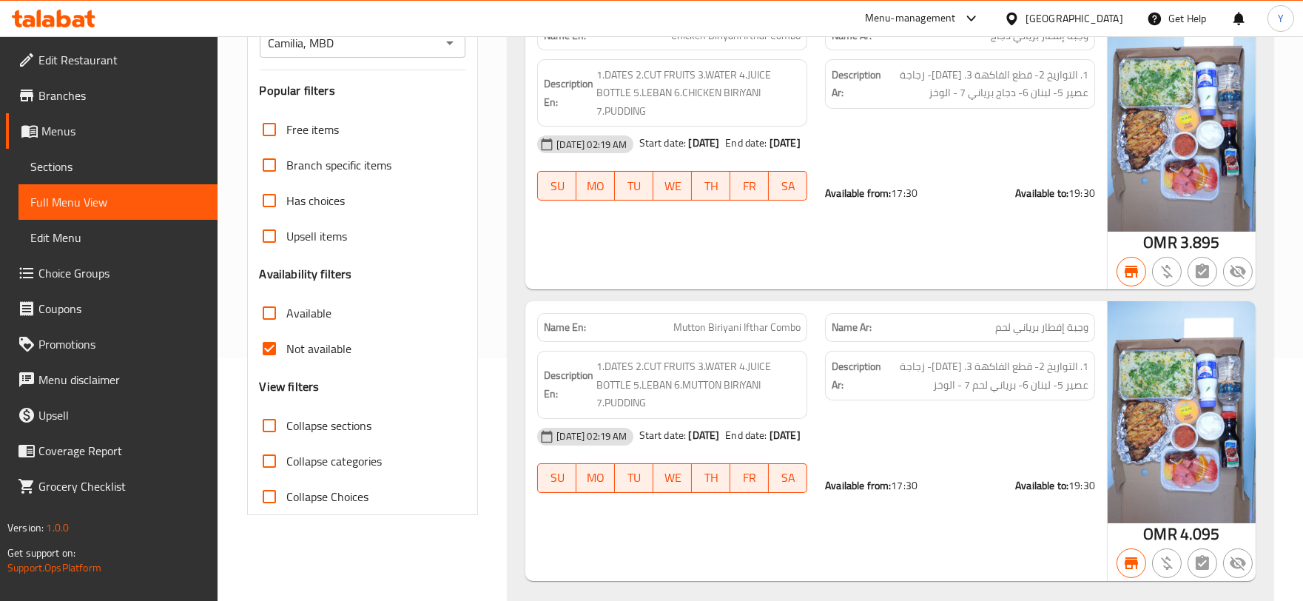
scroll to position [329, 0]
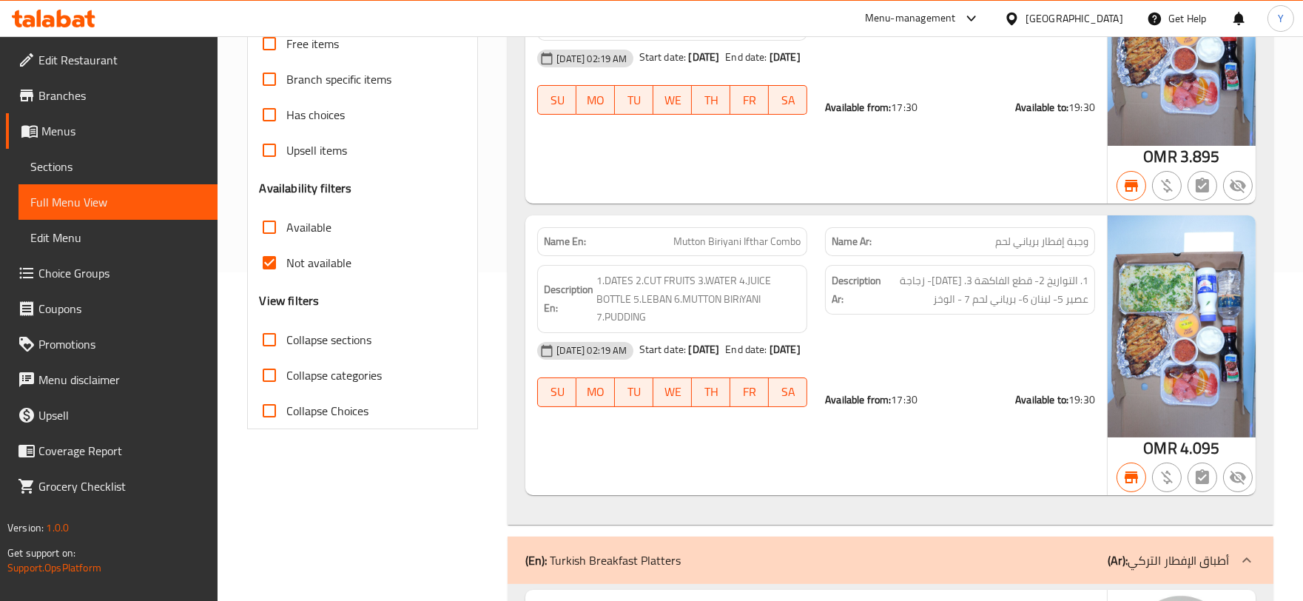
click at [308, 270] on span "Not available" at bounding box center [319, 263] width 65 height 18
click at [287, 270] on input "Not available" at bounding box center [270, 263] width 36 height 36
checkbox input "false"
click at [315, 227] on span "Available" at bounding box center [309, 227] width 45 height 18
click at [287, 227] on input "Available" at bounding box center [270, 227] width 36 height 36
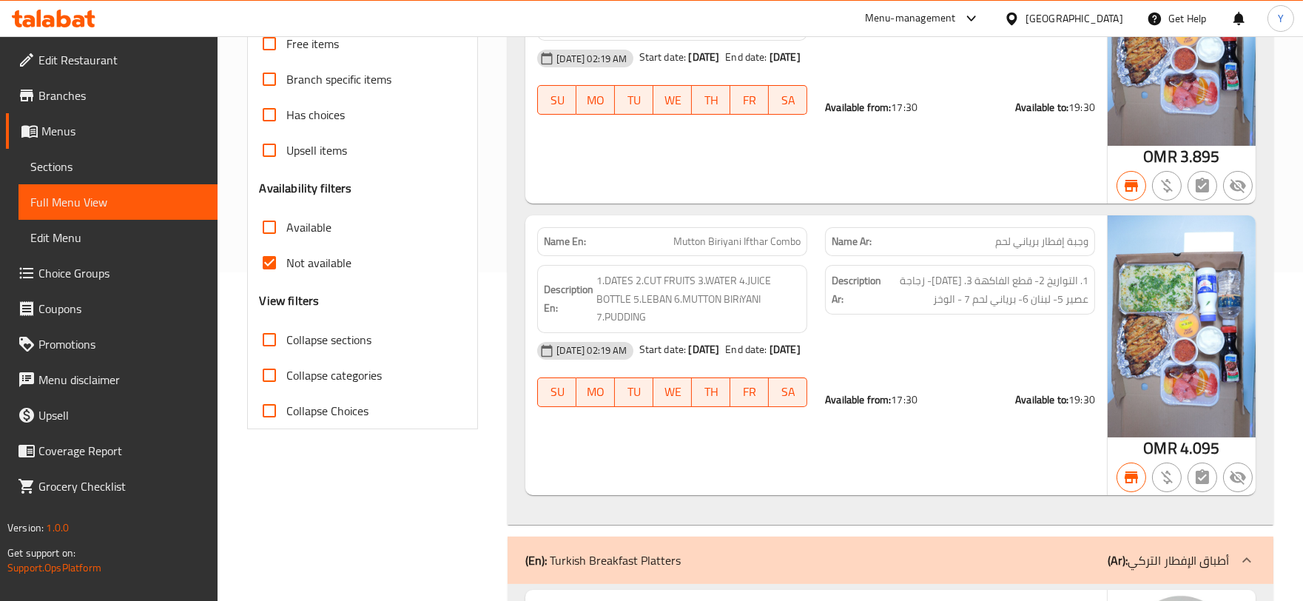
checkbox input "true"
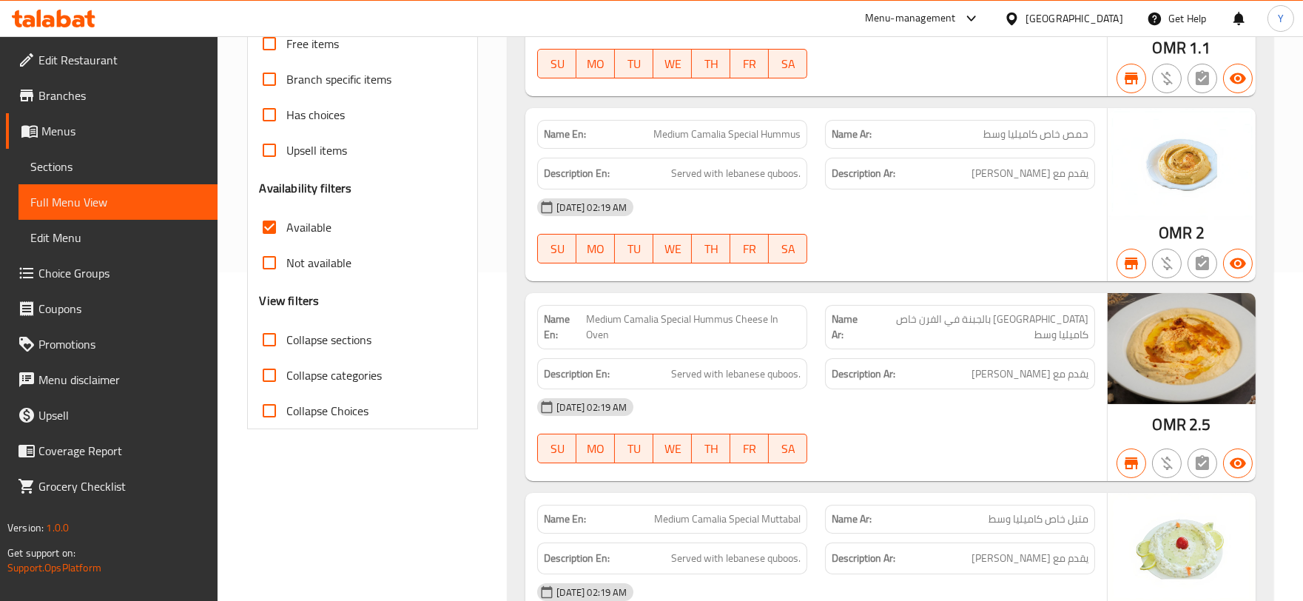
click at [916, 178] on h6 "Description Ar: يقدم مع قبوس لبناني" at bounding box center [960, 173] width 257 height 19
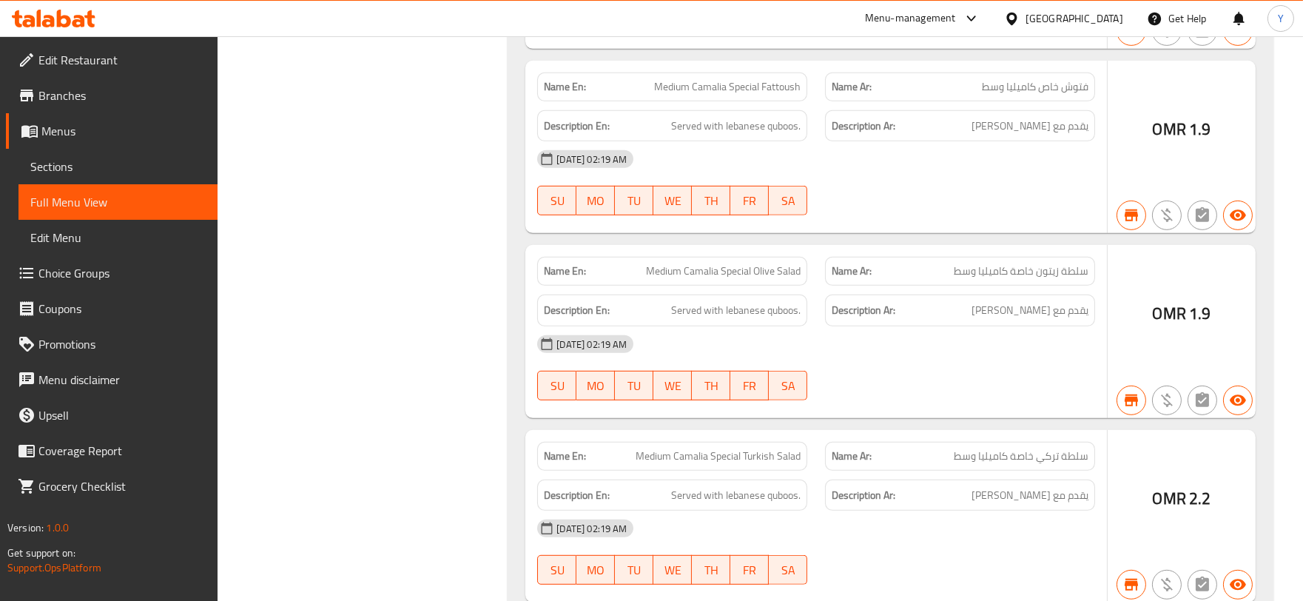
scroll to position [0, 0]
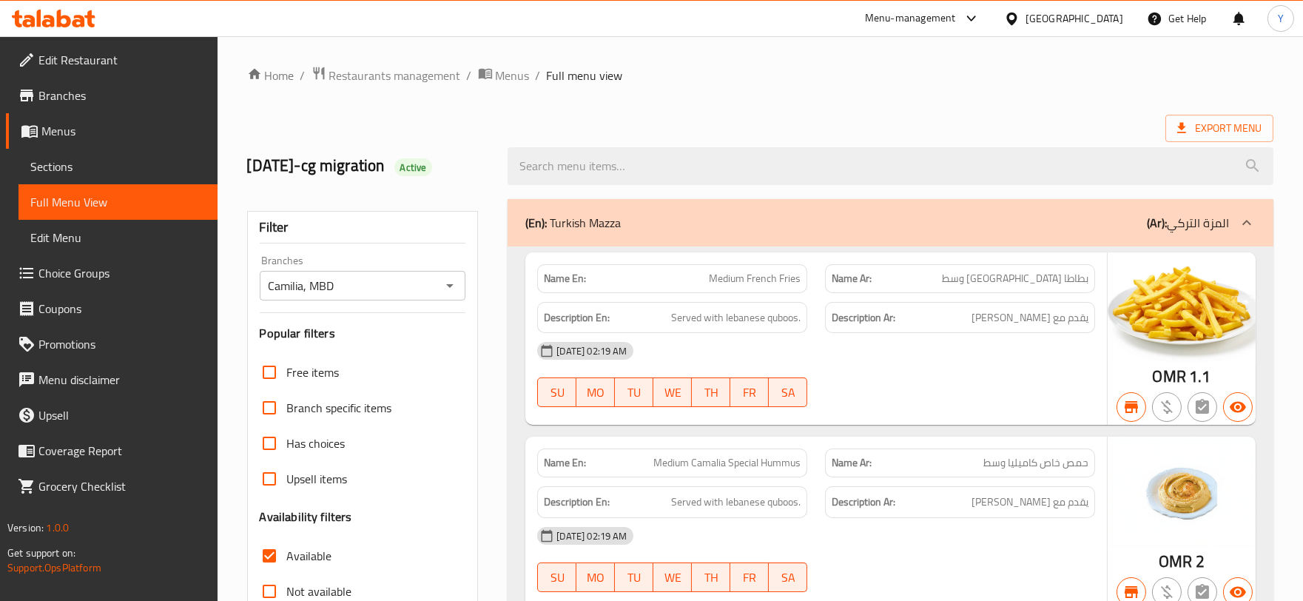
drag, startPoint x: 903, startPoint y: -13, endPoint x: 893, endPoint y: -65, distance: 52.7
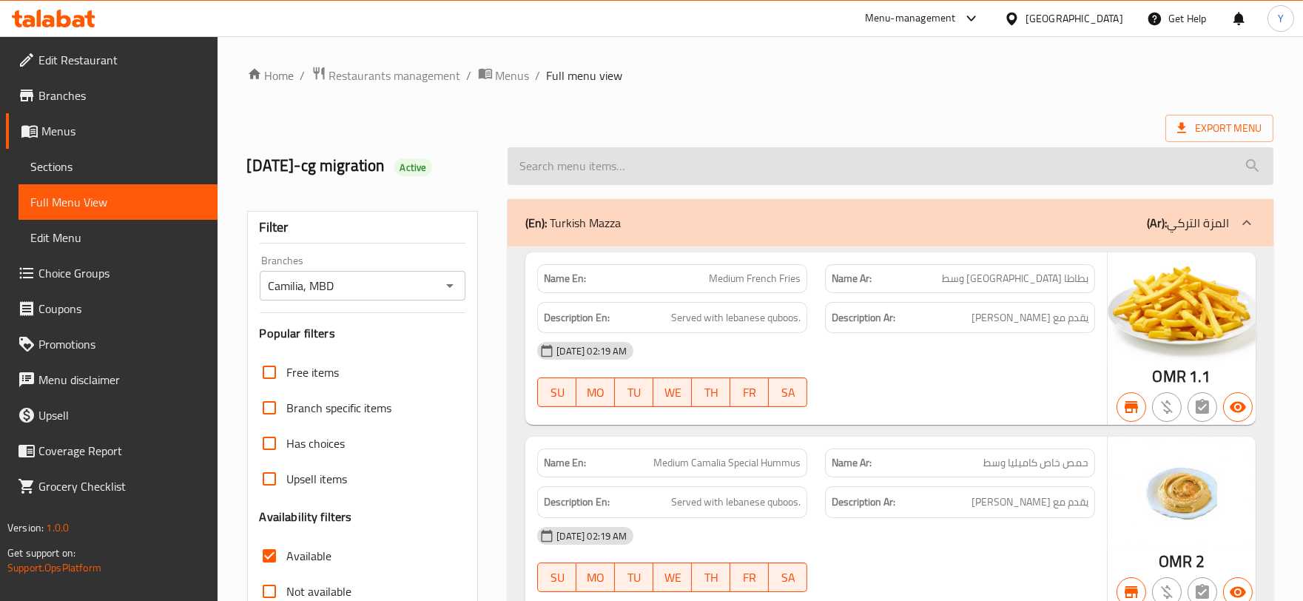
drag, startPoint x: 831, startPoint y: 102, endPoint x: 759, endPoint y: 161, distance: 93.1
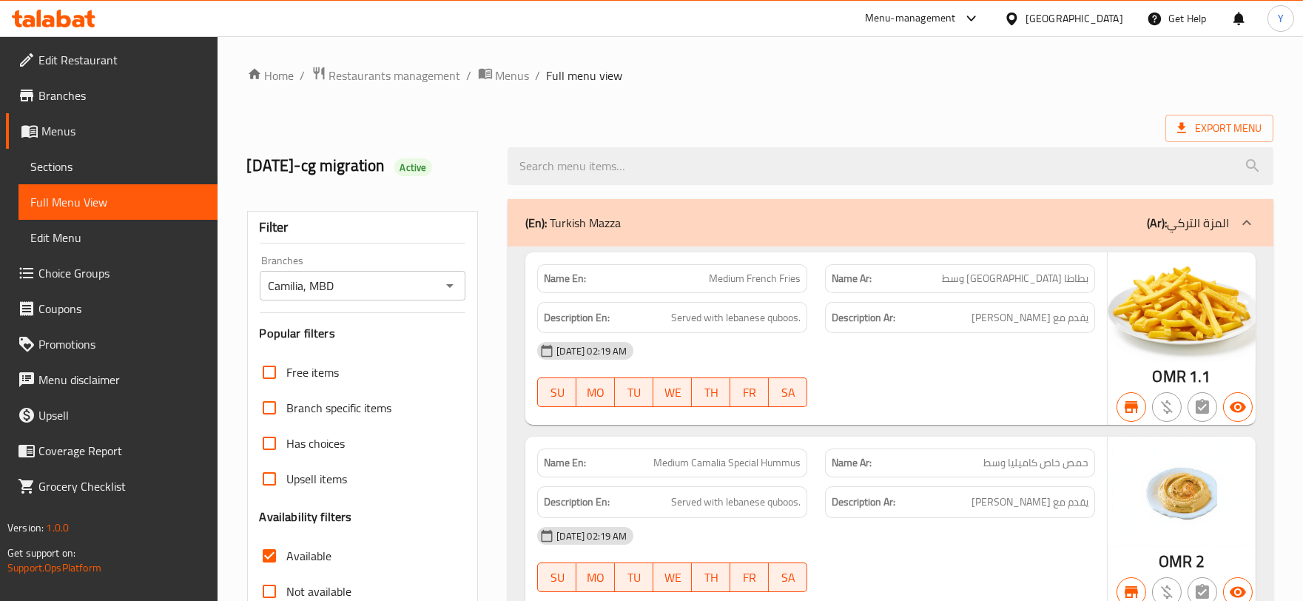
click at [432, 289] on input "Camilia, MBD" at bounding box center [350, 285] width 173 height 21
click at [440, 290] on div at bounding box center [449, 285] width 19 height 21
click at [452, 282] on icon "Open" at bounding box center [450, 286] width 18 height 18
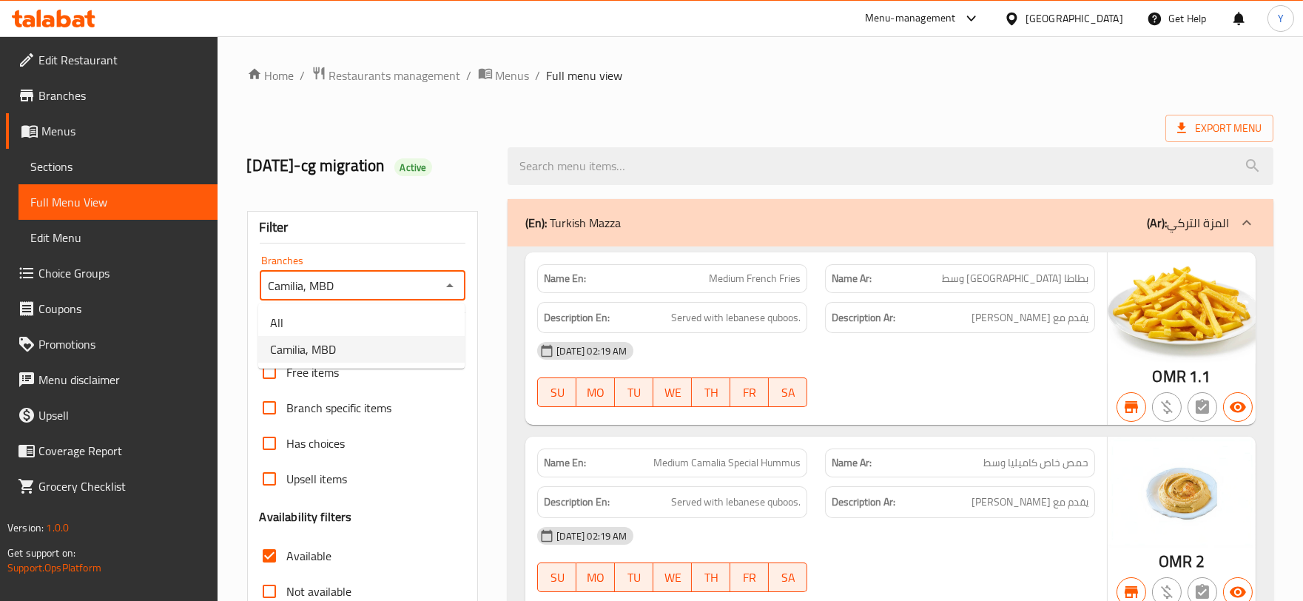
click at [504, 115] on div "Export Menu" at bounding box center [760, 128] width 1027 height 27
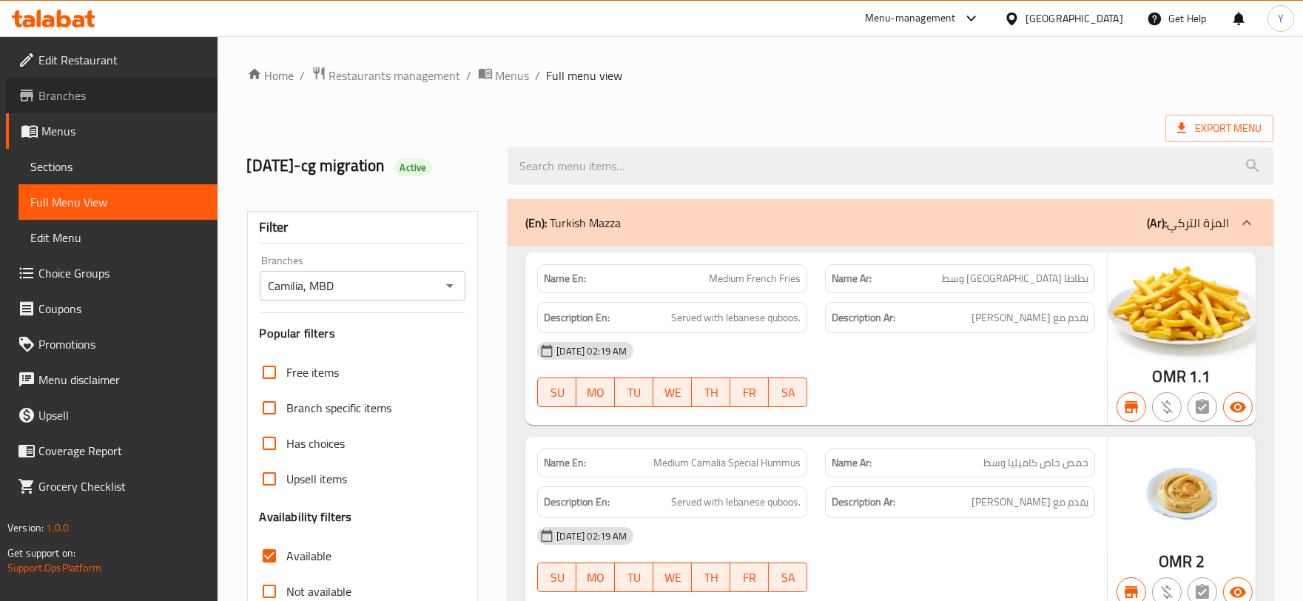
click at [112, 97] on span "Branches" at bounding box center [121, 96] width 167 height 18
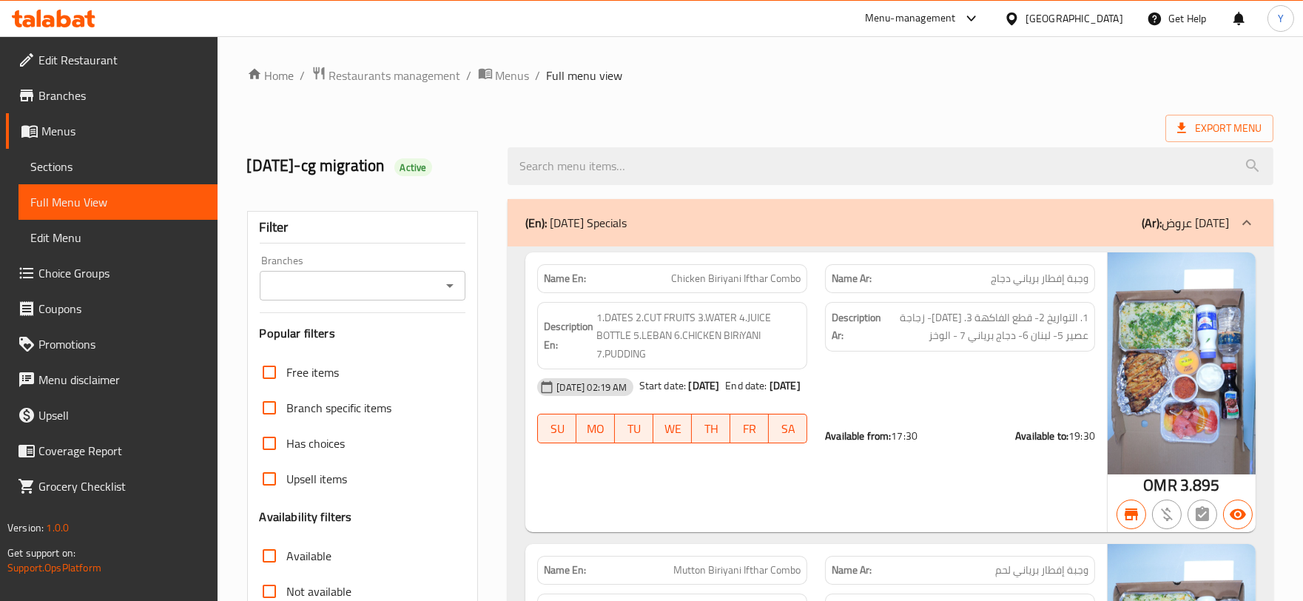
click at [817, 350] on div "Description Ar: 1. التواريخ 2- قطع الفاكهة 3. [DATE]- زجاجة عصير 5- لبنان 6- دج…" at bounding box center [960, 336] width 288 height 86
click at [557, 275] on strong "Name En:" at bounding box center [565, 279] width 42 height 16
copy strong "Name"
click at [557, 275] on strong "Name En:" at bounding box center [565, 279] width 42 height 16
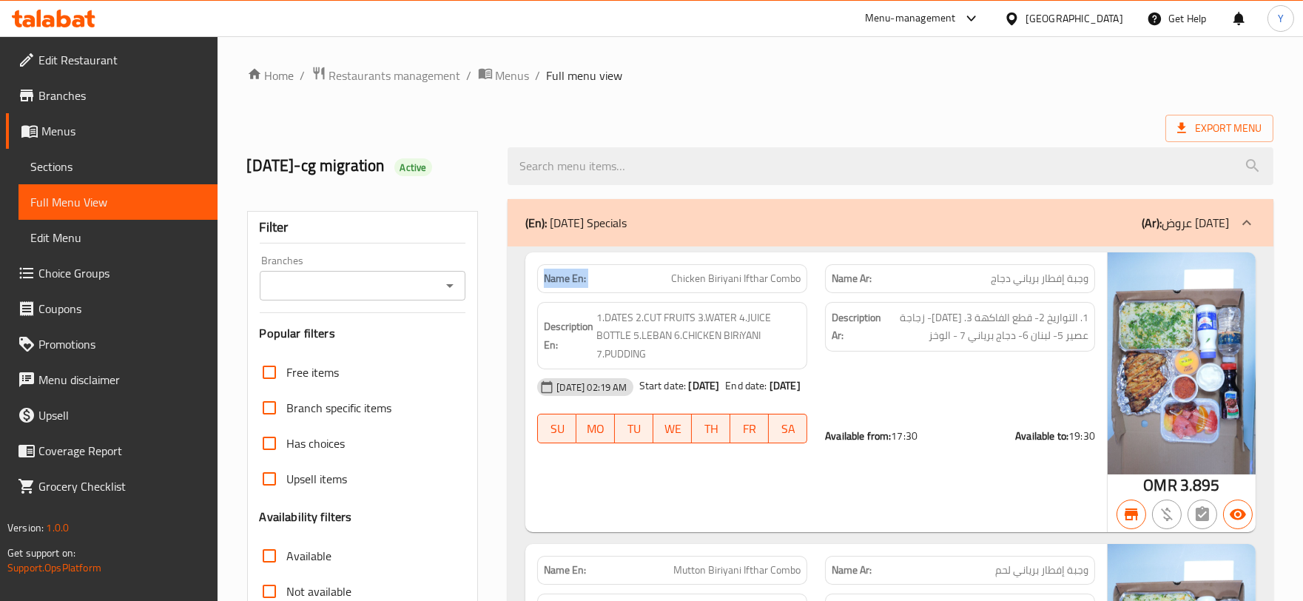
copy strong "Name En:"
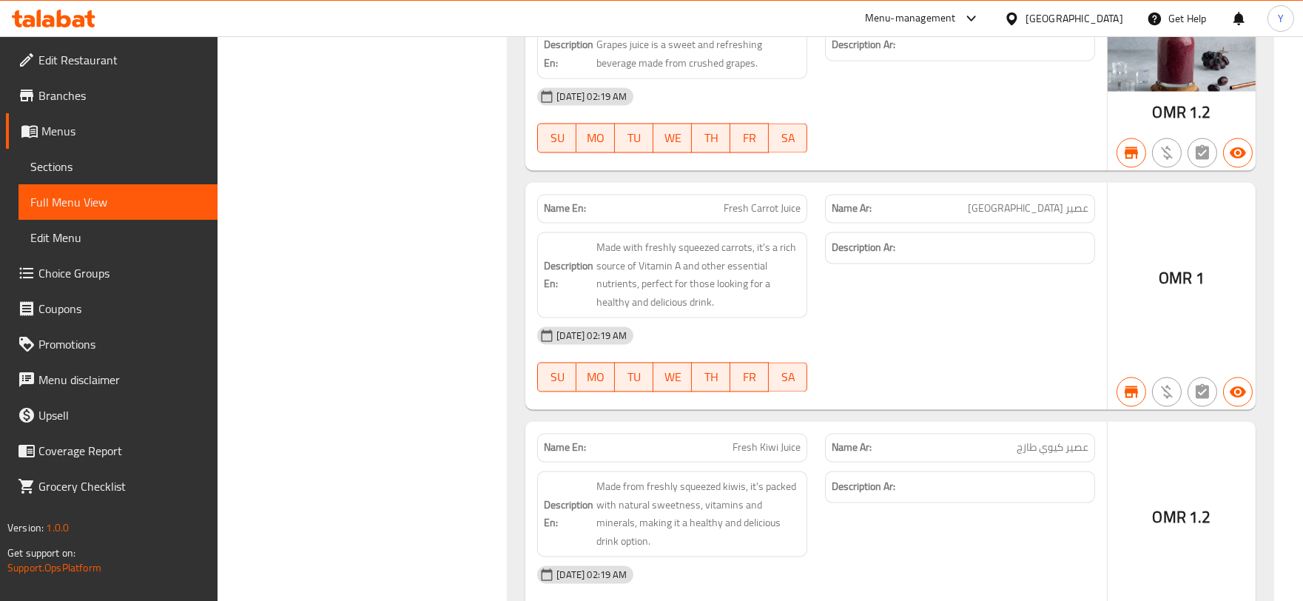
drag, startPoint x: 768, startPoint y: 329, endPoint x: 819, endPoint y: 639, distance: 315.1
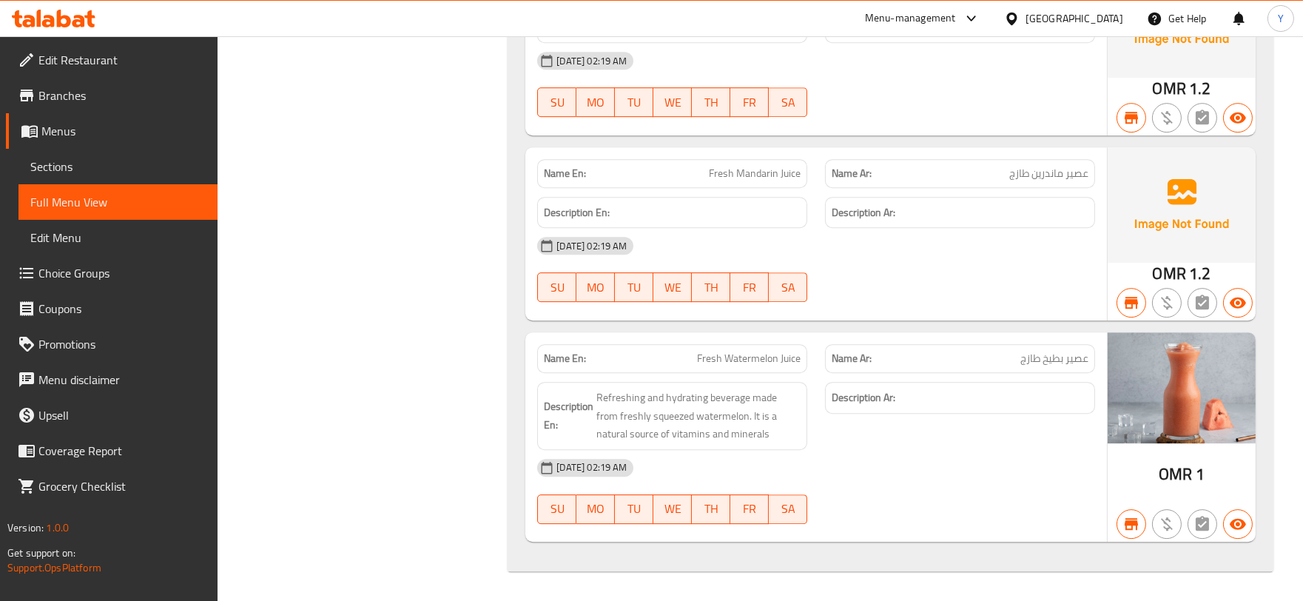
drag, startPoint x: 867, startPoint y: 219, endPoint x: 882, endPoint y: 511, distance: 292.7
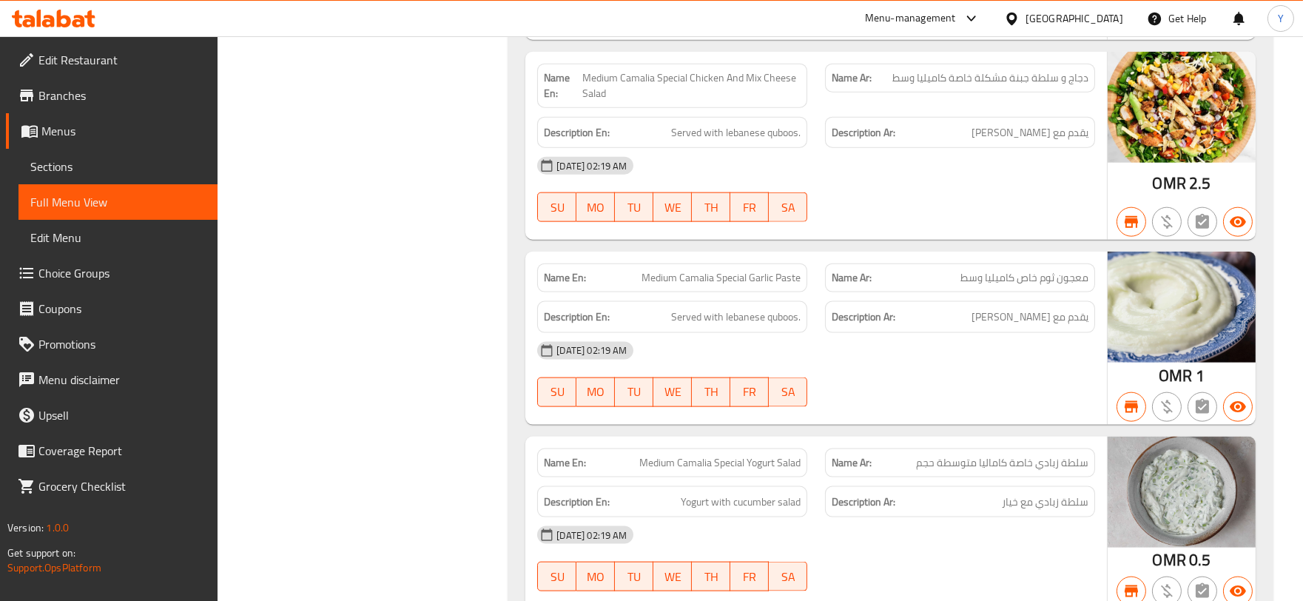
drag, startPoint x: 882, startPoint y: 375, endPoint x: 933, endPoint y: 53, distance: 326.0
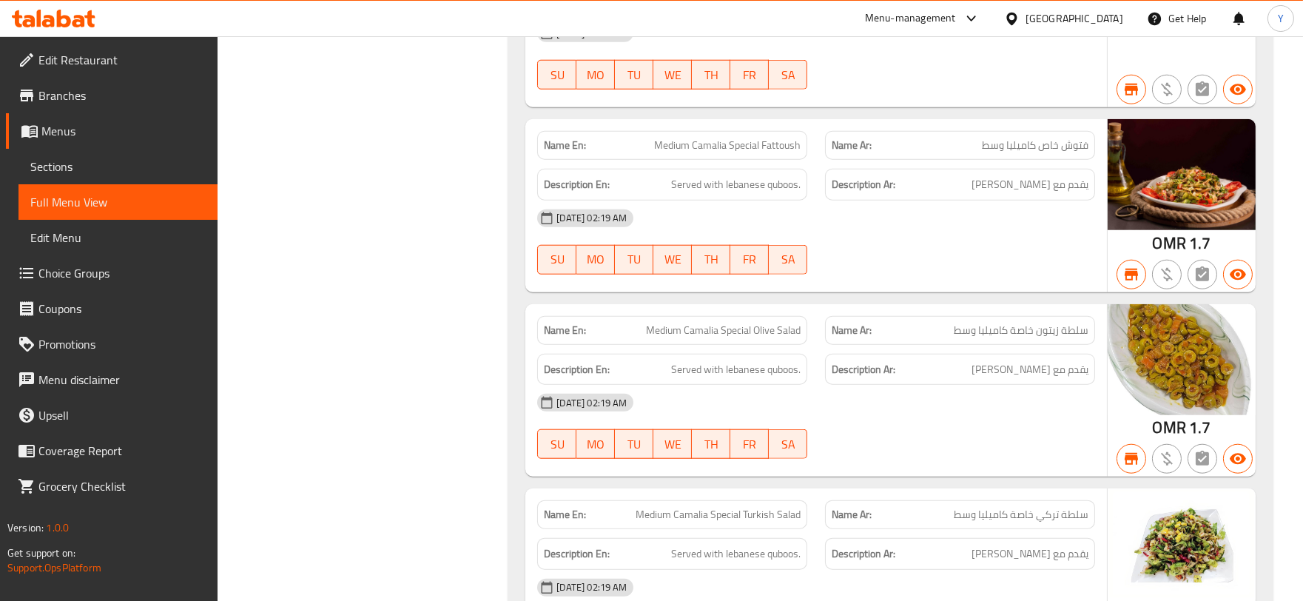
drag, startPoint x: 783, startPoint y: 423, endPoint x: 782, endPoint y: 368, distance: 54.8
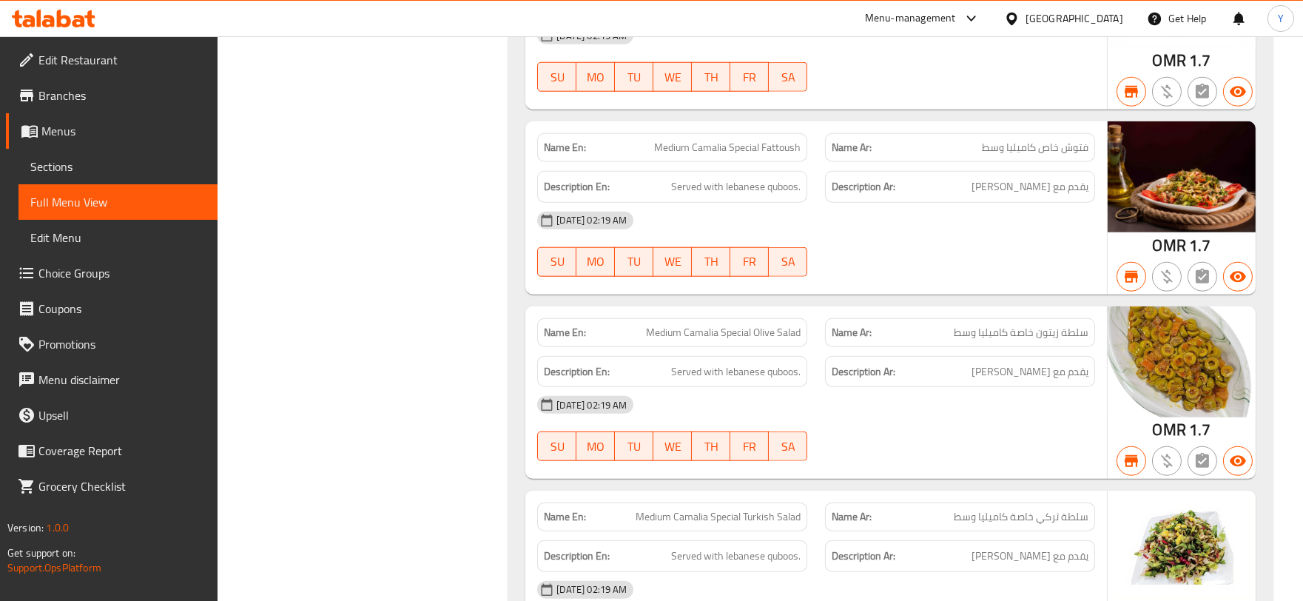
scroll to position [3030, 0]
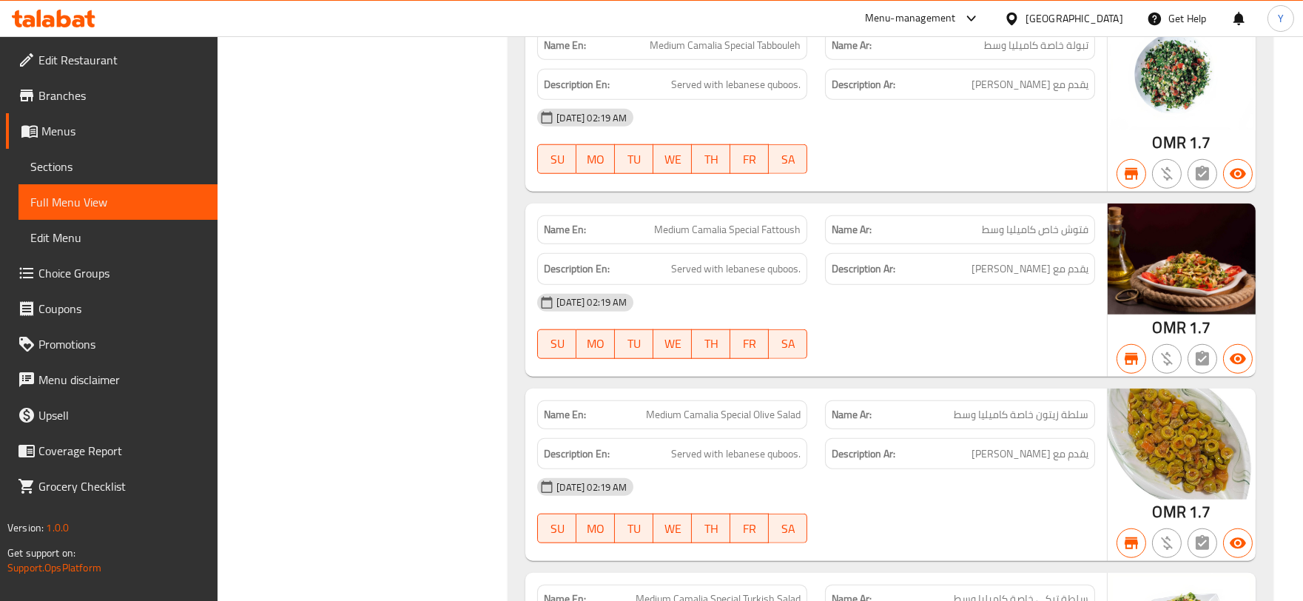
click at [801, 401] on div "Name En: Medium Camalia Special Olive Salad" at bounding box center [672, 415] width 288 height 47
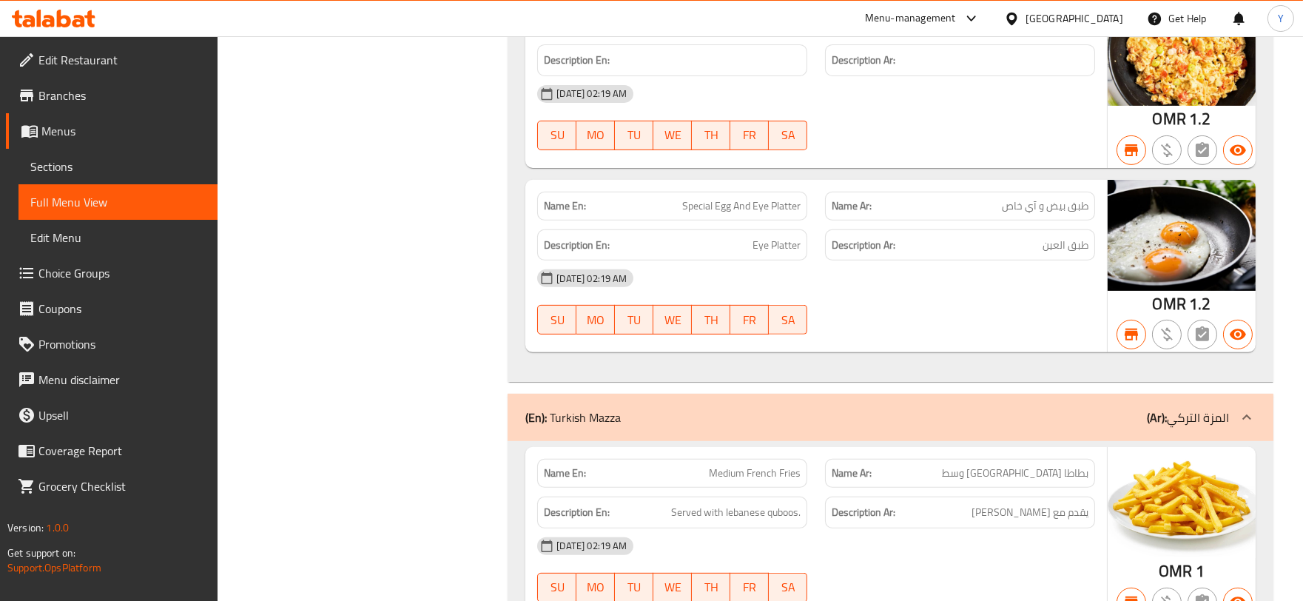
scroll to position [0, 0]
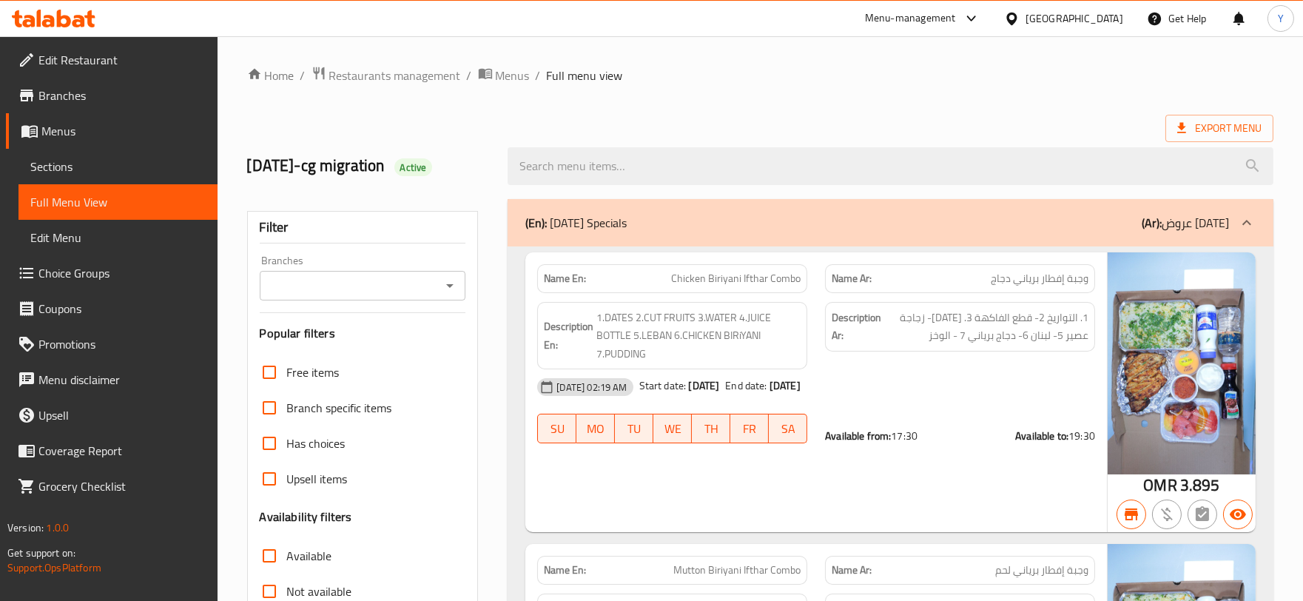
drag, startPoint x: 526, startPoint y: 485, endPoint x: 785, endPoint y: -100, distance: 639.5
click at [1214, 122] on span "Export Menu" at bounding box center [1220, 128] width 84 height 19
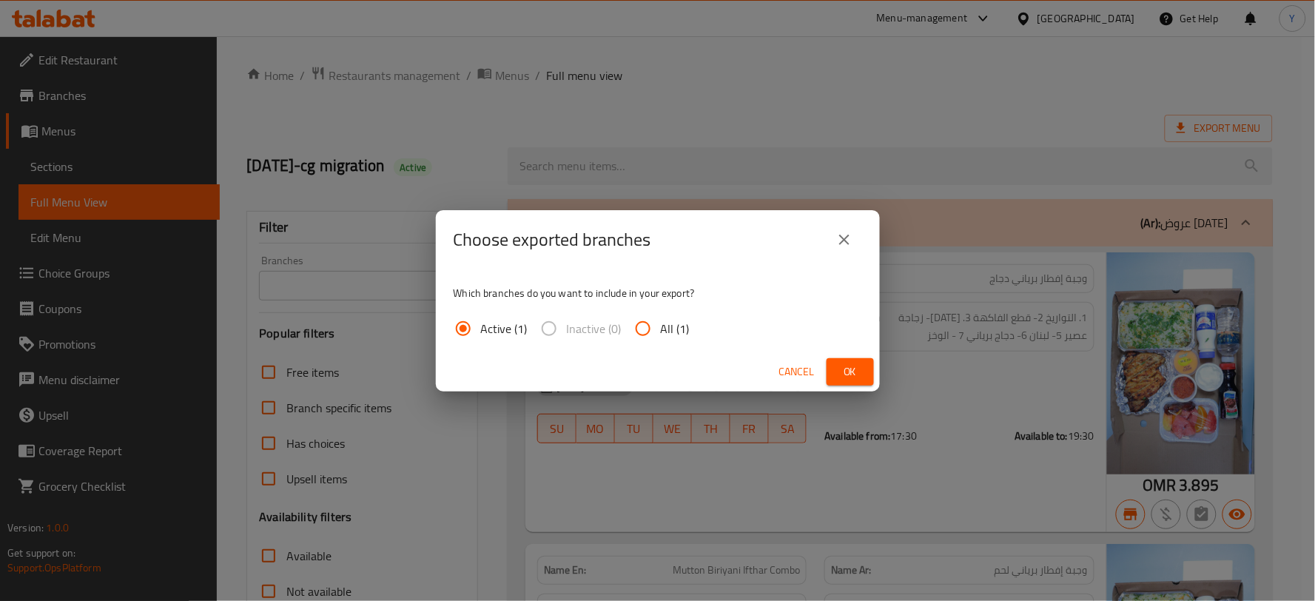
click at [844, 239] on icon "close" at bounding box center [844, 240] width 10 height 10
